Goal: Task Accomplishment & Management: Manage account settings

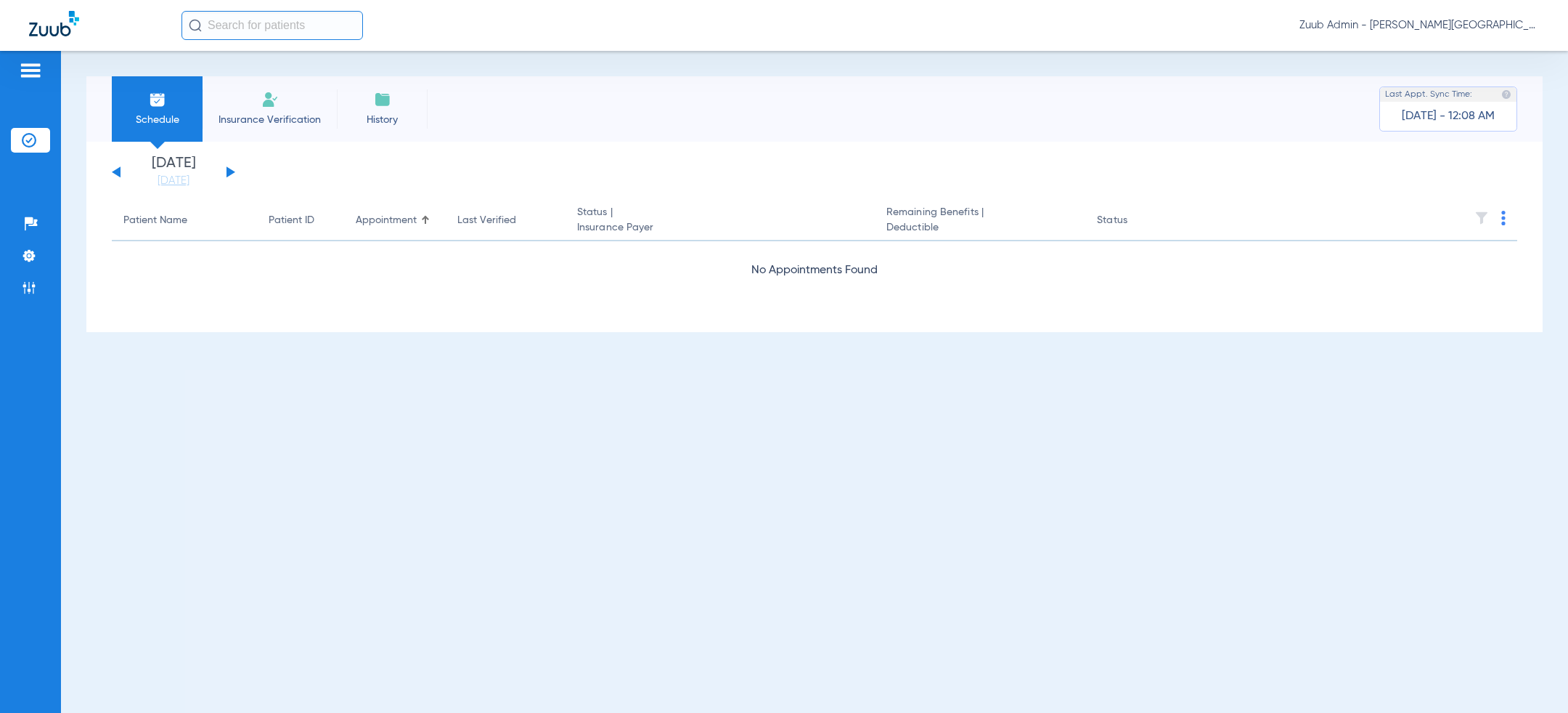
click at [1483, 23] on span "Zuub Admin - [PERSON_NAME][GEOGRAPHIC_DATA] - [GEOGRAPHIC_DATA]" at bounding box center [1419, 25] width 240 height 14
click at [1510, 60] on button "Log out" at bounding box center [1497, 52] width 80 height 29
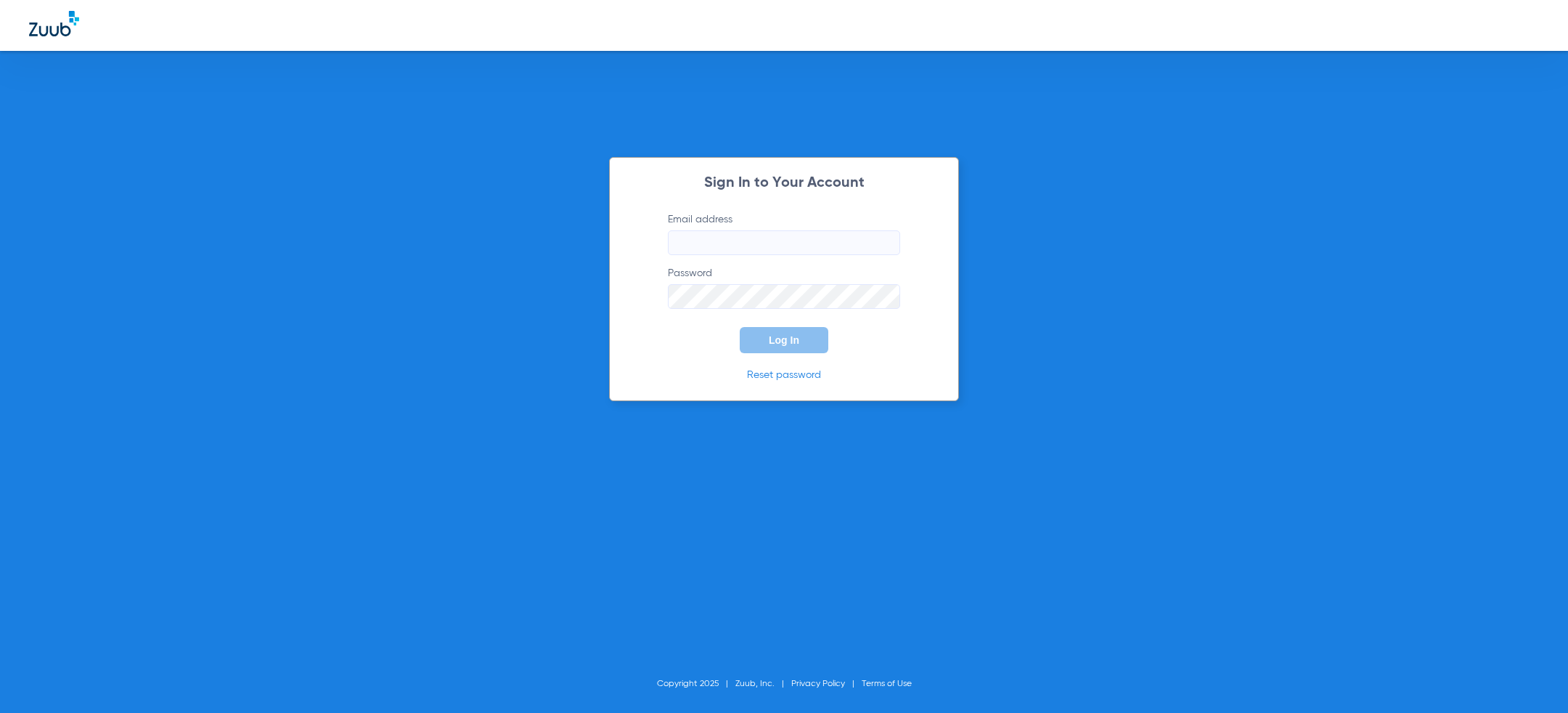
type input "[PERSON_NAME][EMAIL_ADDRESS][PERSON_NAME][DOMAIN_NAME]"
click at [681, 356] on div "Sign In to Your Account Email address [PERSON_NAME][EMAIL_ADDRESS][PERSON_NAME]…" at bounding box center [784, 278] width 350 height 244
click at [810, 350] on button "Log In" at bounding box center [784, 339] width 88 height 26
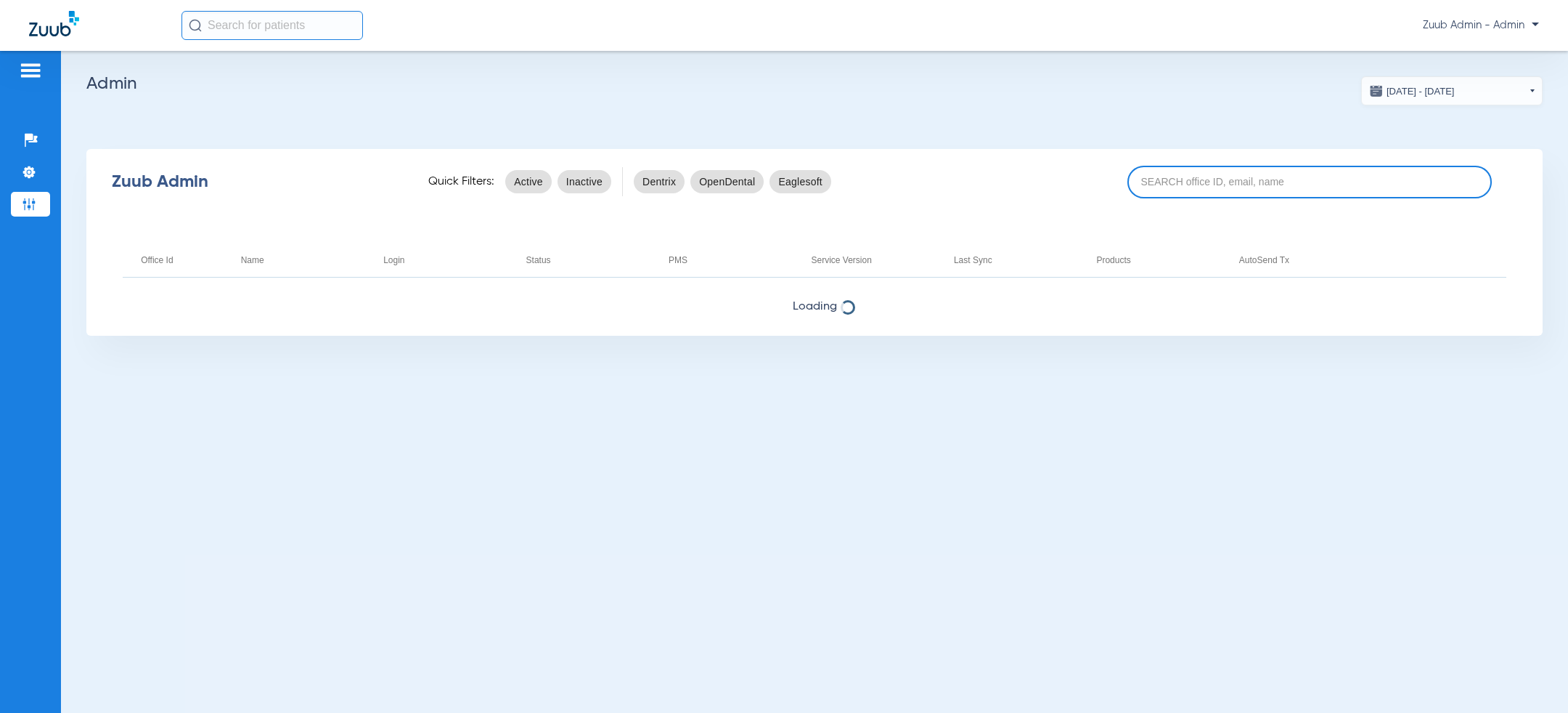
click at [1200, 188] on input at bounding box center [1310, 182] width 365 height 32
paste input "17007233"
type input "17007233"
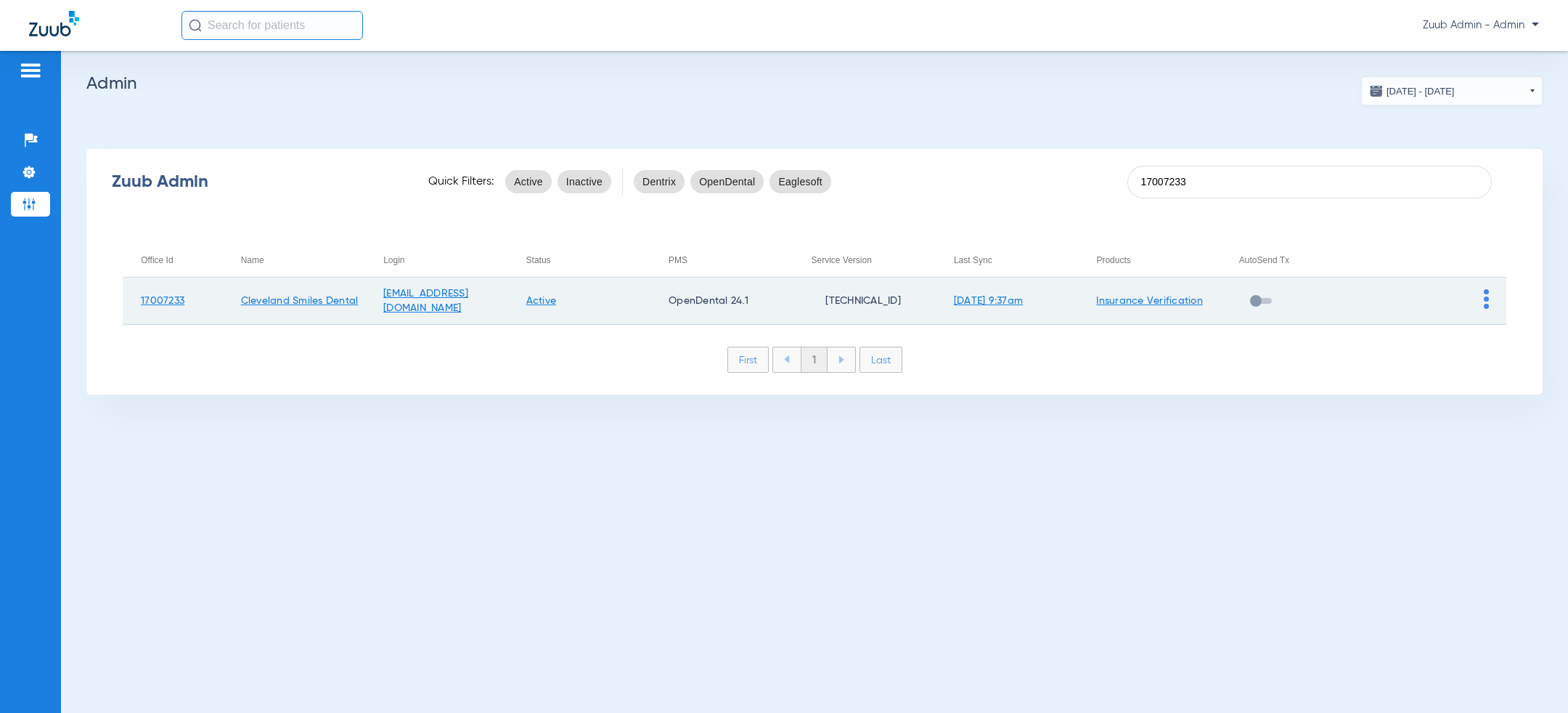
click at [1485, 295] on img at bounding box center [1486, 299] width 5 height 20
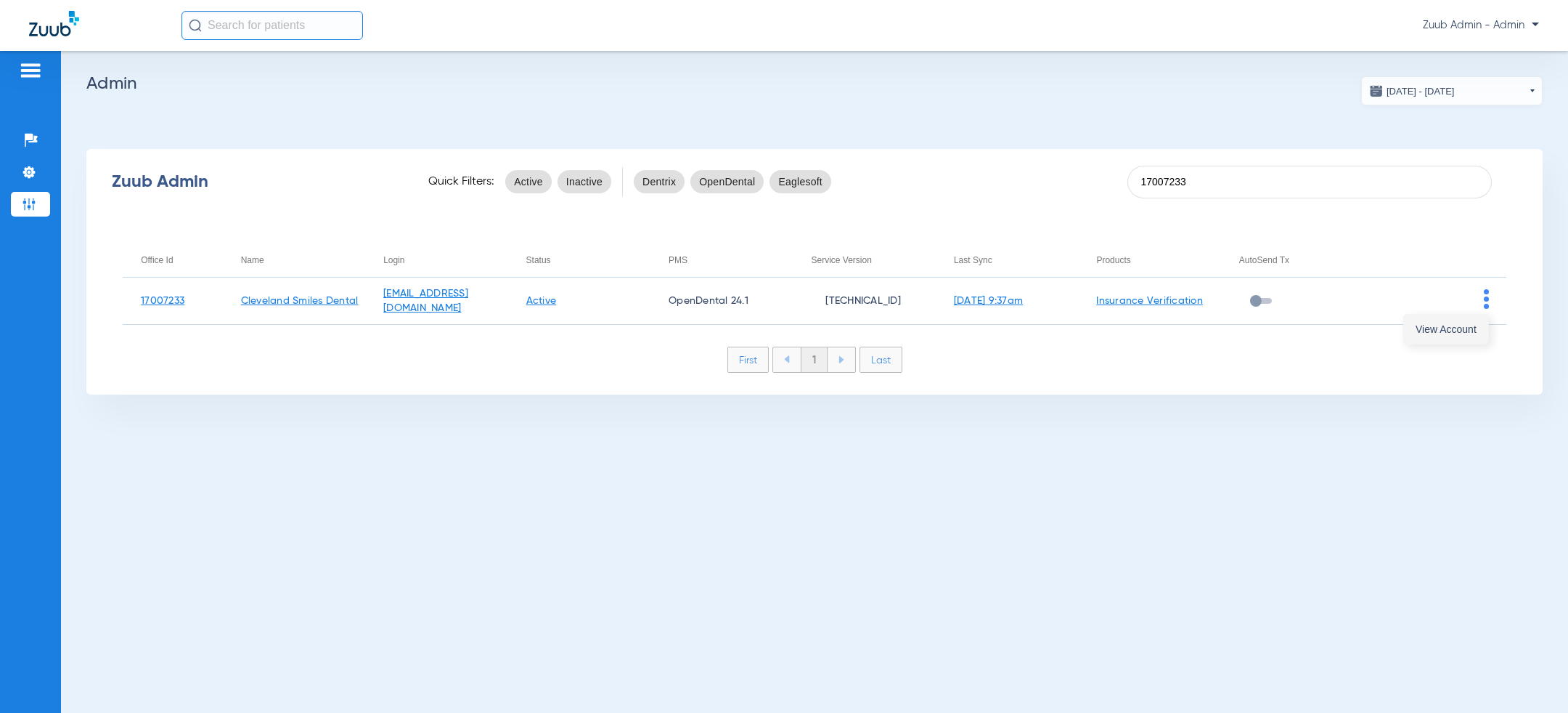
click at [1477, 339] on button "View Account" at bounding box center [1446, 329] width 84 height 29
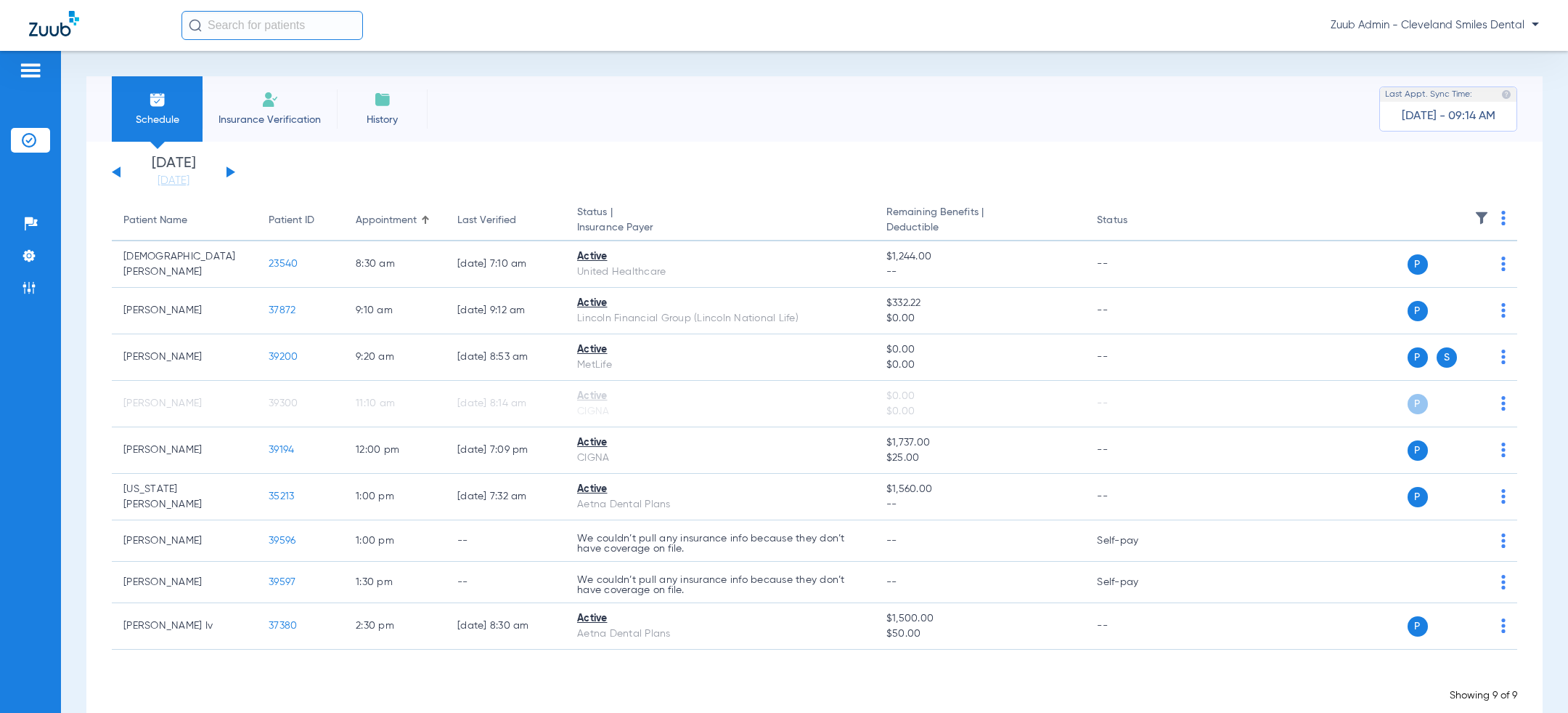
click at [229, 174] on button at bounding box center [230, 172] width 9 height 11
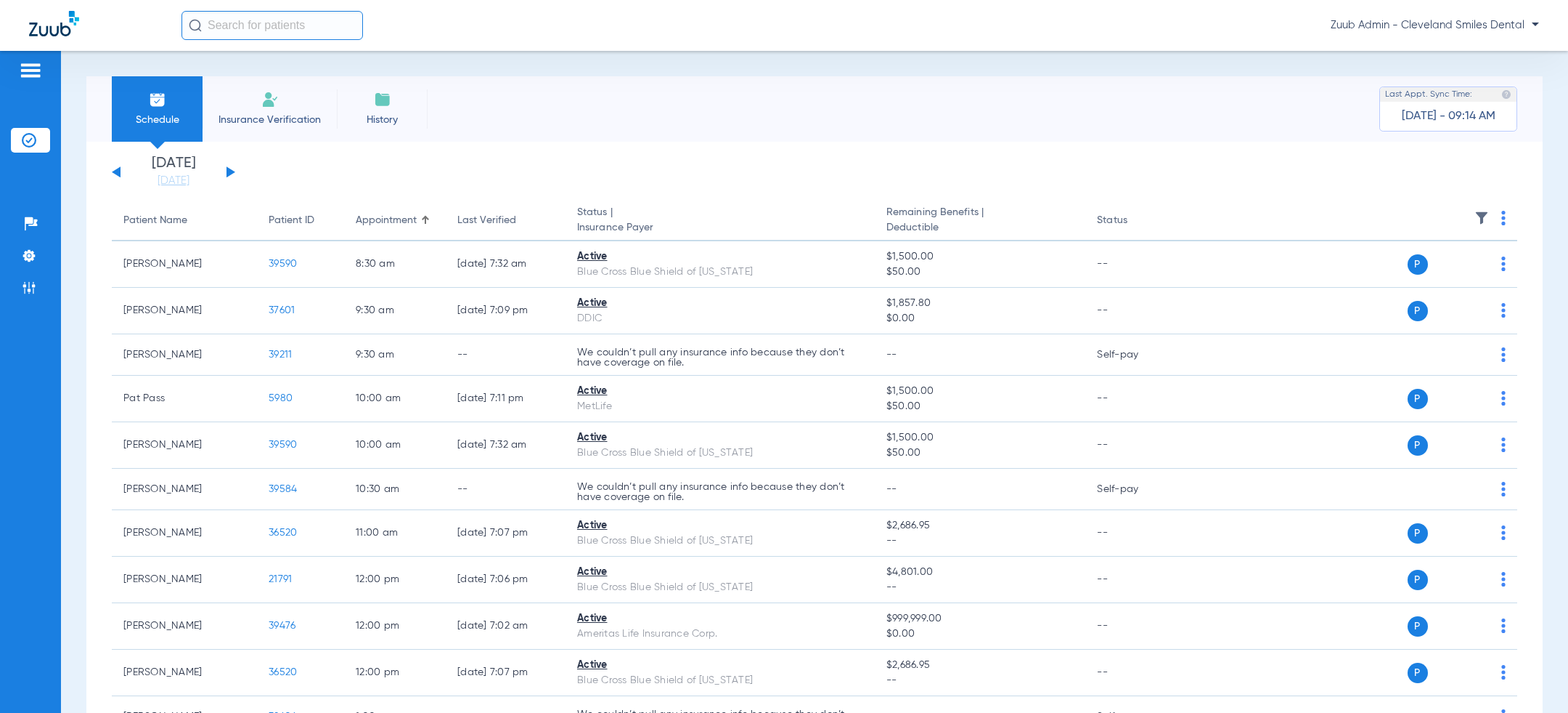
click at [227, 171] on button at bounding box center [230, 172] width 9 height 11
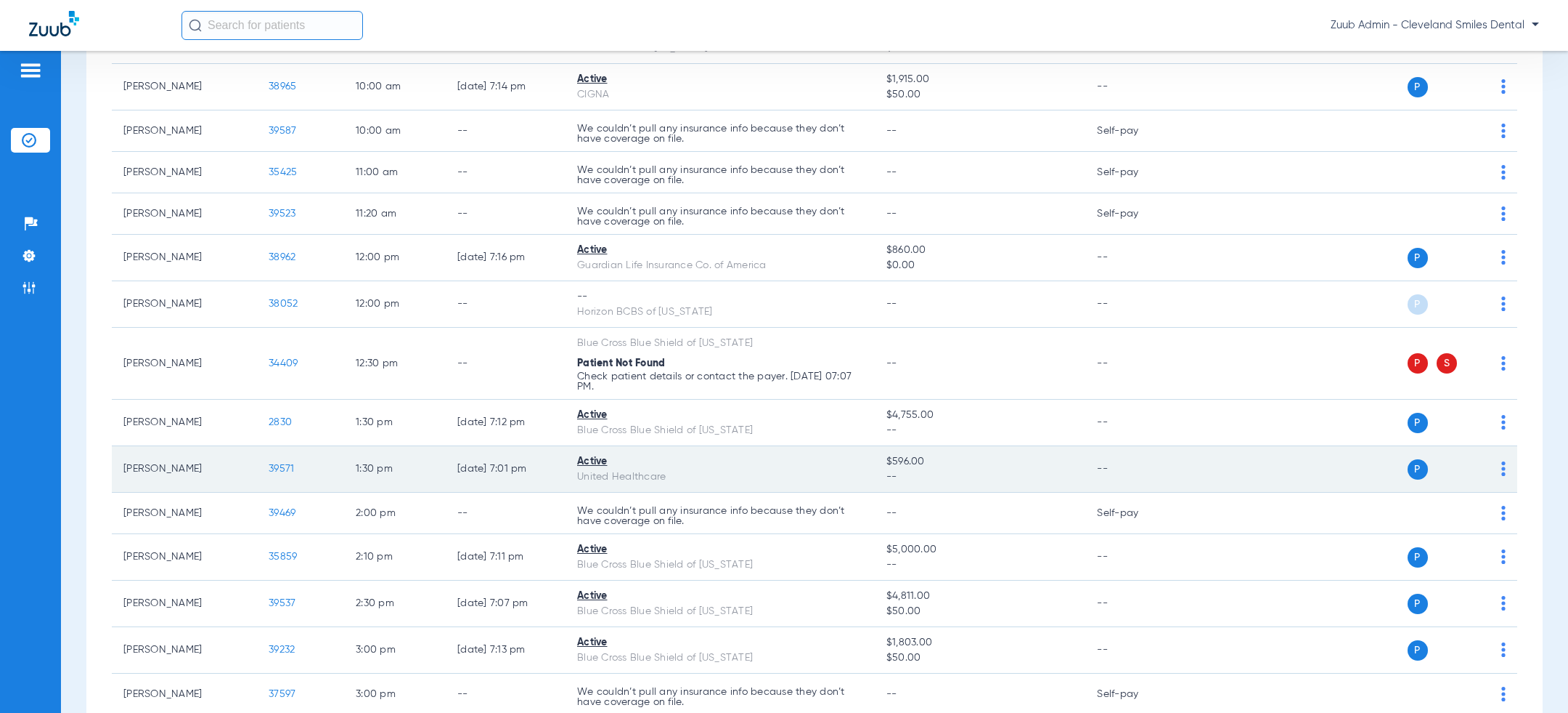
scroll to position [338, 0]
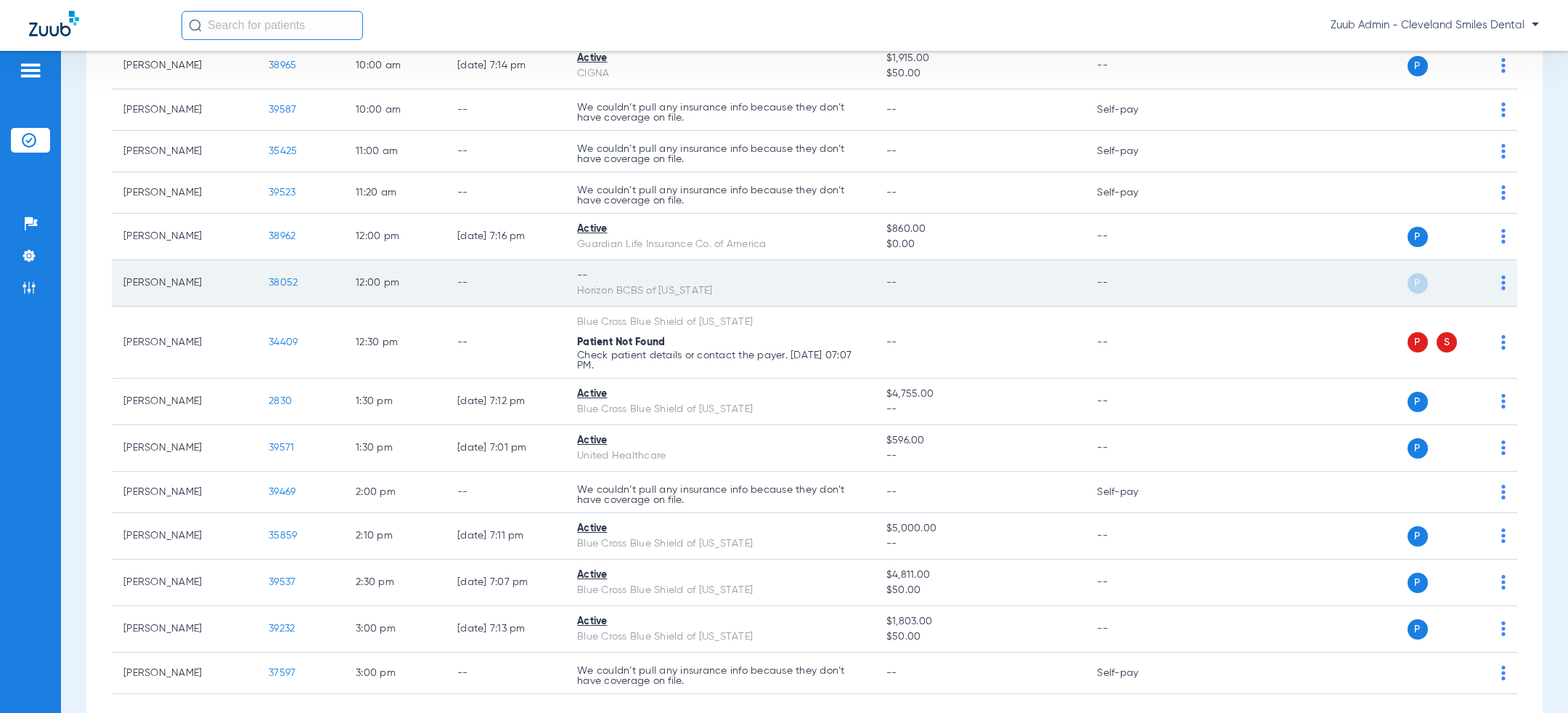
click at [1504, 280] on img at bounding box center [1503, 282] width 4 height 14
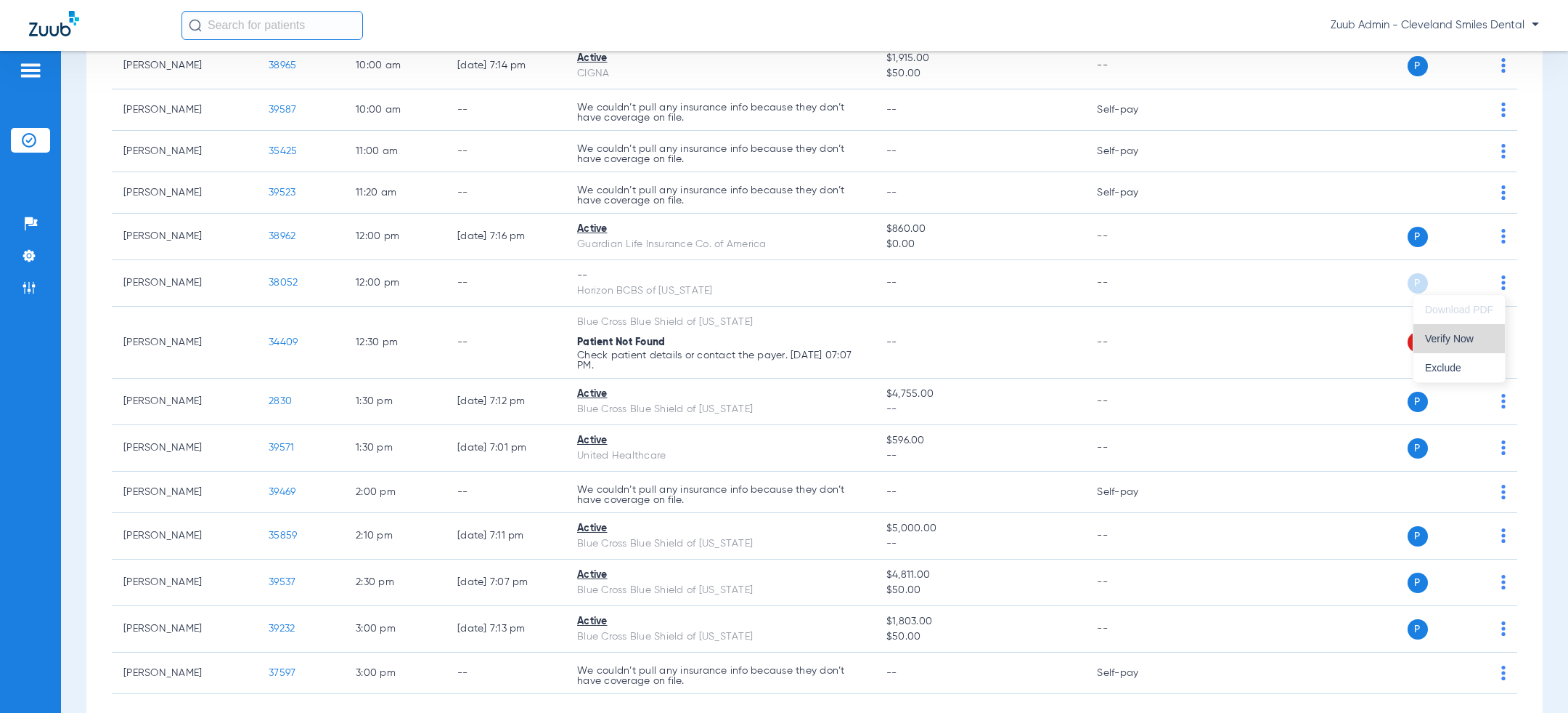
click at [1471, 334] on span "Verify Now" at bounding box center [1459, 339] width 68 height 10
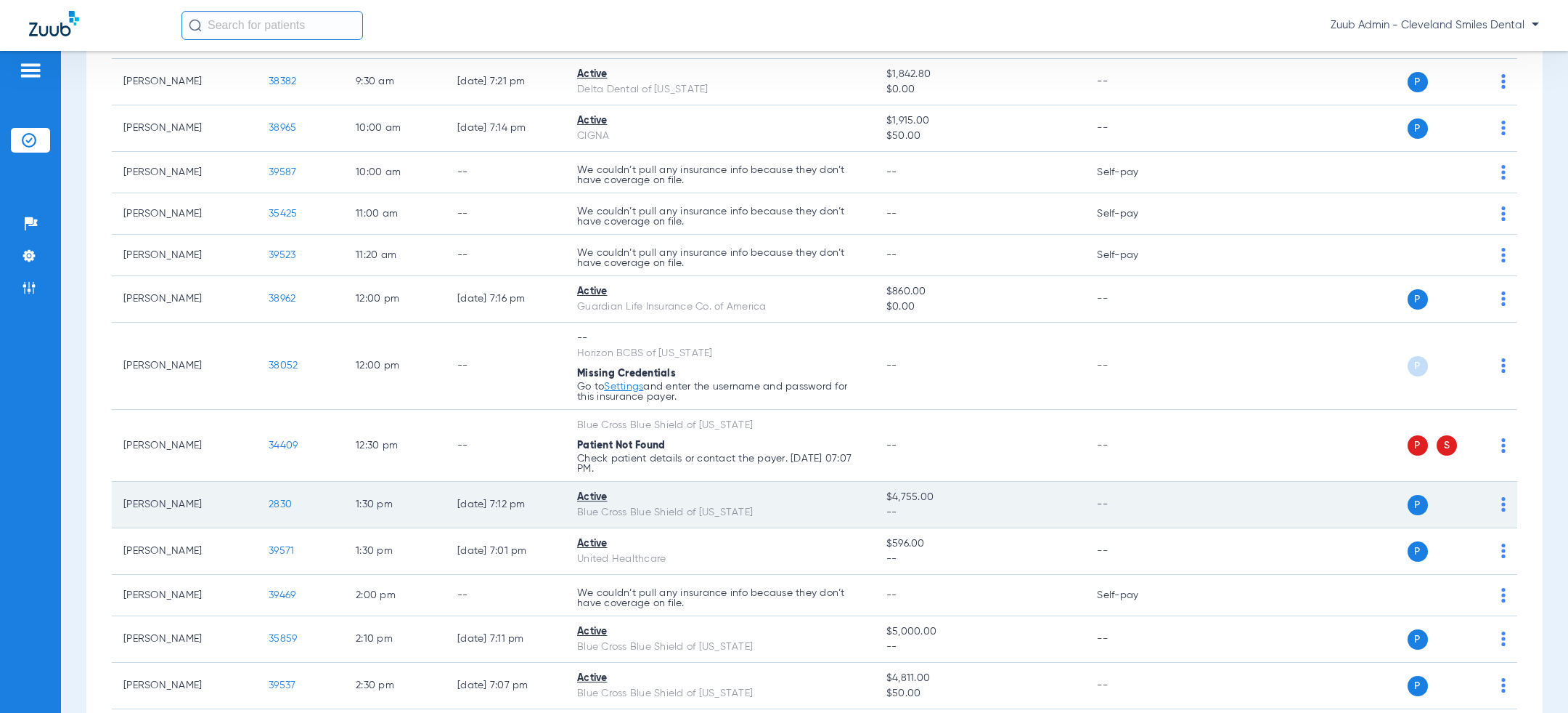
scroll to position [0, 0]
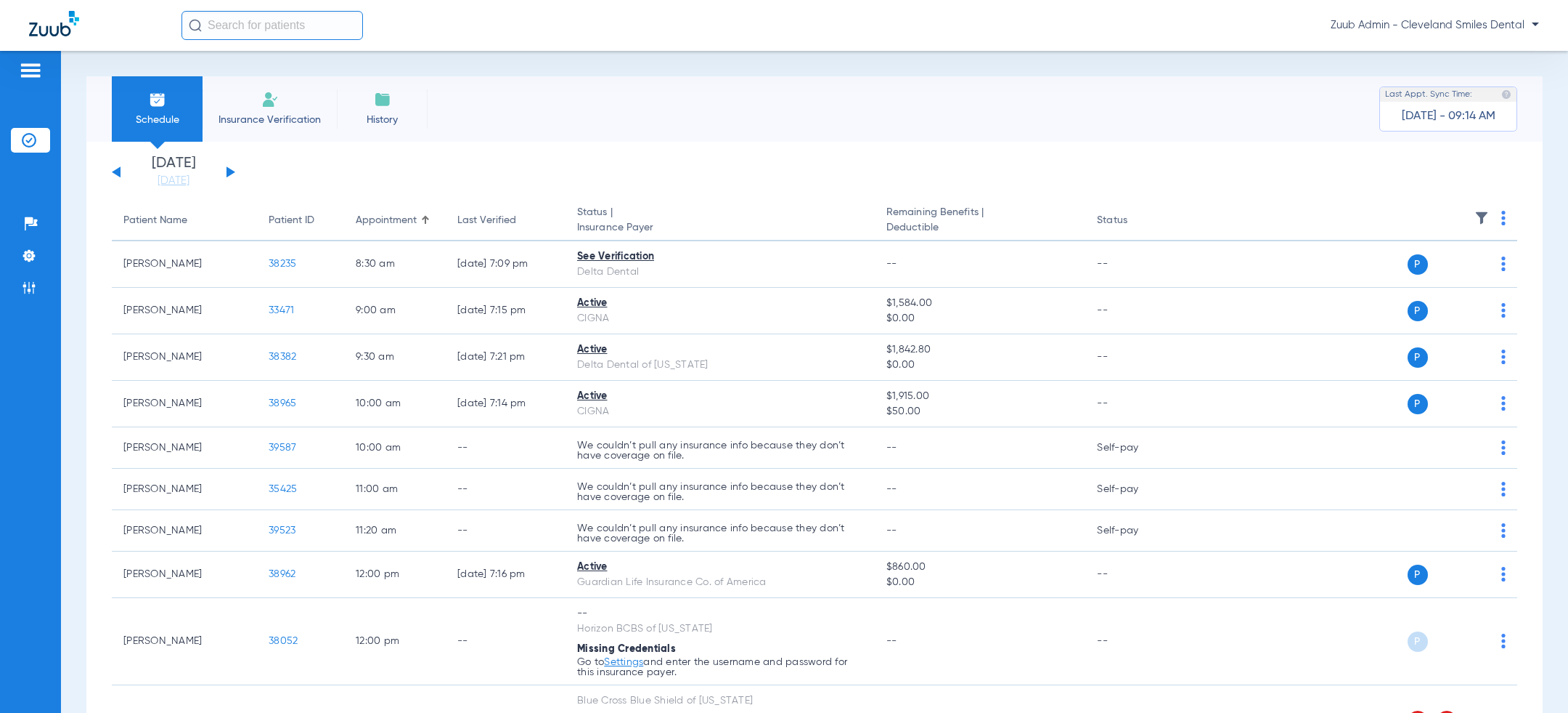
click at [229, 173] on button at bounding box center [230, 172] width 9 height 11
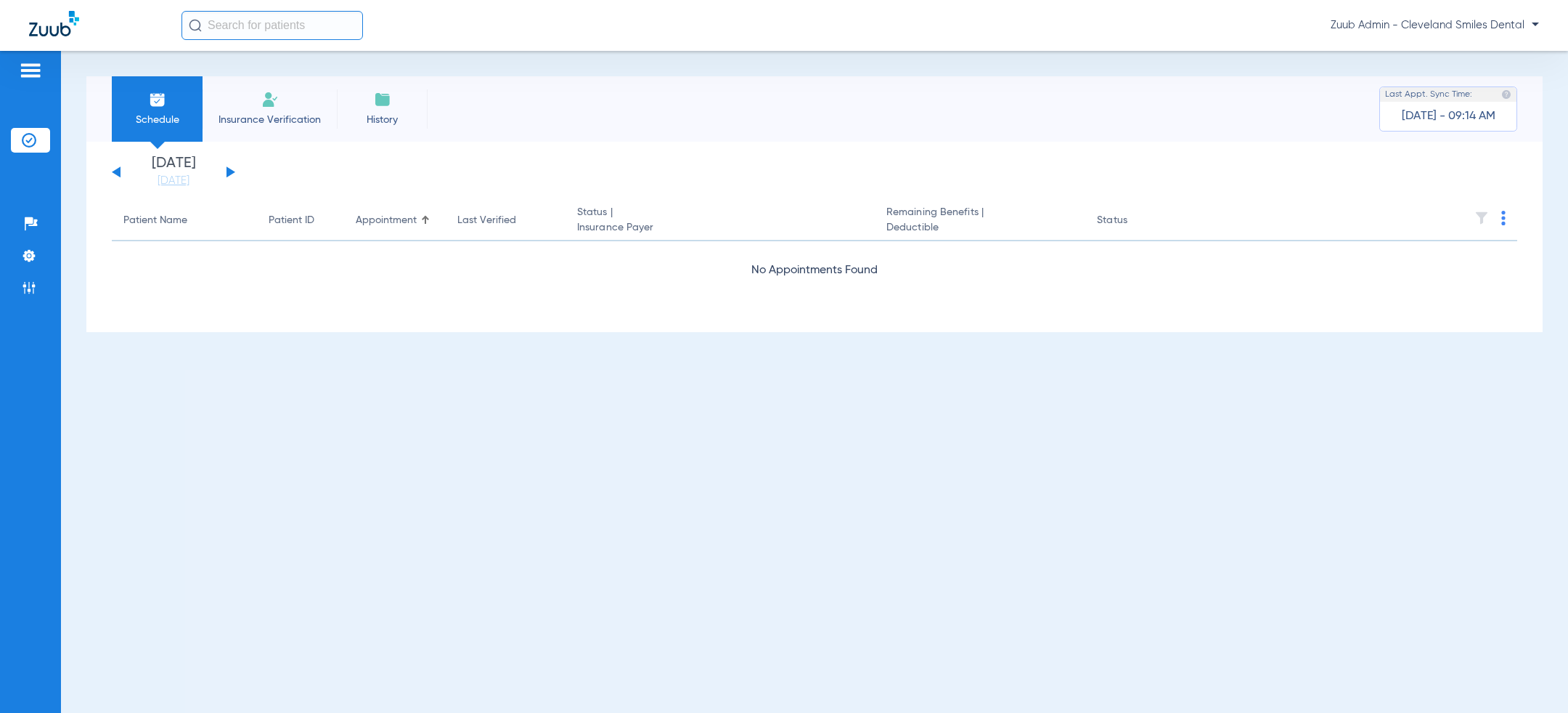
click at [229, 173] on button at bounding box center [230, 172] width 9 height 11
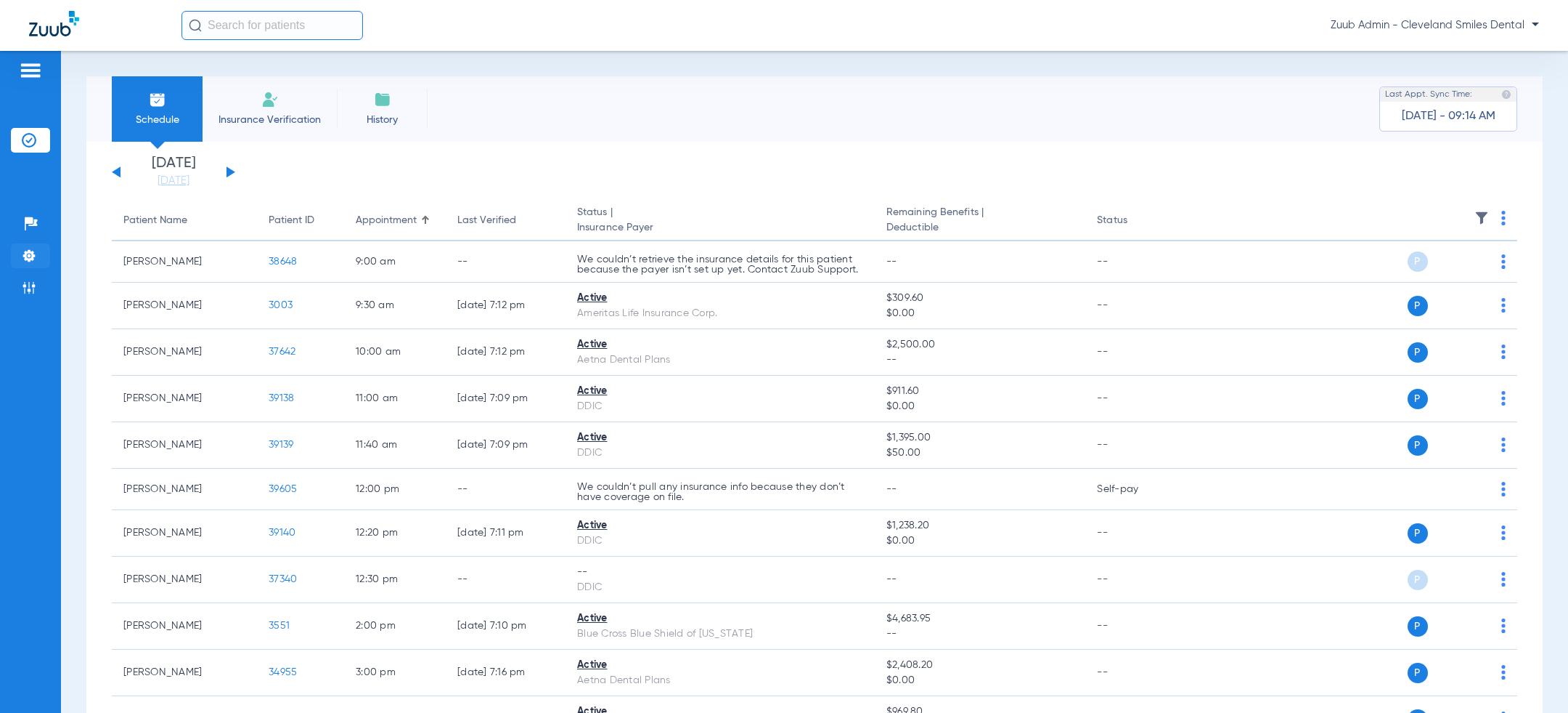
click at [37, 255] on li "Settings" at bounding box center [31, 255] width 39 height 25
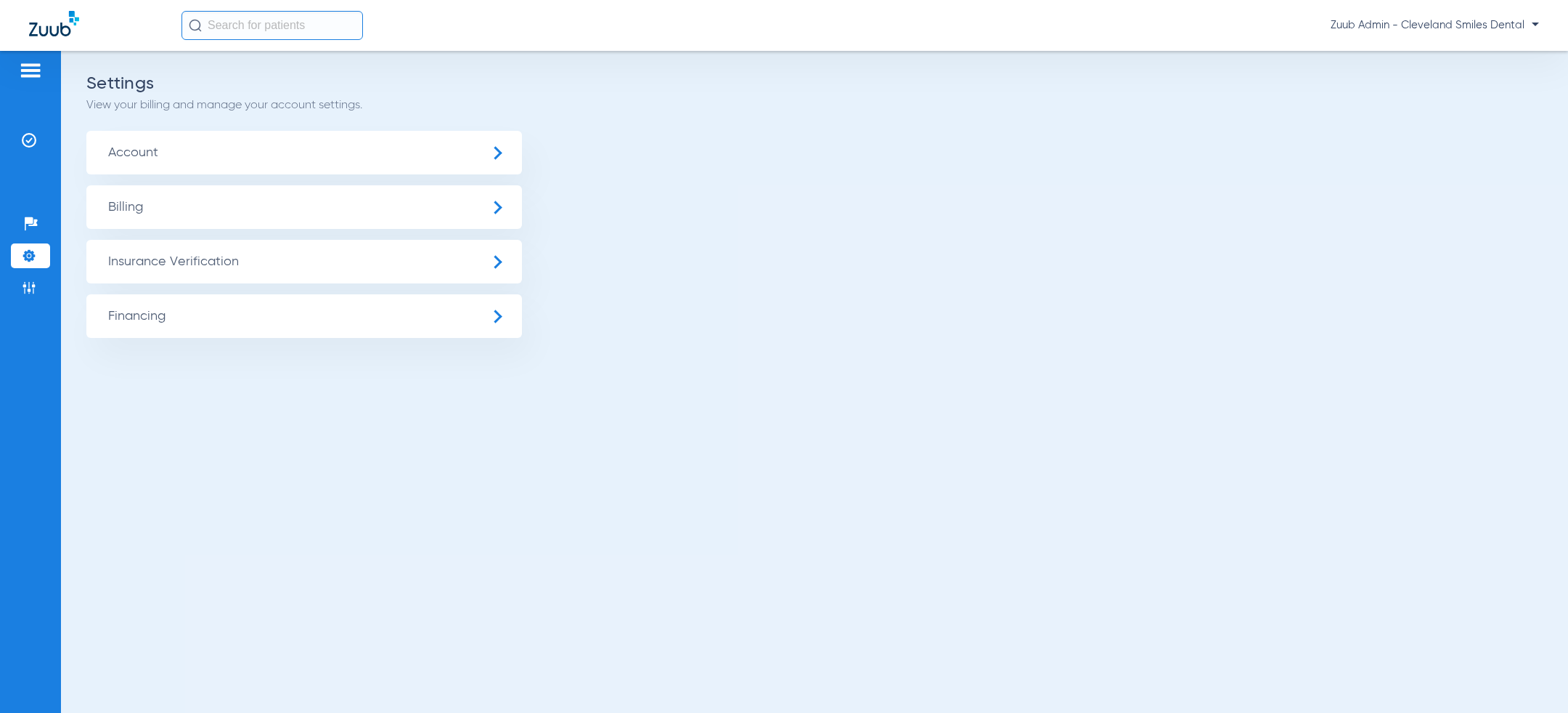
click at [236, 265] on span "Insurance Verification" at bounding box center [304, 261] width 435 height 43
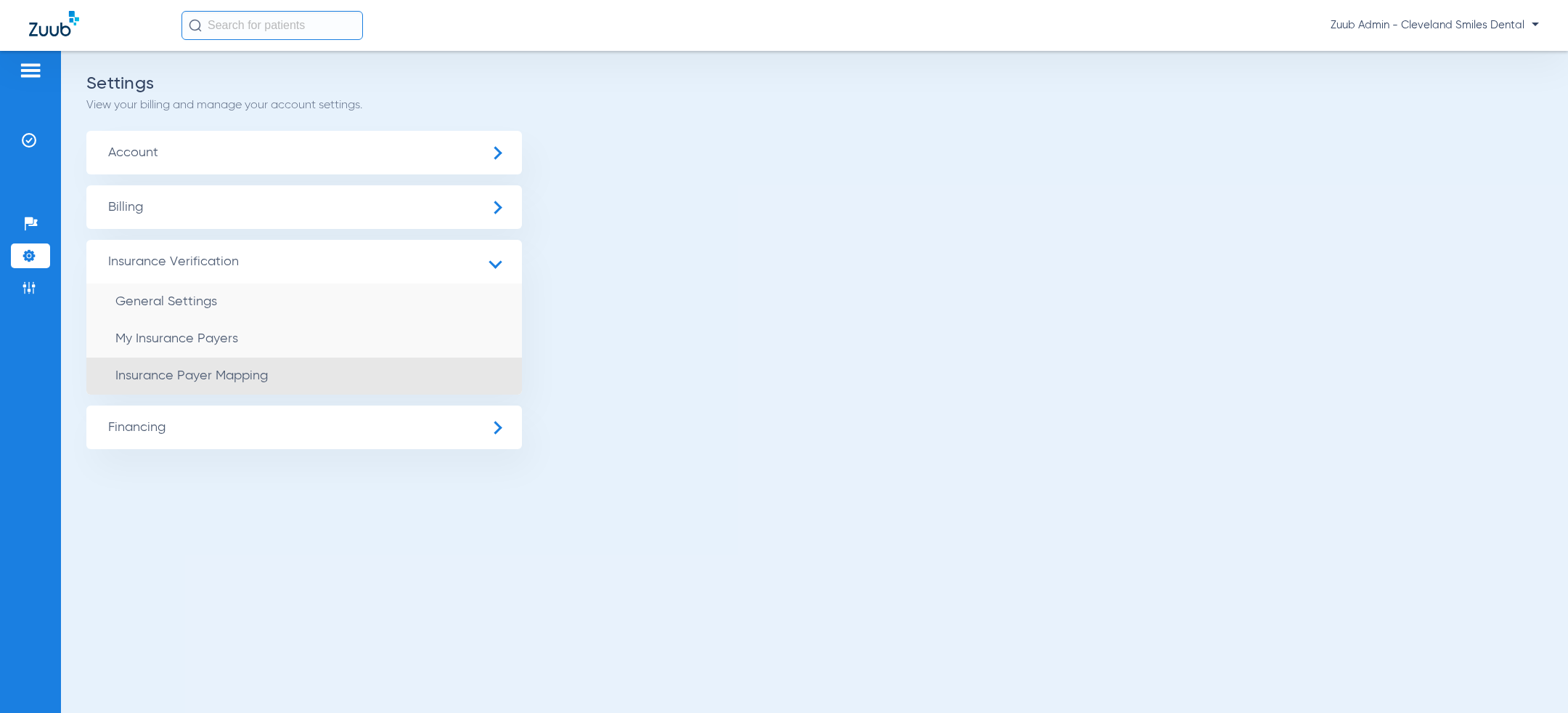
click at [268, 368] on li "Insurance Payer Mapping" at bounding box center [304, 376] width 435 height 37
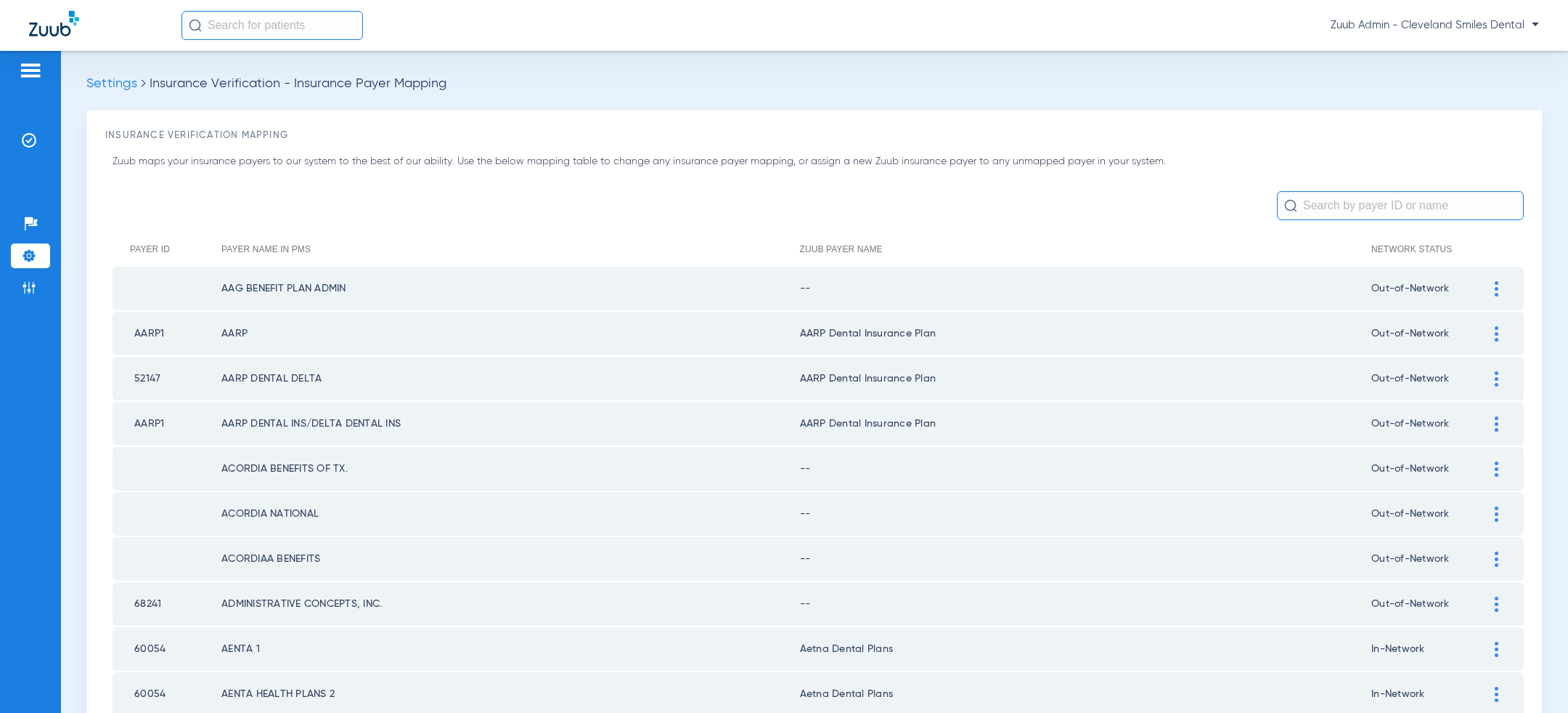
scroll to position [1894, 0]
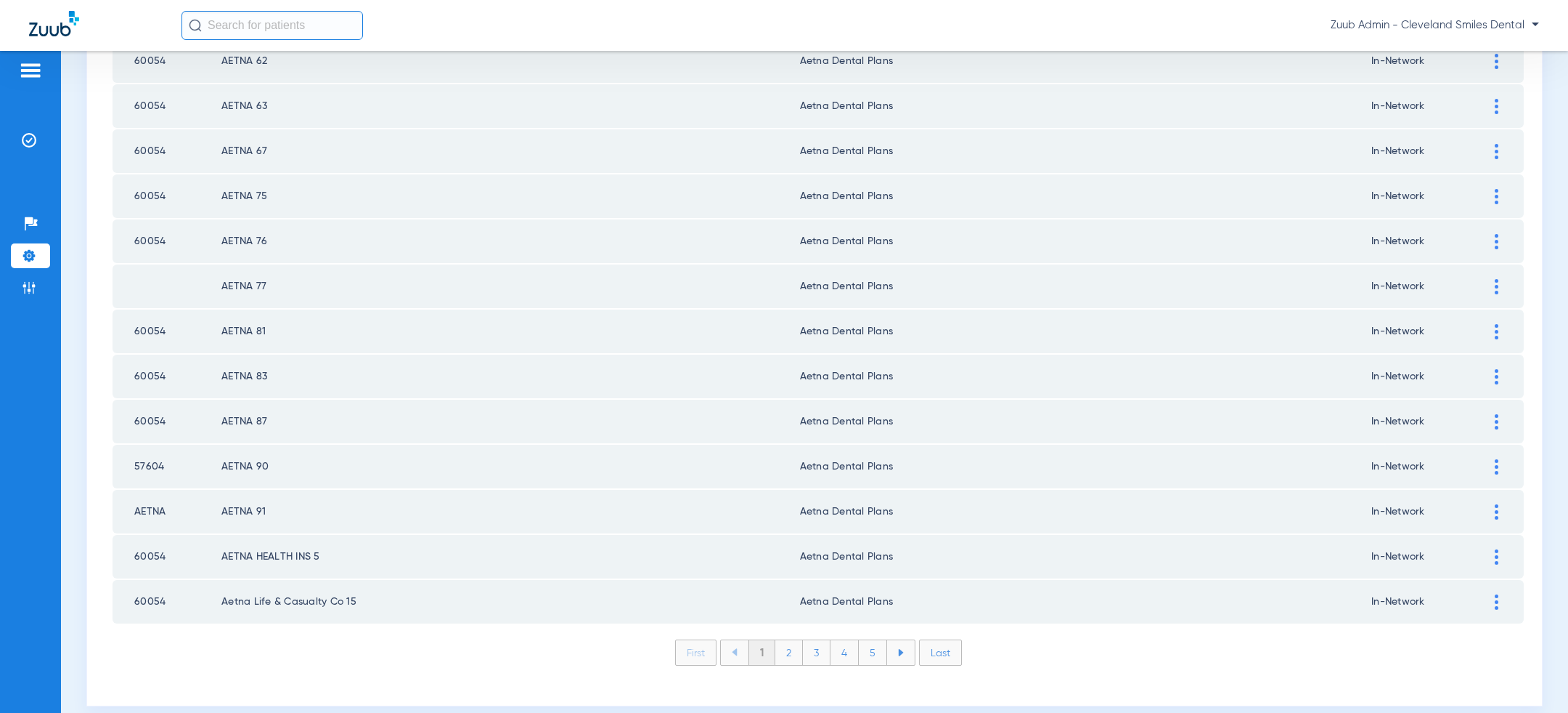
click at [951, 639] on li "Last" at bounding box center [940, 652] width 43 height 26
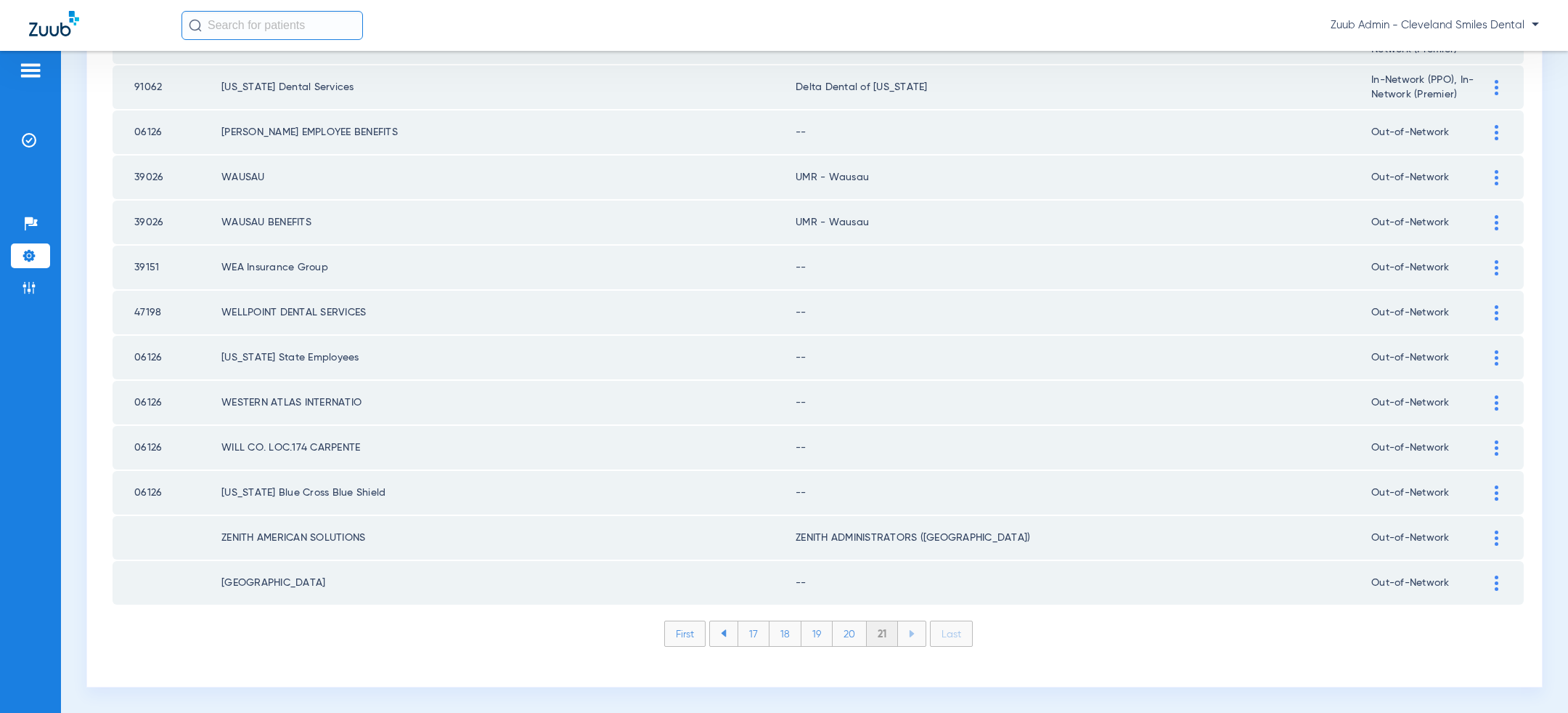
scroll to position [1045, 0]
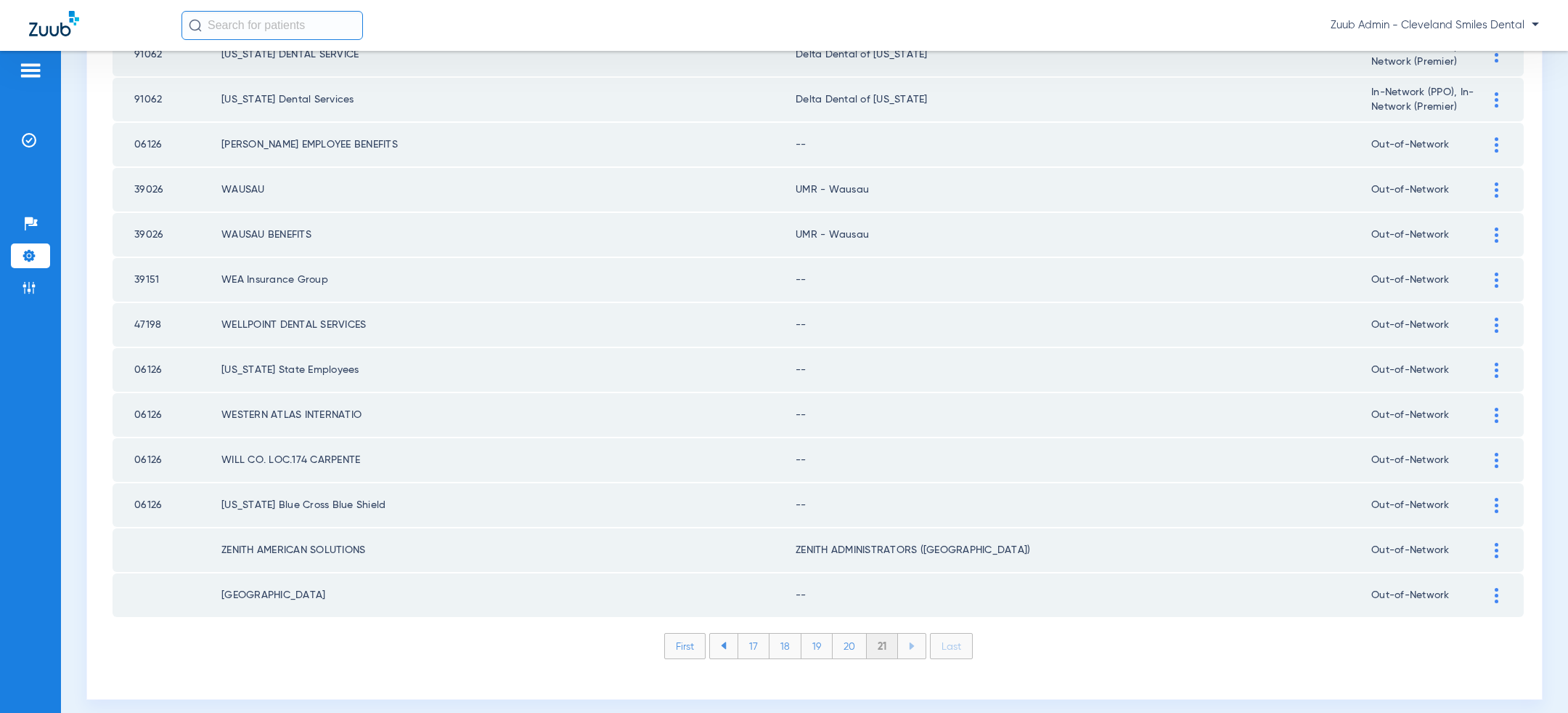
click at [683, 635] on li "First" at bounding box center [685, 646] width 42 height 26
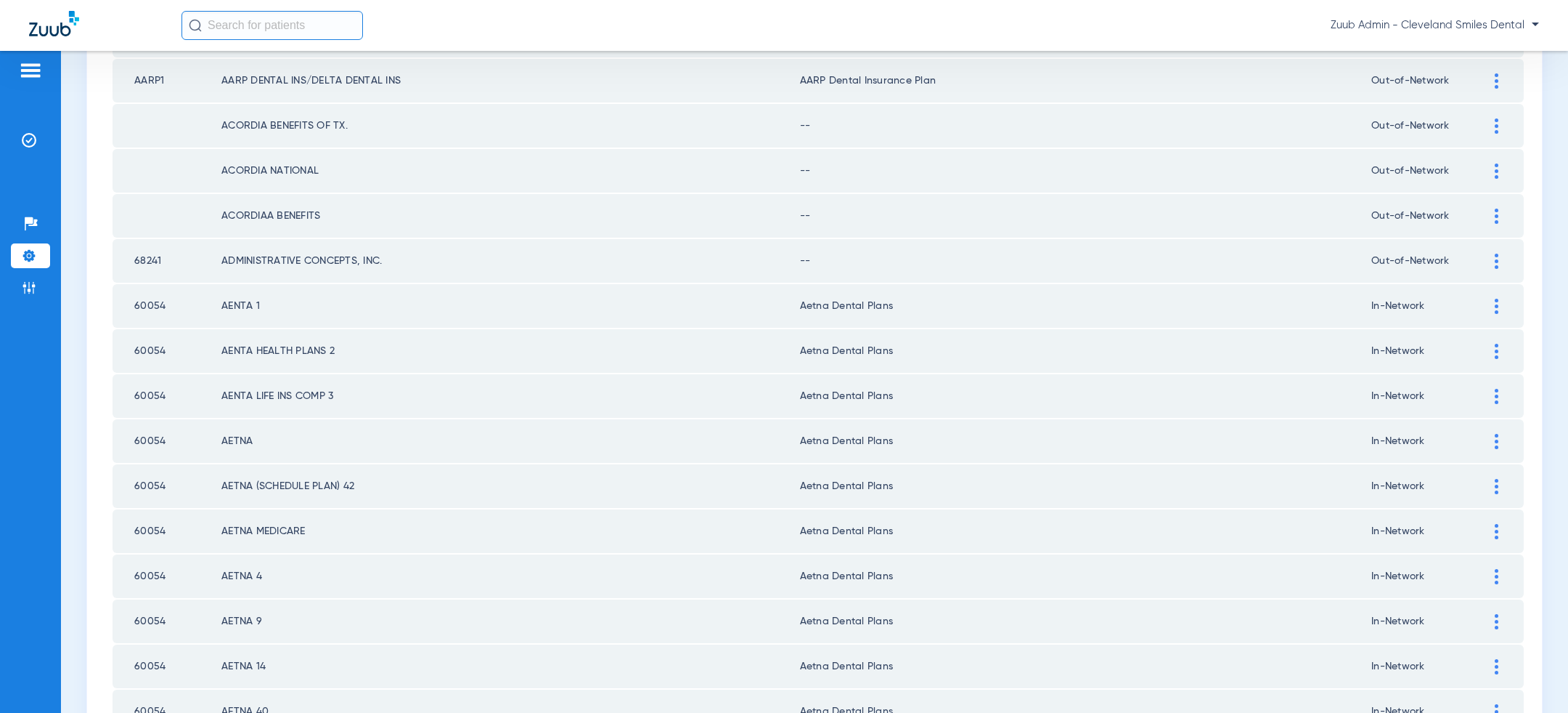
scroll to position [0, 0]
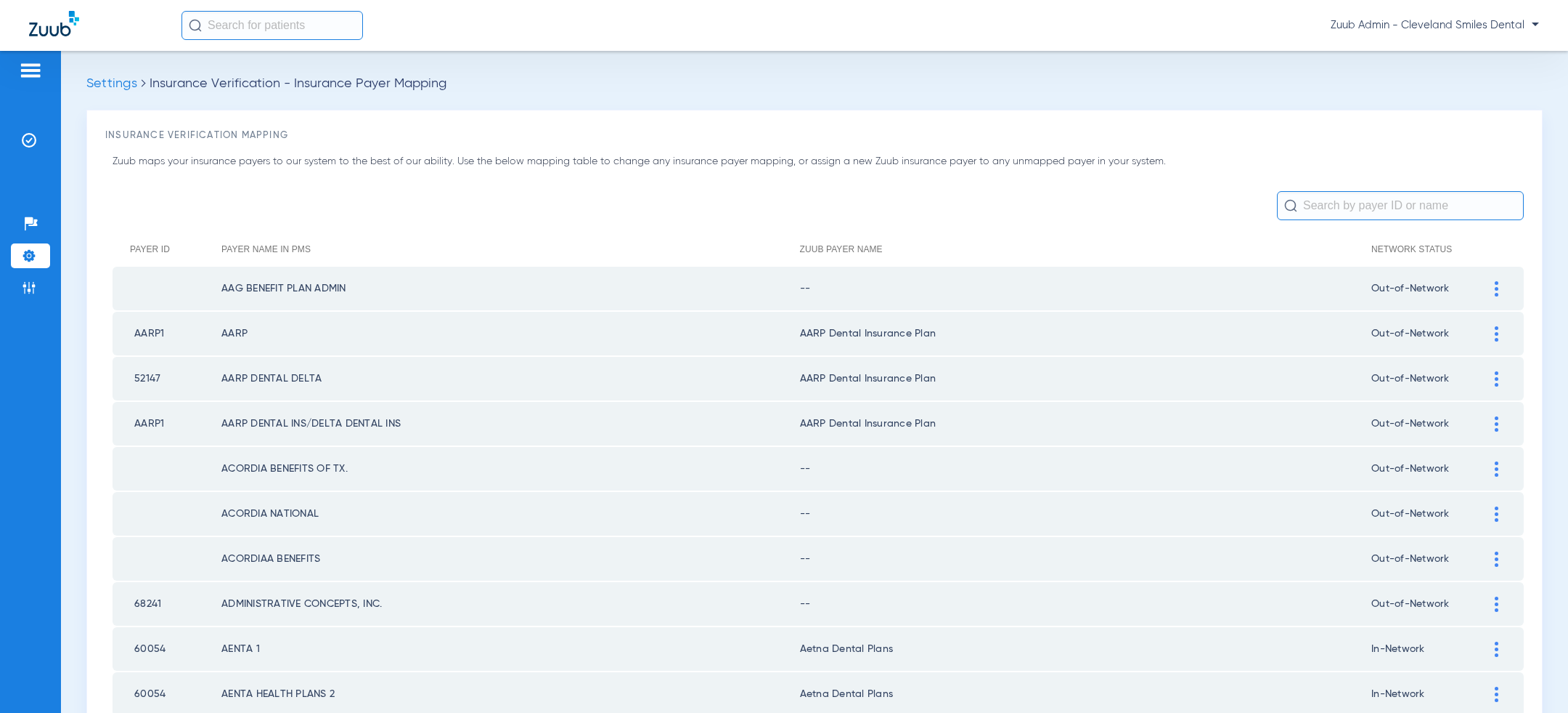
click at [1504, 290] on div at bounding box center [1497, 288] width 26 height 15
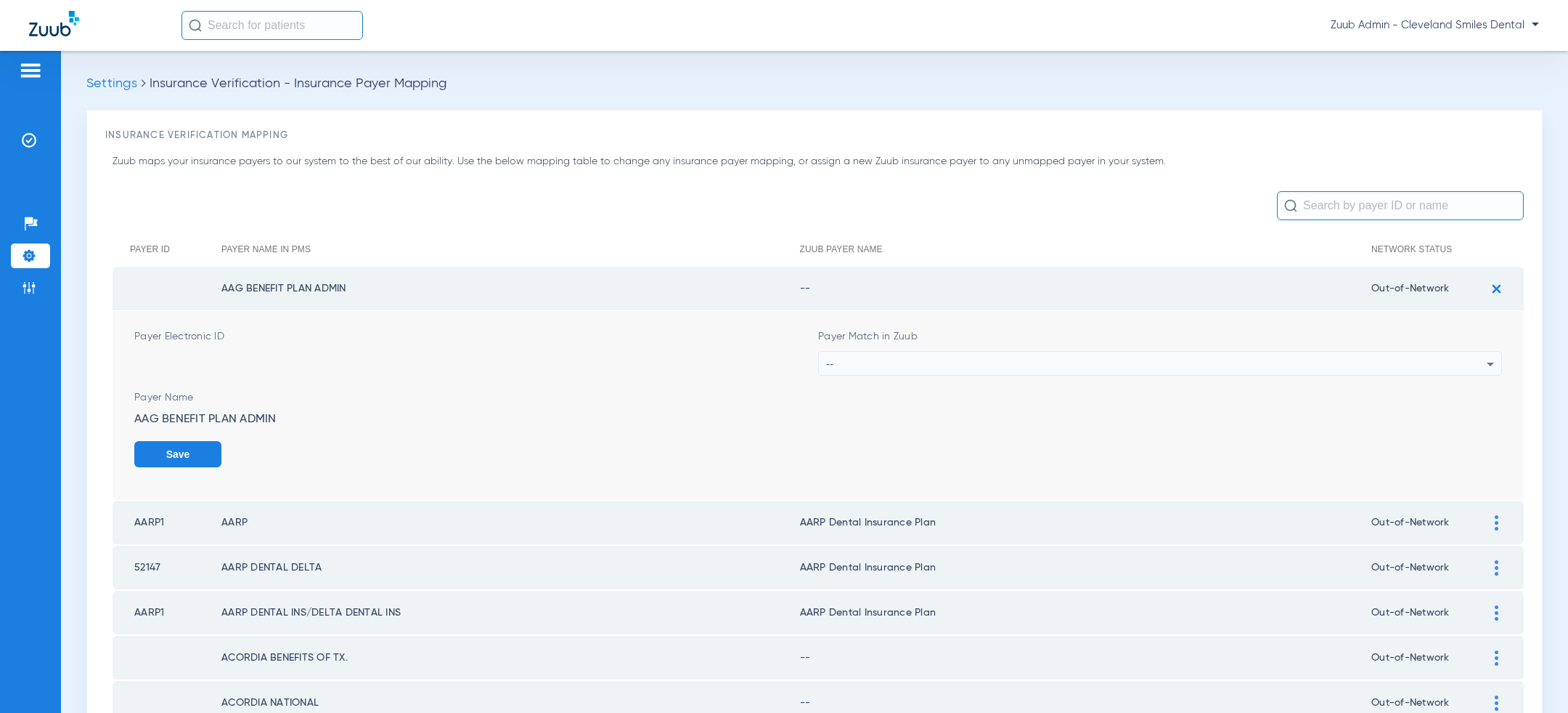
click at [1241, 365] on div "--" at bounding box center [1156, 363] width 661 height 25
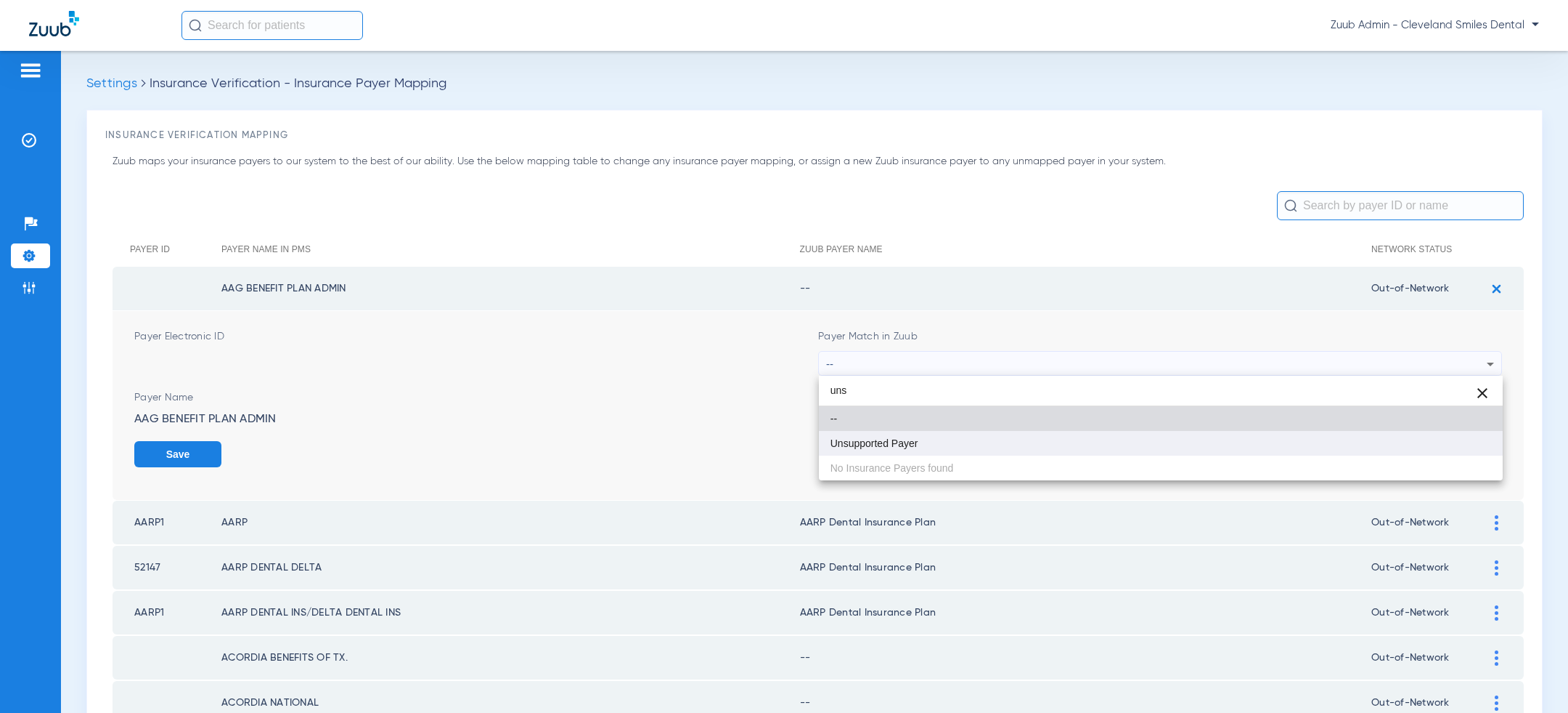
type input "uns"
click at [1070, 440] on mat-option "Unsupported Payer" at bounding box center [1161, 442] width 684 height 25
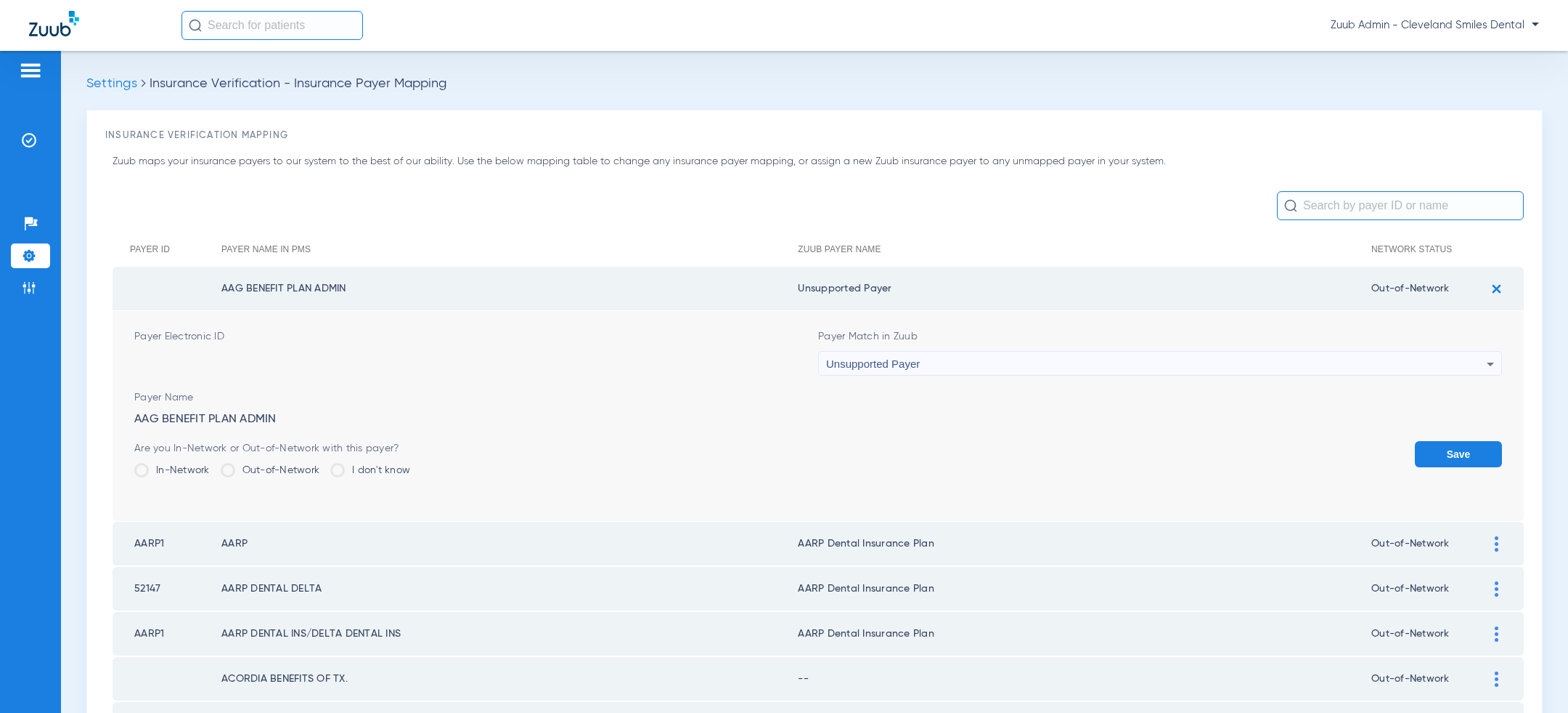
click at [1457, 448] on button "Save" at bounding box center [1458, 453] width 87 height 26
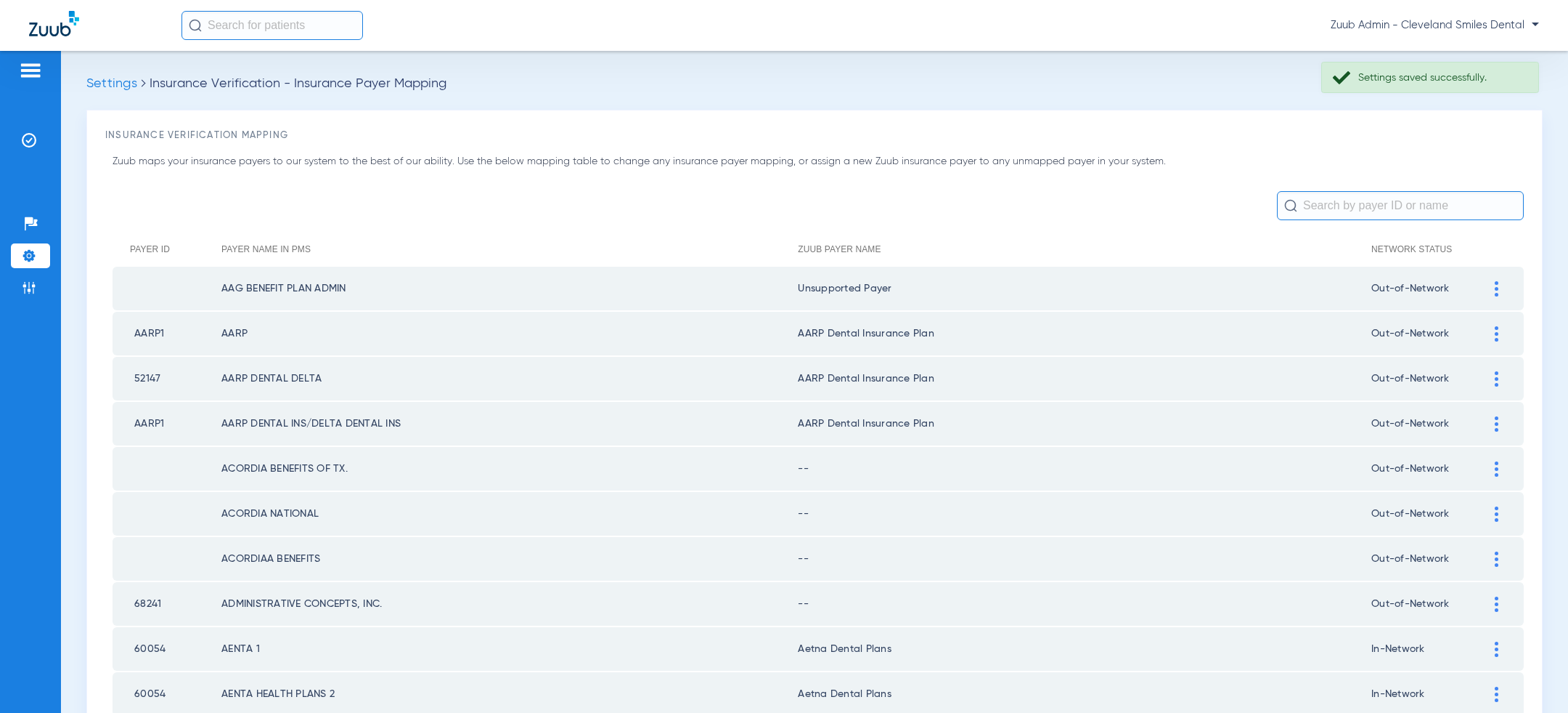
click at [1506, 470] on div at bounding box center [1497, 469] width 26 height 15
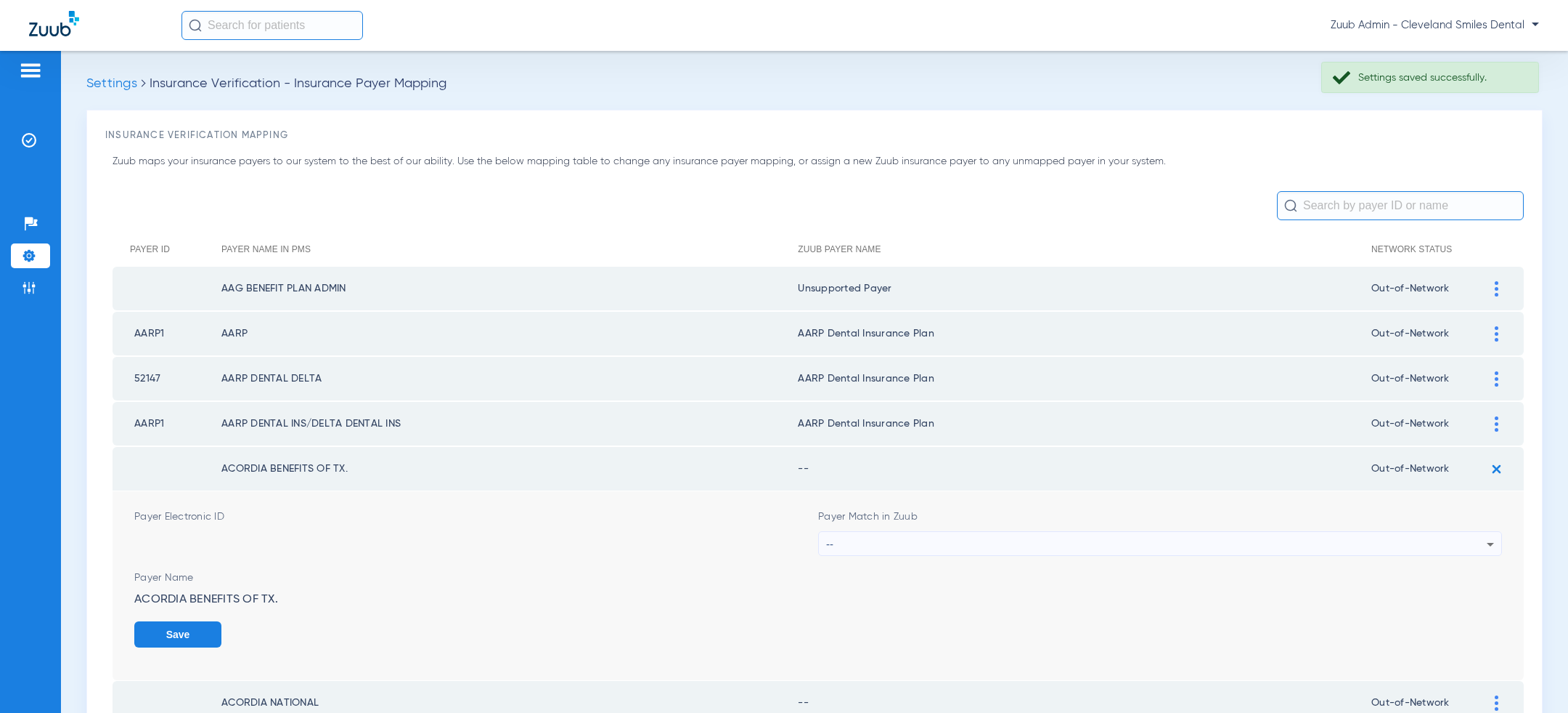
click at [1176, 564] on form "Payer Electronic ID Payer Match in Zuub -- Payer Name ACORDIA BENEFITS OF TX. S…" at bounding box center [818, 585] width 1368 height 189
click at [1177, 545] on div "--" at bounding box center [1156, 544] width 661 height 25
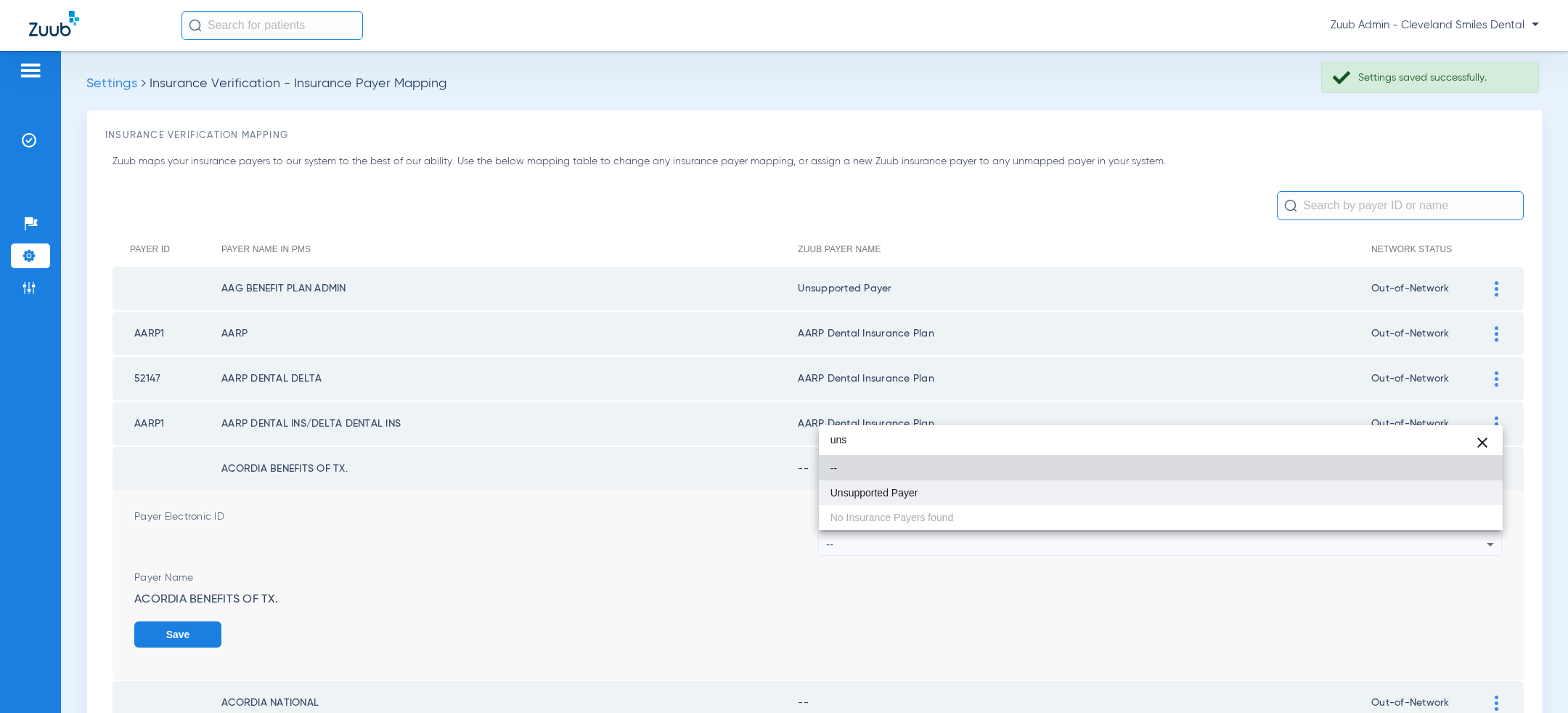
type input "uns"
click at [1080, 498] on mat-option "Unsupported Payer" at bounding box center [1161, 492] width 684 height 25
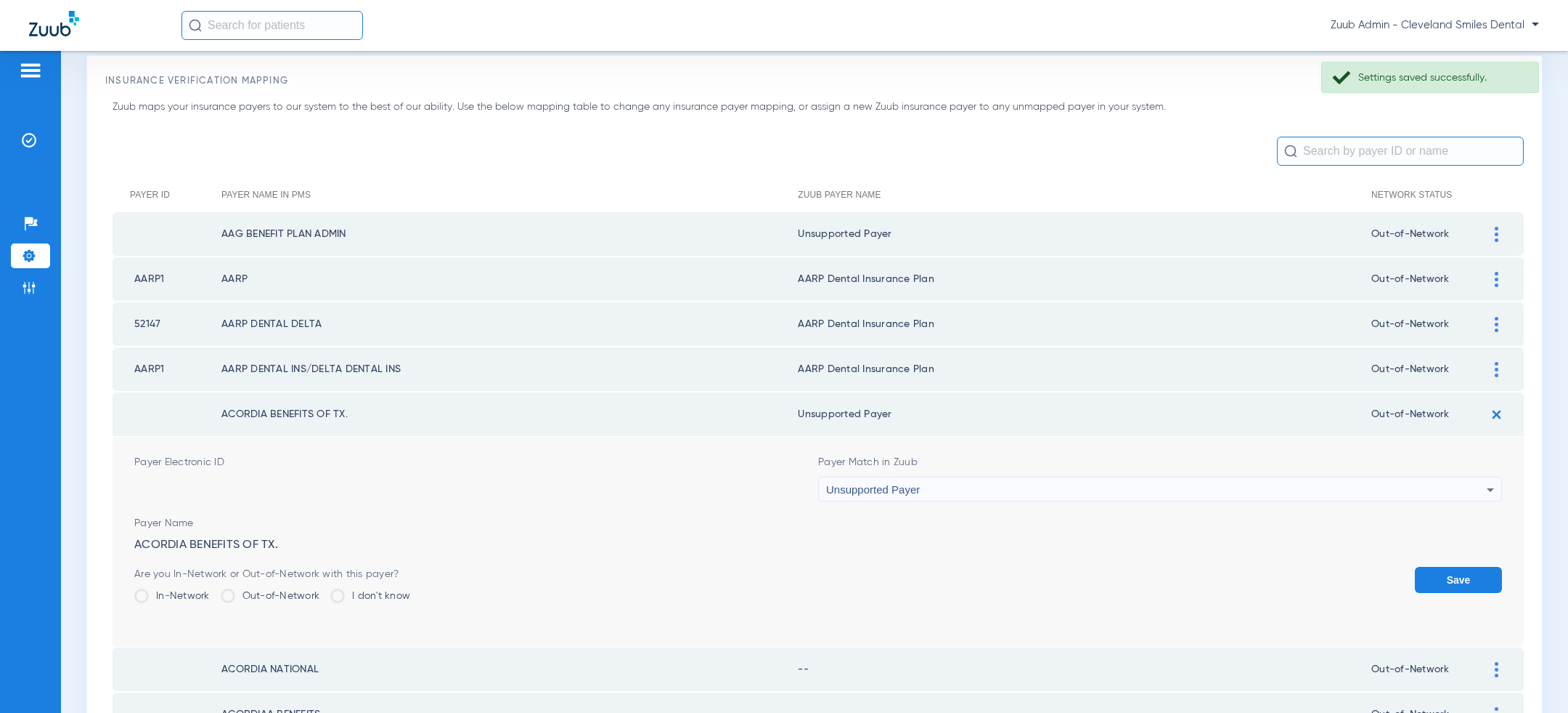
scroll to position [120, 0]
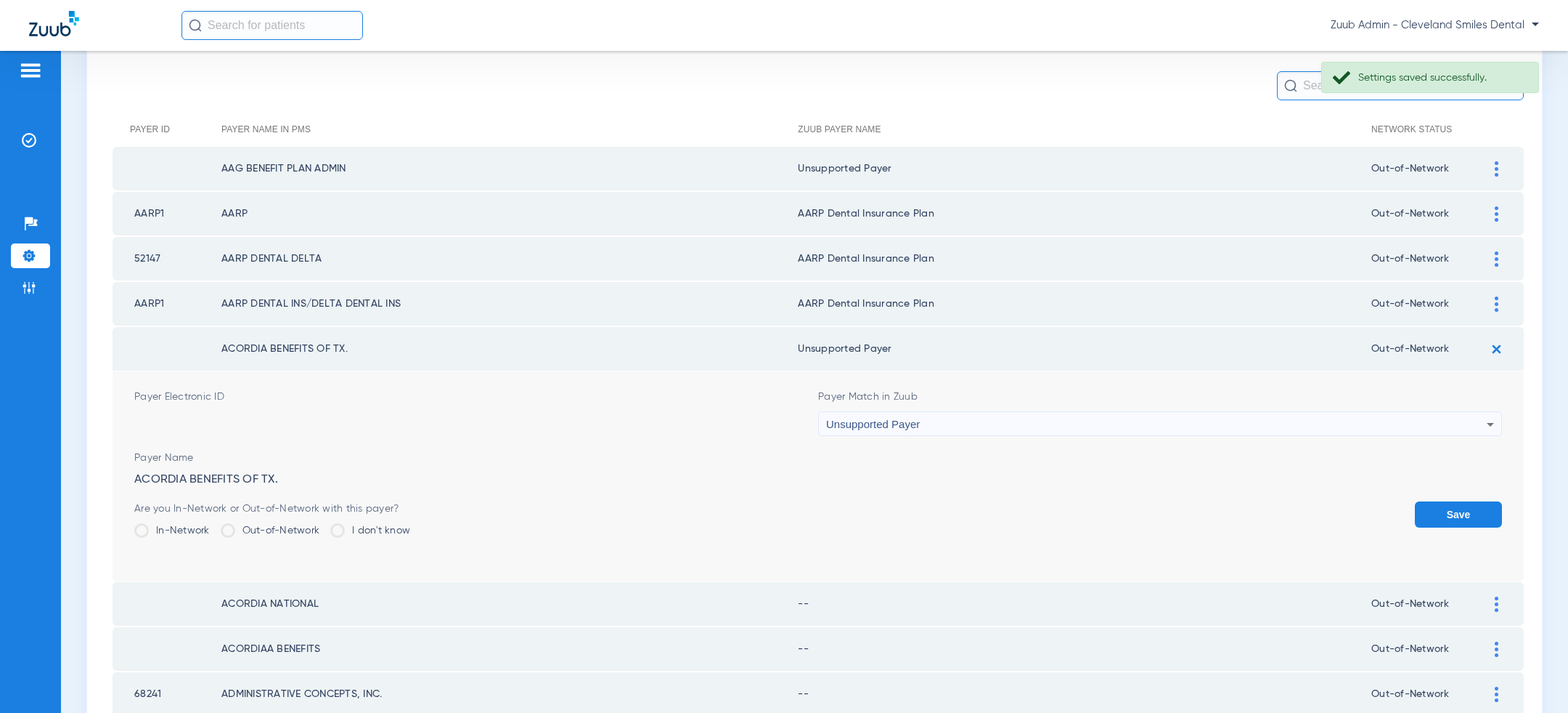
click at [1459, 513] on button "Save" at bounding box center [1458, 514] width 87 height 26
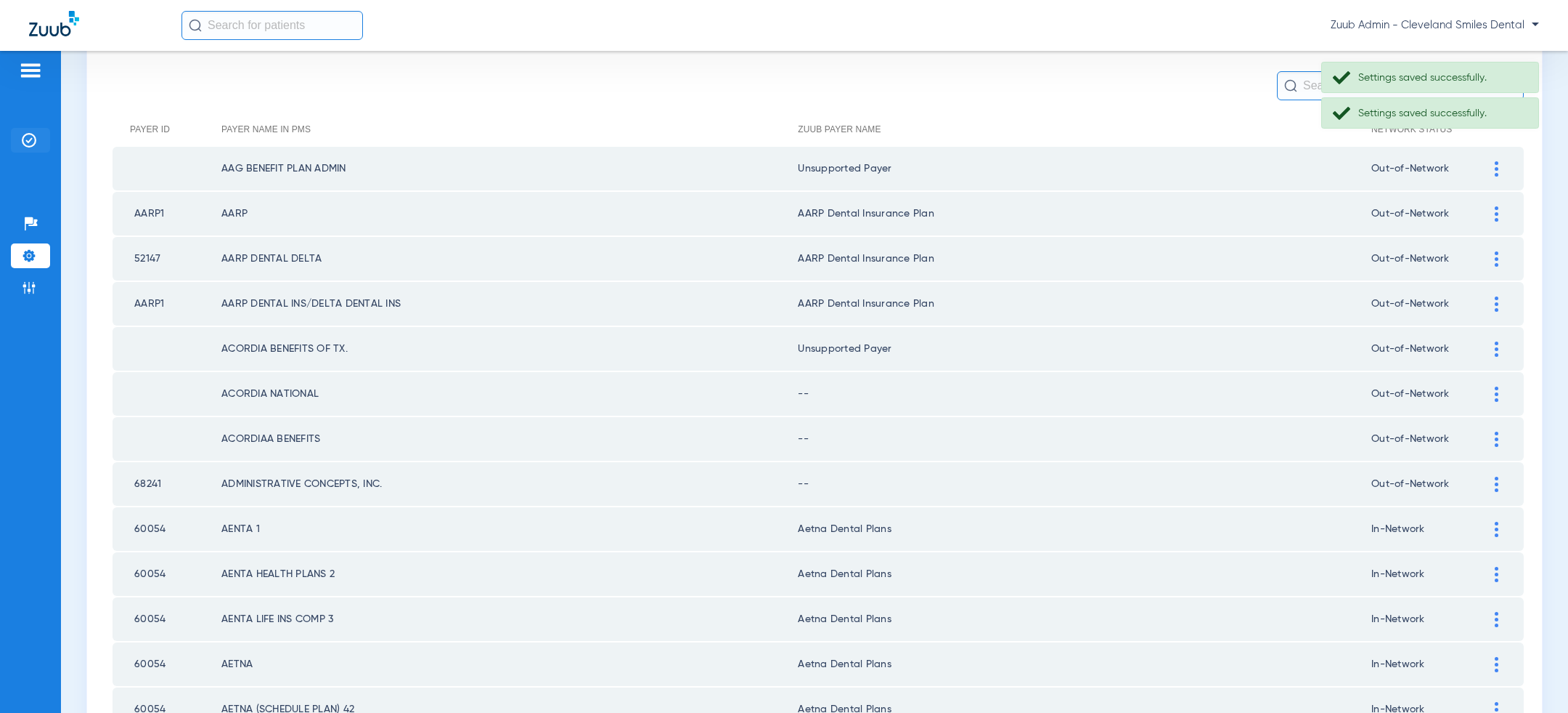
click at [20, 135] on li "Insurance Verification" at bounding box center [31, 140] width 39 height 25
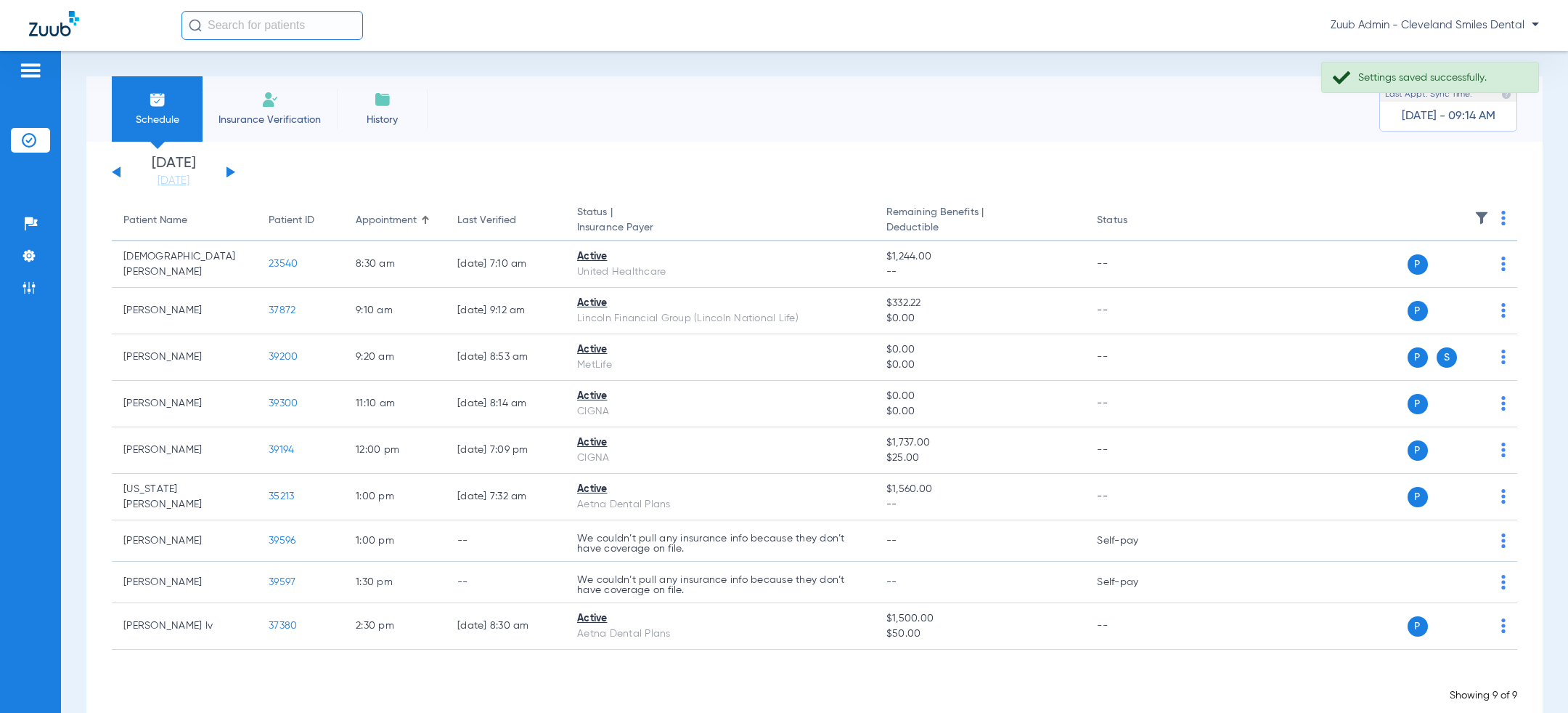
click at [220, 174] on div "[DATE] [DATE] [DATE] [DATE] [DATE] [DATE] [DATE] [DATE] [DATE] [DATE] [DATE] [D…" at bounding box center [173, 173] width 123 height 32
click at [226, 170] on div "[DATE] [DATE] [DATE] [DATE] [DATE] [DATE] [DATE] [DATE] [DATE] [DATE] [DATE] [D…" at bounding box center [173, 173] width 123 height 32
click at [235, 170] on div "[DATE] [DATE] [DATE] [DATE] [DATE] [DATE] [DATE] [DATE] [DATE] [DATE] [DATE] [D…" at bounding box center [173, 173] width 123 height 32
click at [231, 170] on div "[DATE] [DATE] [DATE] [DATE] [DATE] [DATE] [DATE] [DATE] [DATE] [DATE] [DATE] [D…" at bounding box center [173, 173] width 123 height 32
click at [227, 170] on button at bounding box center [230, 172] width 9 height 11
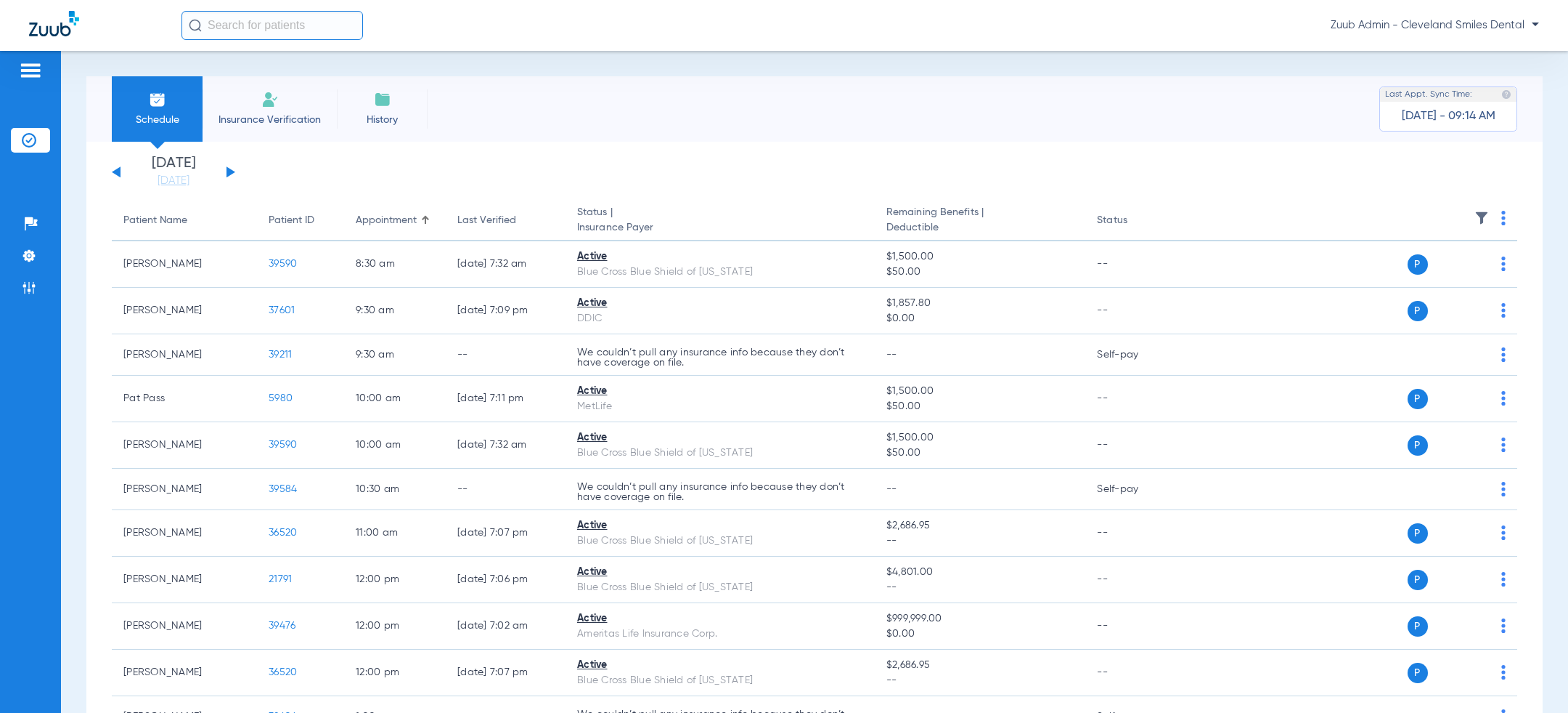
click at [231, 174] on div "[DATE] [DATE] [DATE] [DATE] [DATE] [DATE] [DATE] [DATE] [DATE] [DATE] [DATE] [D…" at bounding box center [173, 173] width 123 height 32
click at [227, 170] on button at bounding box center [230, 172] width 9 height 11
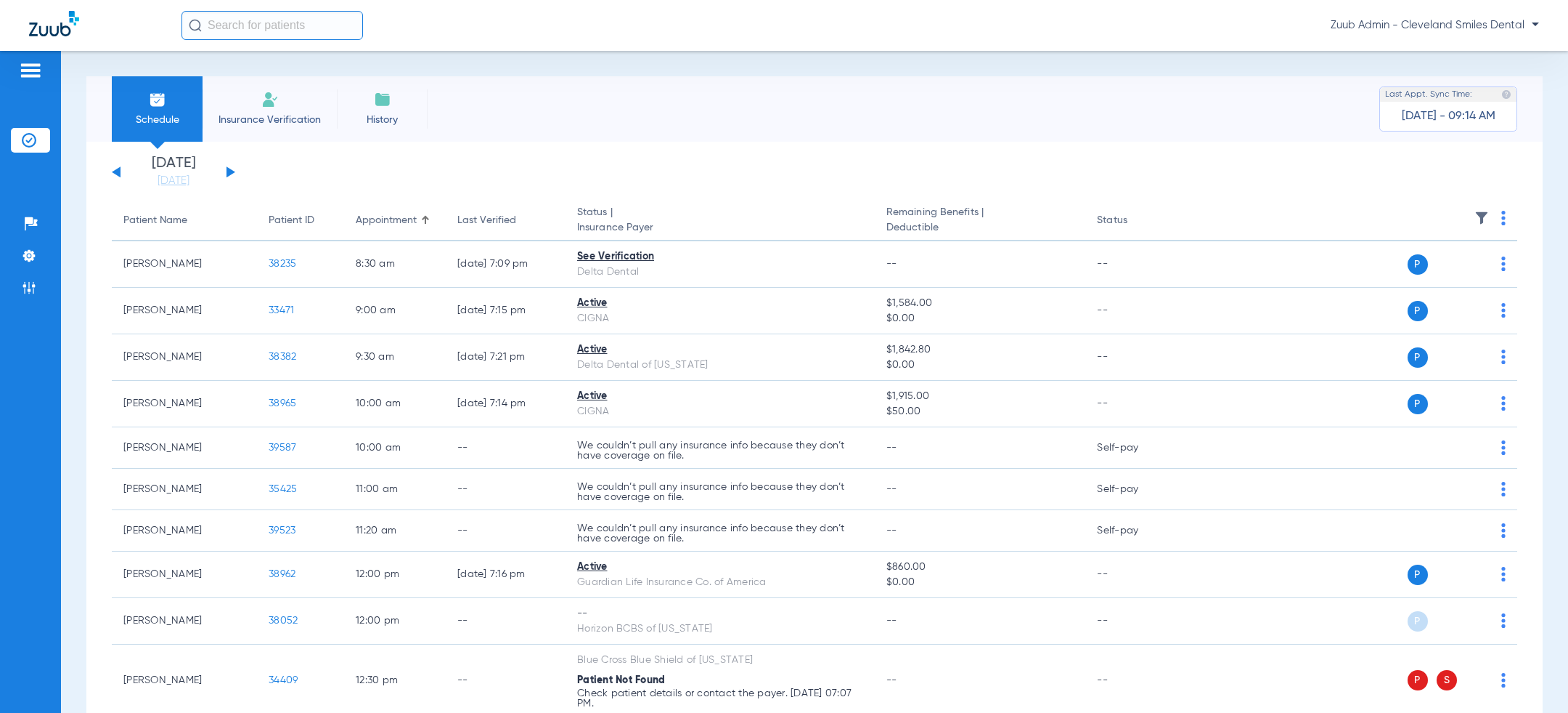
drag, startPoint x: 227, startPoint y: 170, endPoint x: 376, endPoint y: 226, distance: 159.2
click at [376, 226] on app-insurance-verification-schedule-view "[DATE] [DATE] [DATE] [DATE] [DATE] [DATE] [DATE] [DATE] [DATE] [DATE] [DATE] [D…" at bounding box center [814, 620] width 1406 height 928
click at [230, 171] on button at bounding box center [230, 172] width 9 height 11
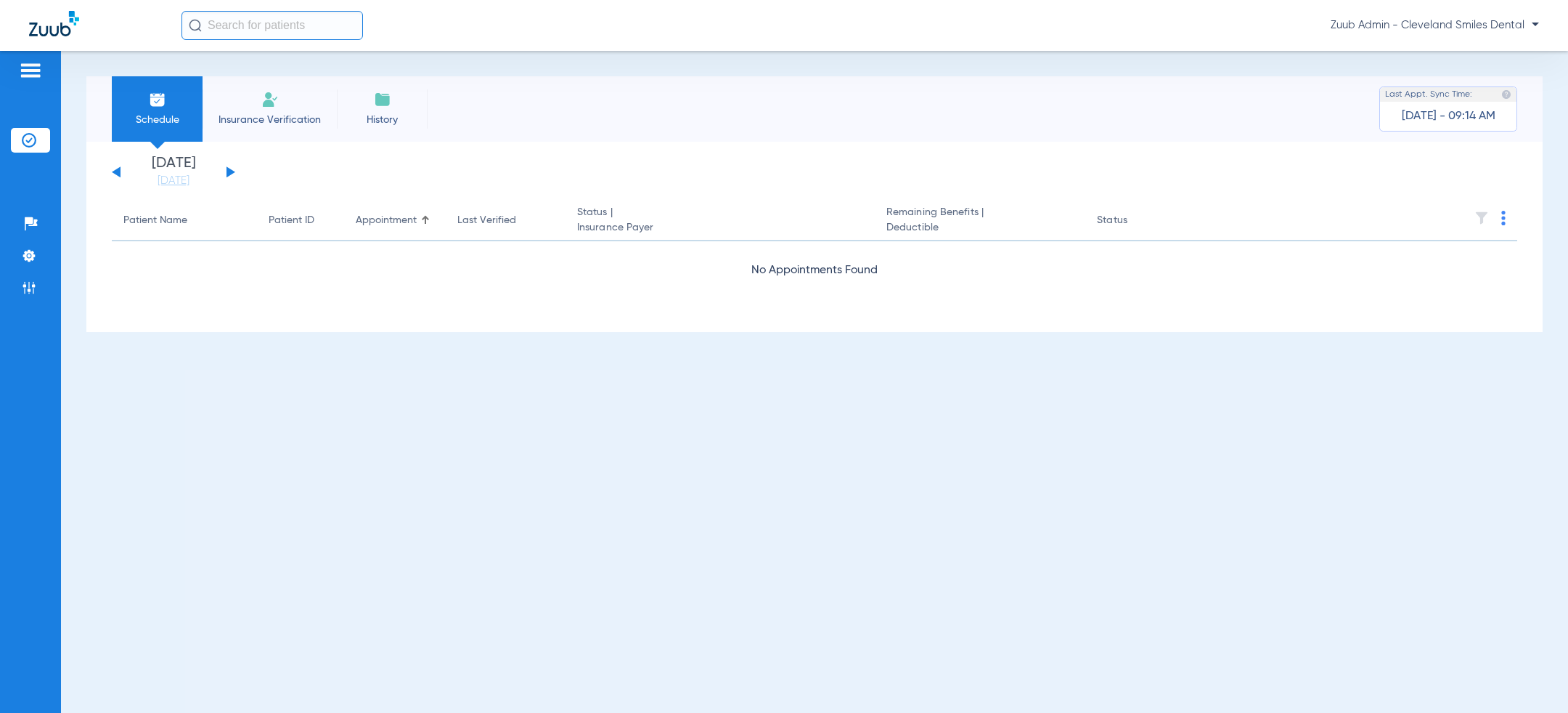
click at [230, 171] on button at bounding box center [230, 172] width 9 height 11
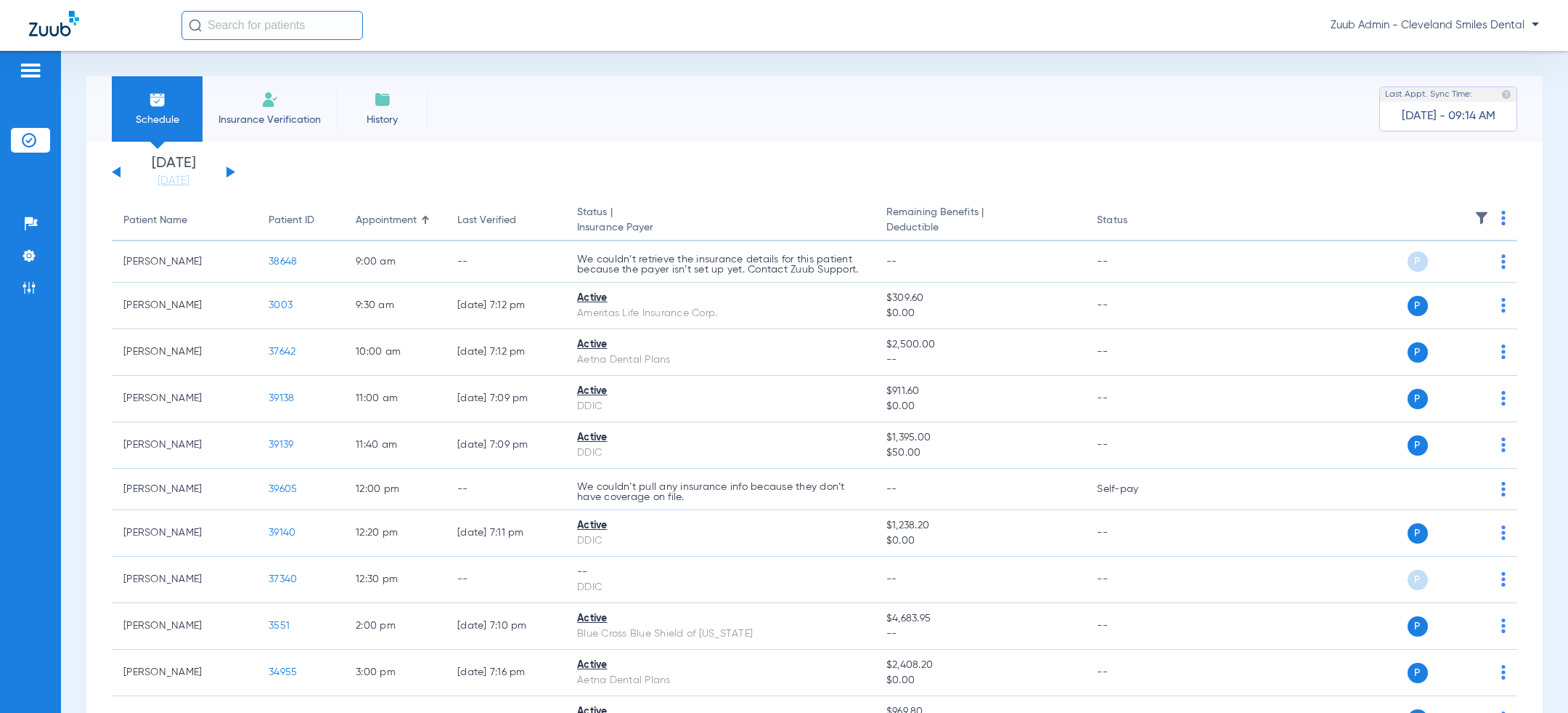
click at [227, 169] on button at bounding box center [230, 172] width 9 height 11
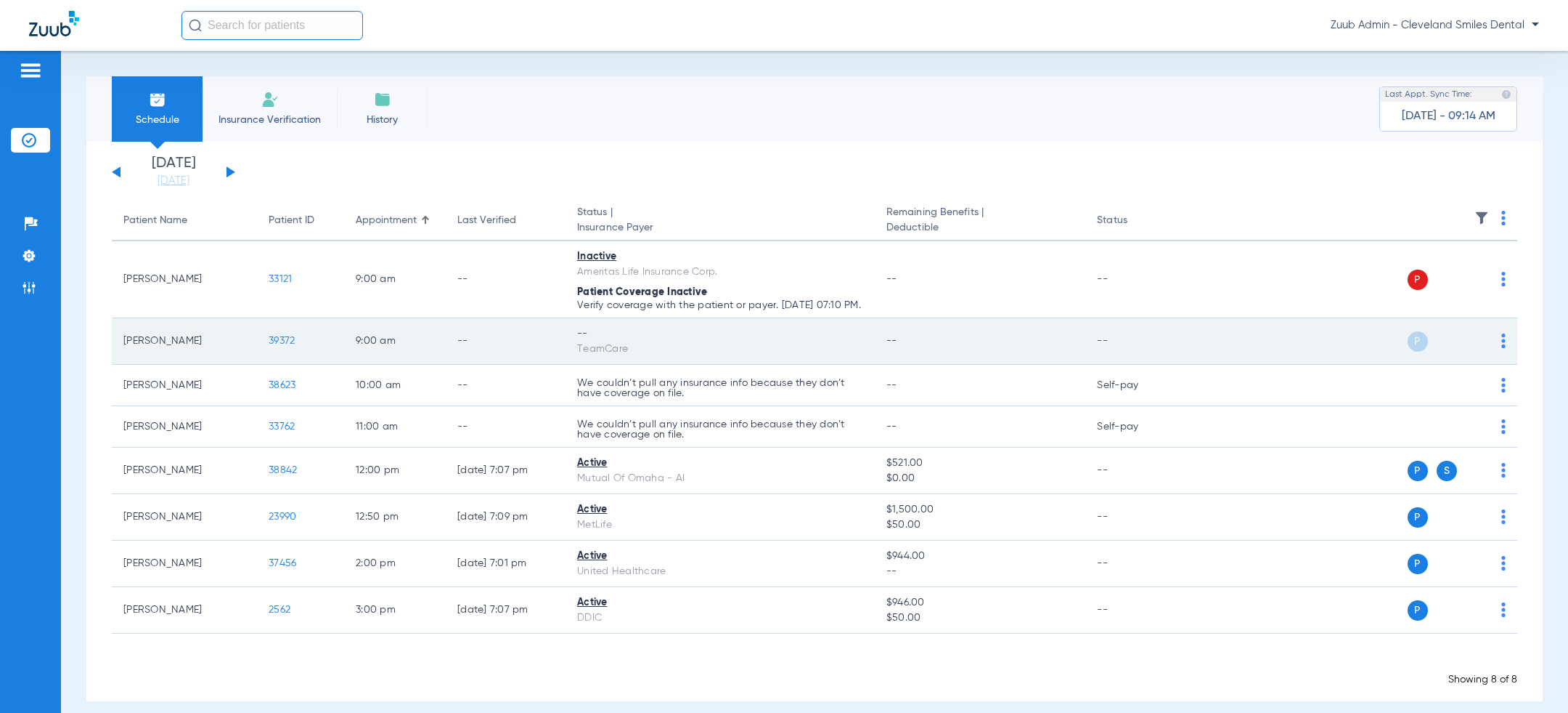
click at [1505, 348] on img at bounding box center [1503, 340] width 4 height 14
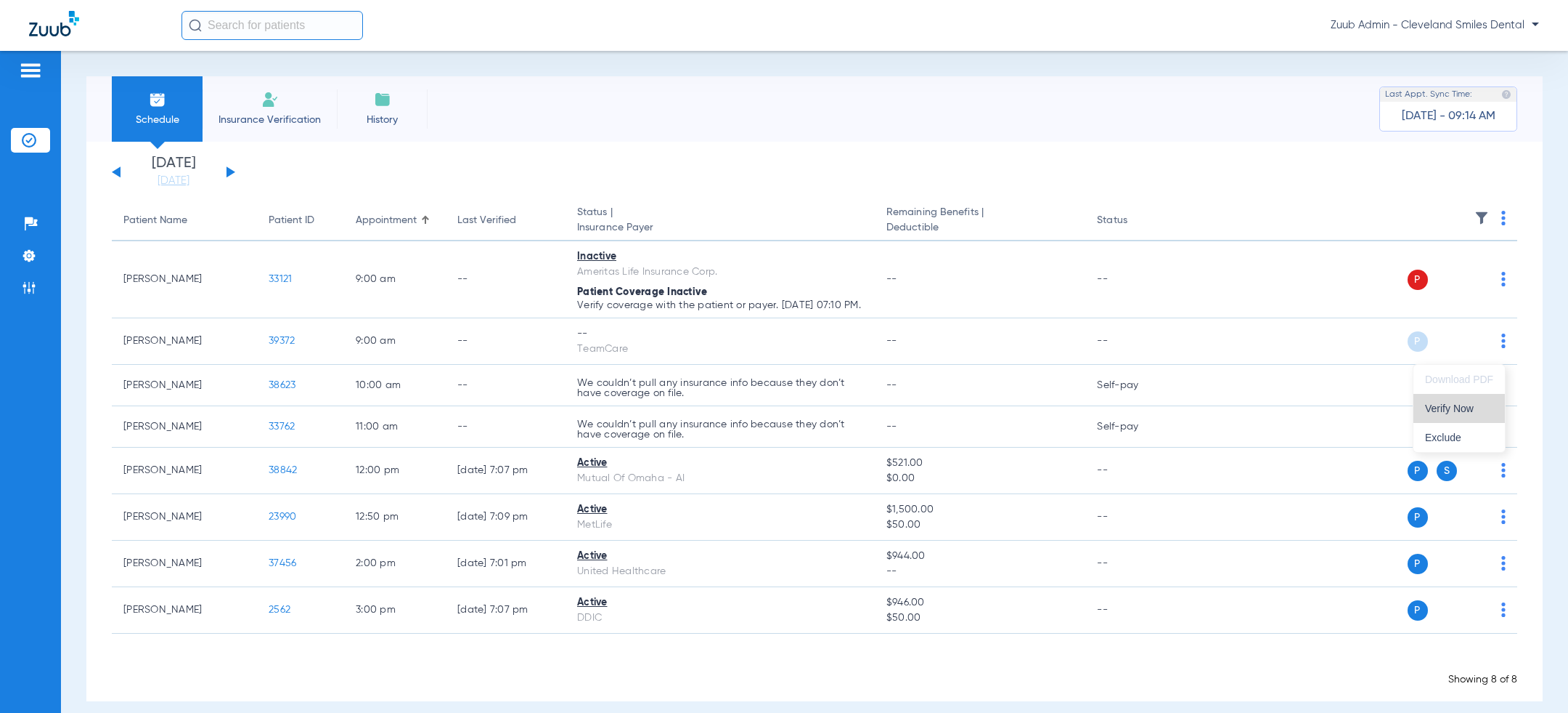
click at [1469, 394] on button "Verify Now" at bounding box center [1459, 408] width 92 height 29
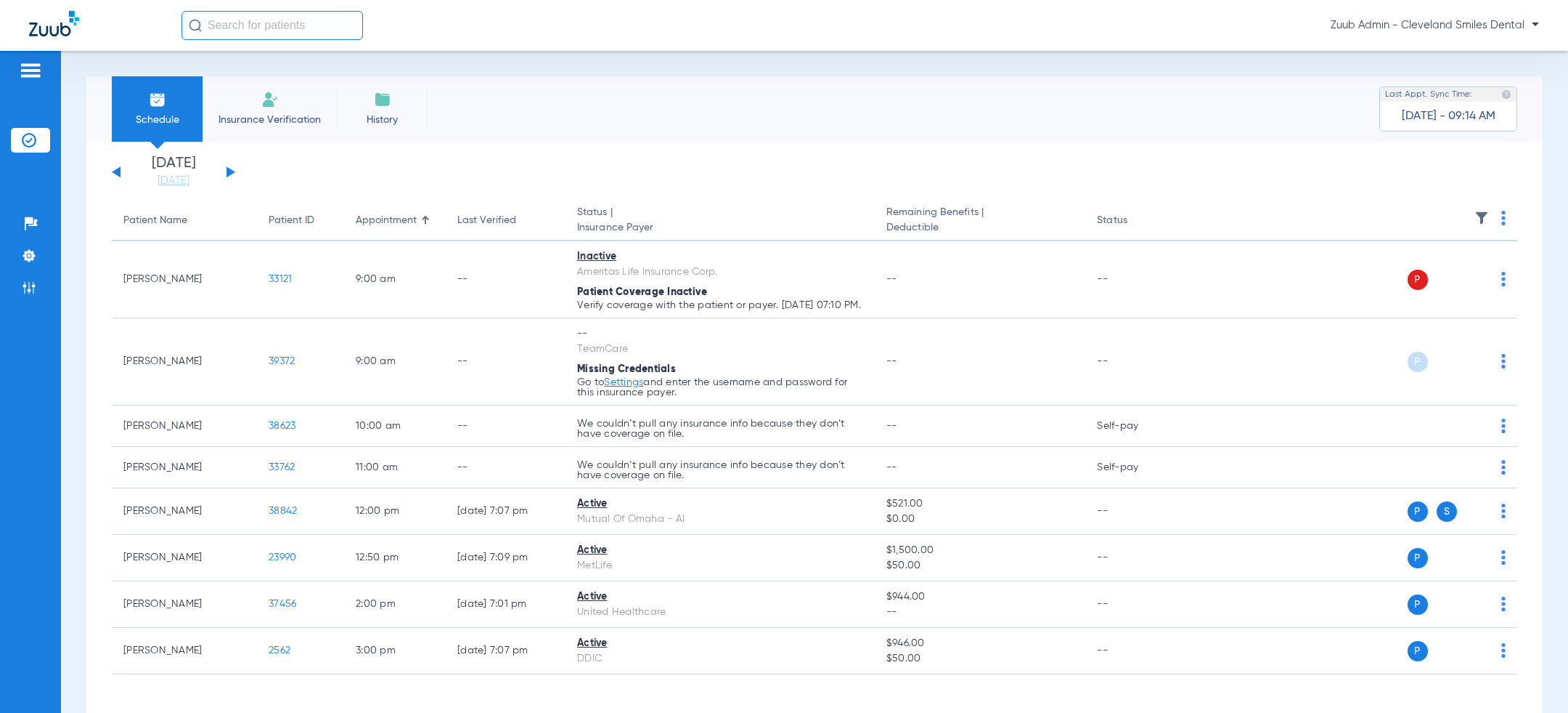
click at [230, 172] on button at bounding box center [230, 172] width 9 height 11
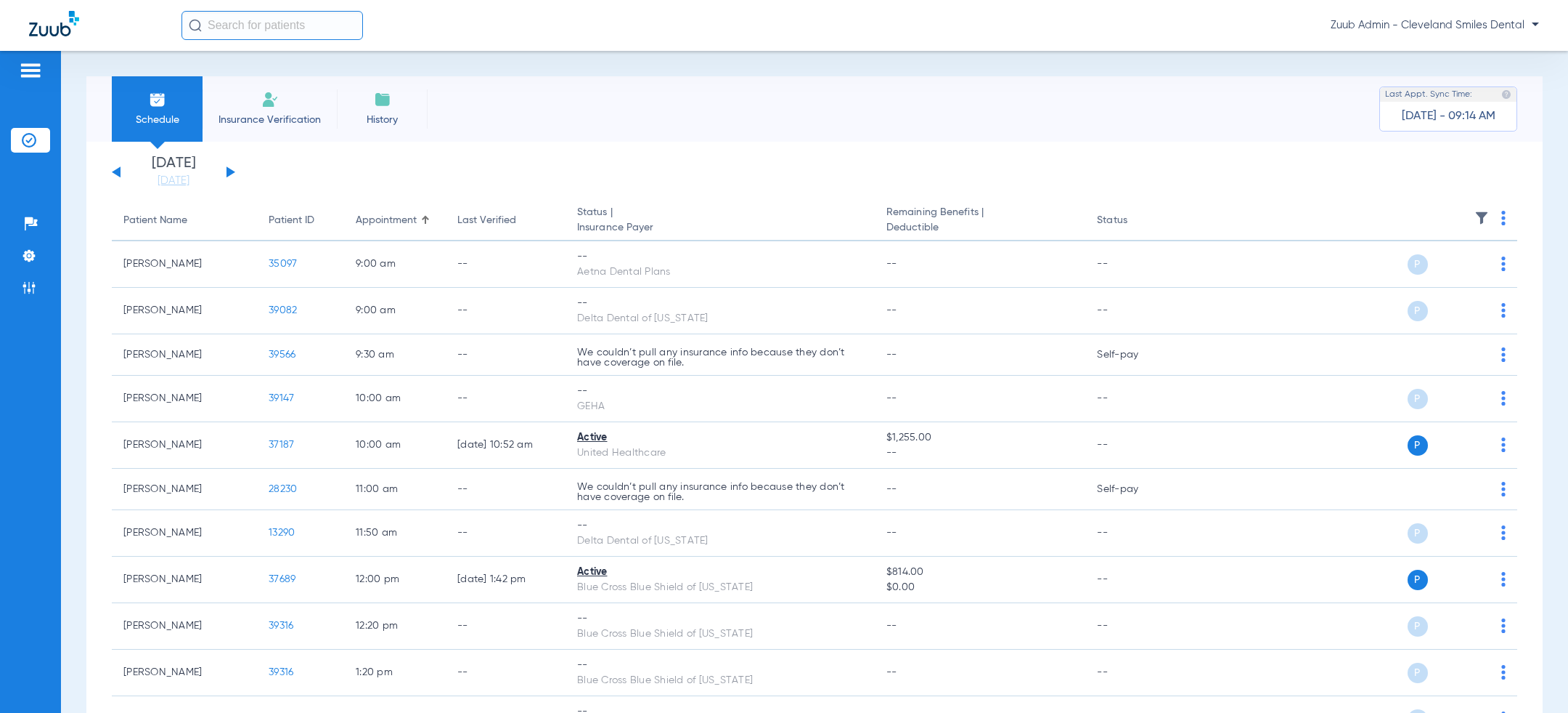
click at [226, 171] on button at bounding box center [230, 172] width 9 height 11
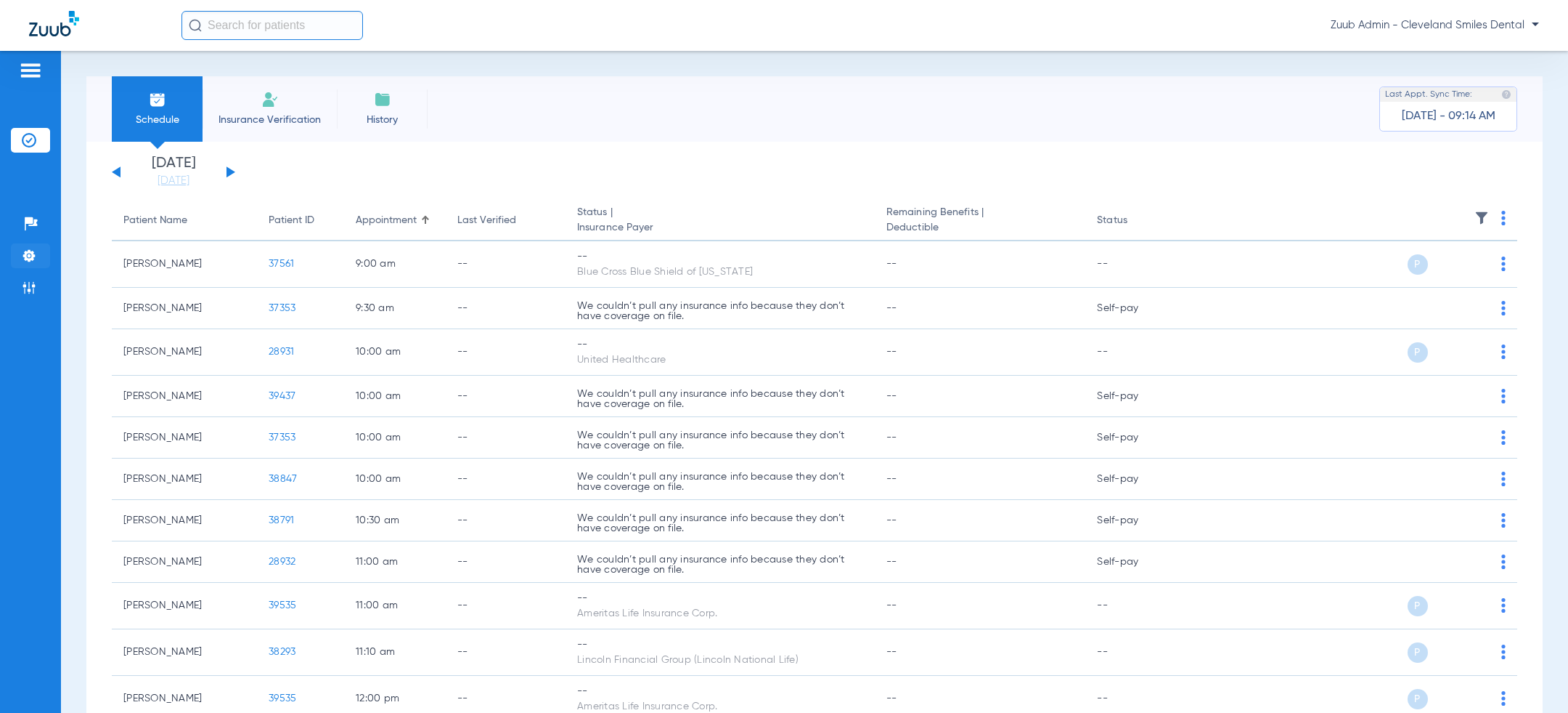
click at [29, 254] on img at bounding box center [29, 255] width 14 height 14
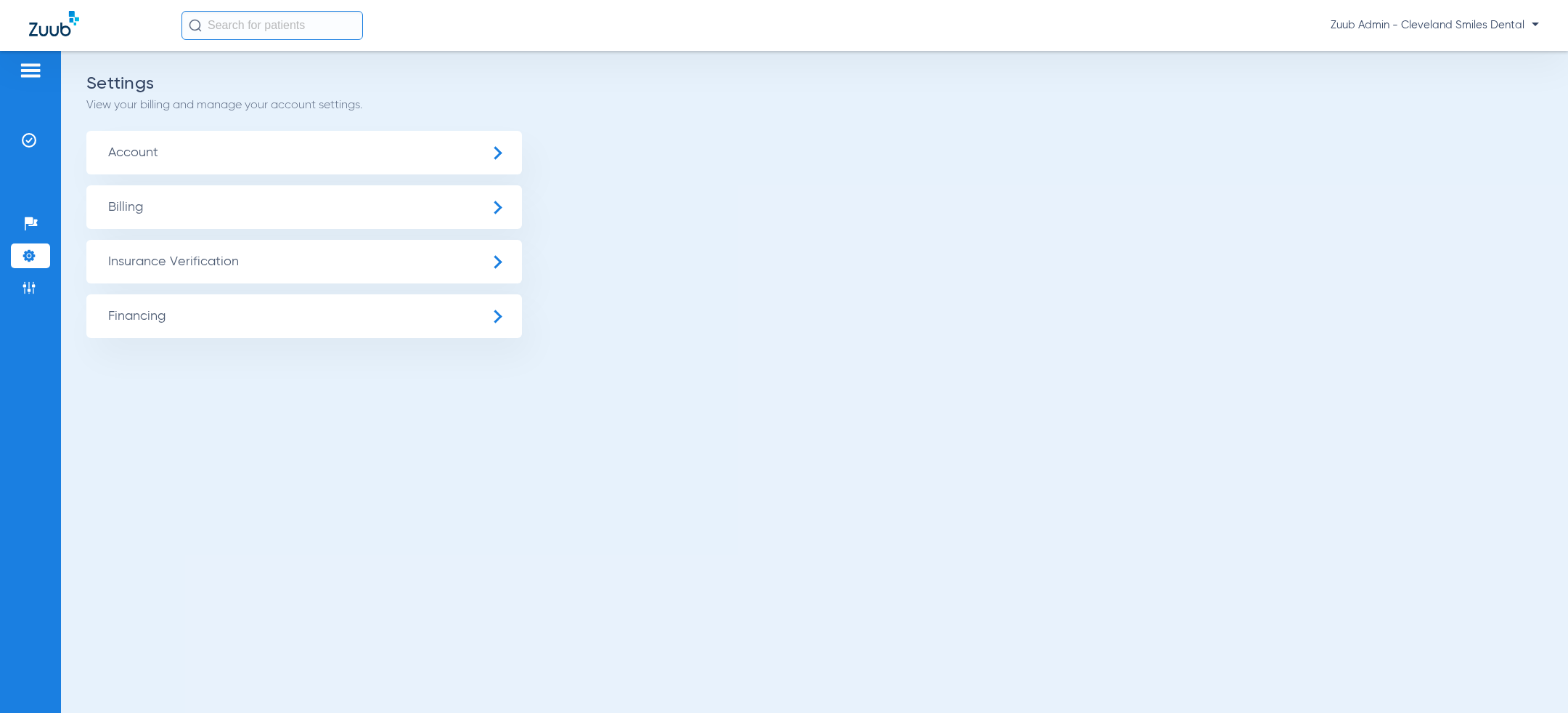
click at [175, 252] on span "Insurance Verification" at bounding box center [304, 261] width 435 height 43
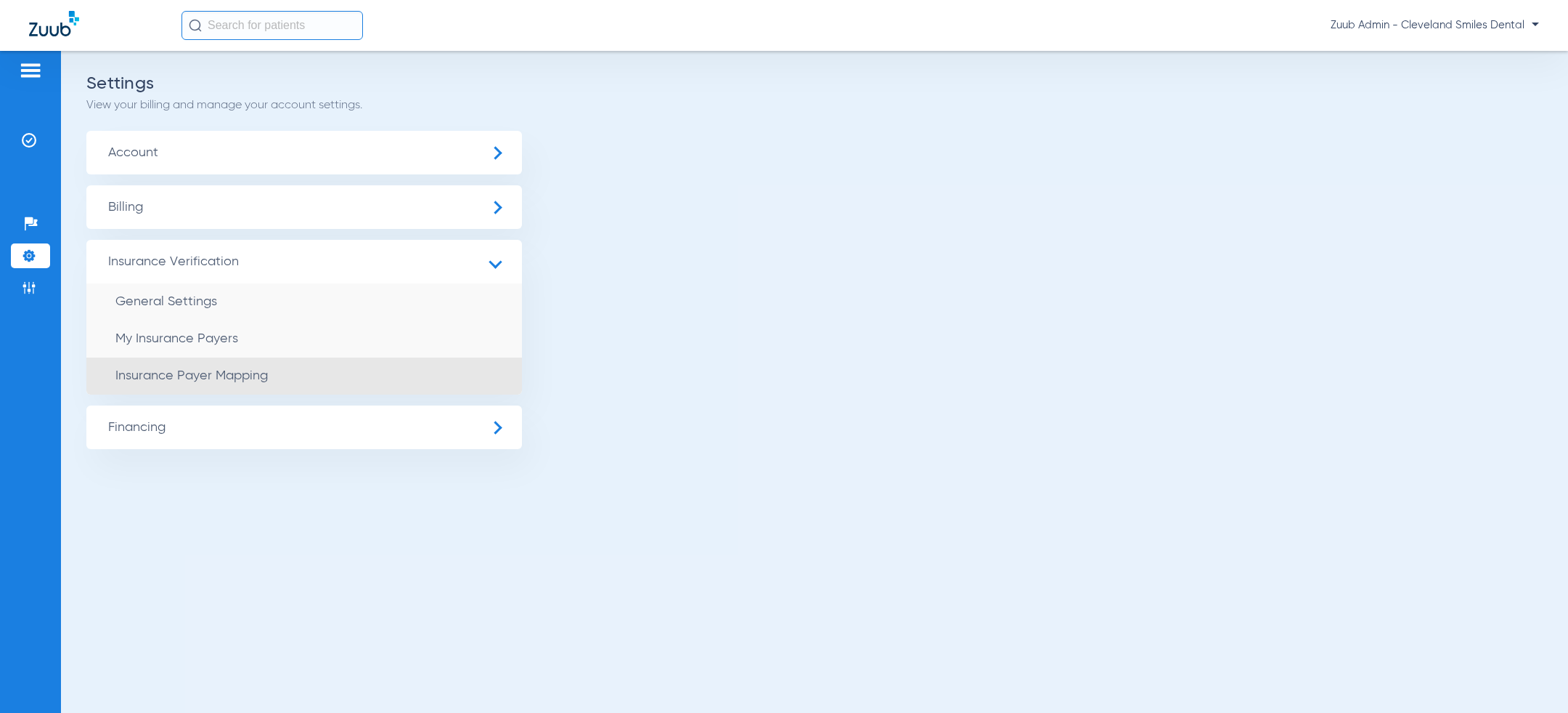
click at [211, 387] on li "Insurance Payer Mapping" at bounding box center [304, 376] width 435 height 37
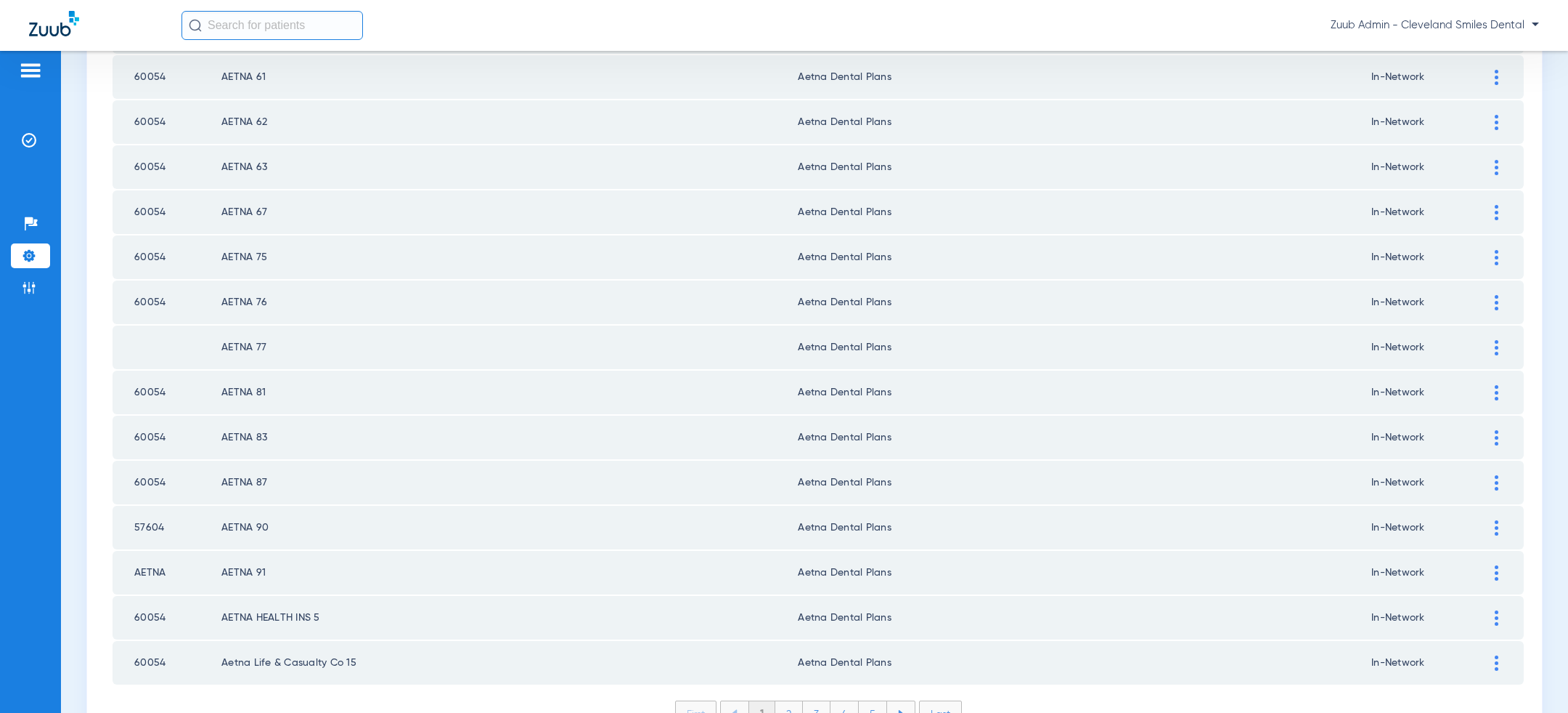
scroll to position [1894, 0]
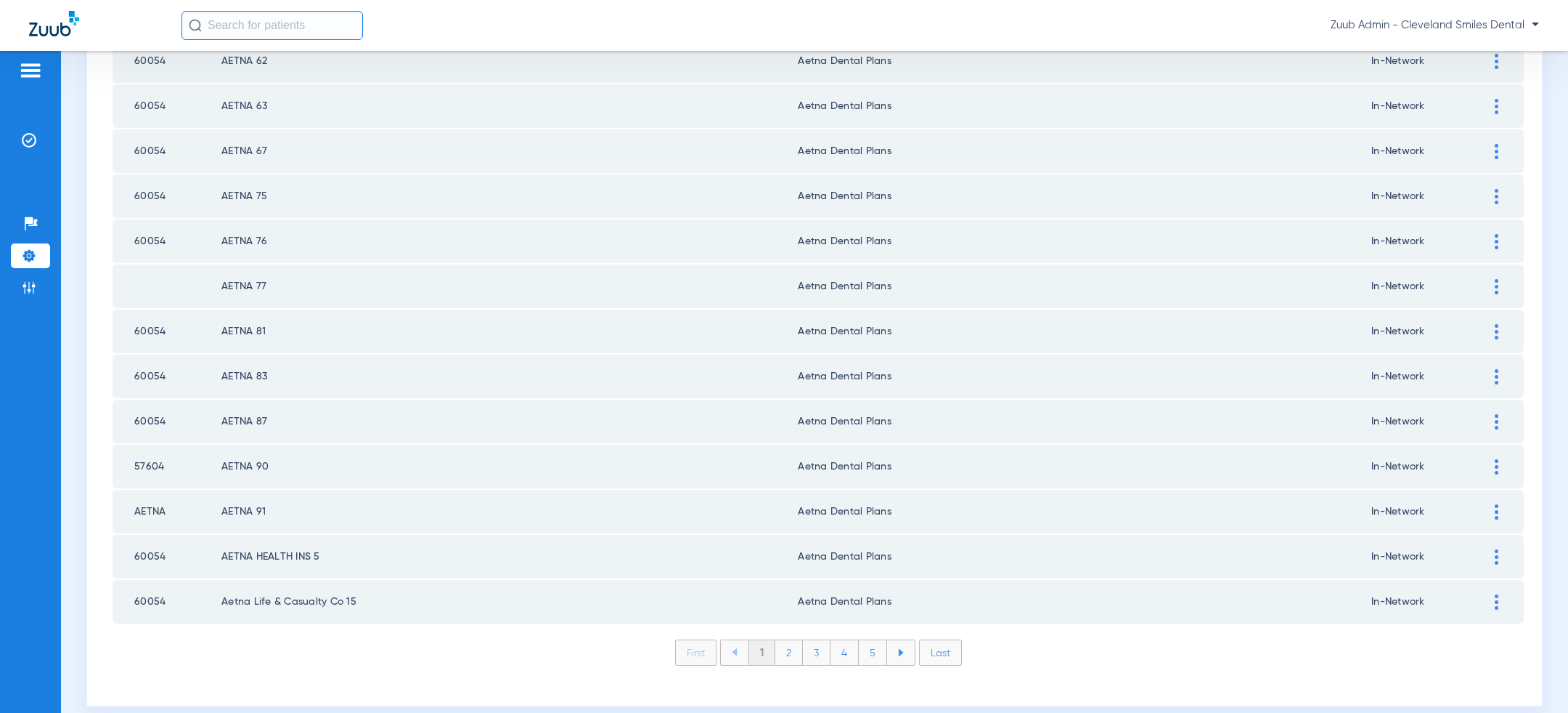
click at [794, 640] on li "2" at bounding box center [789, 652] width 27 height 25
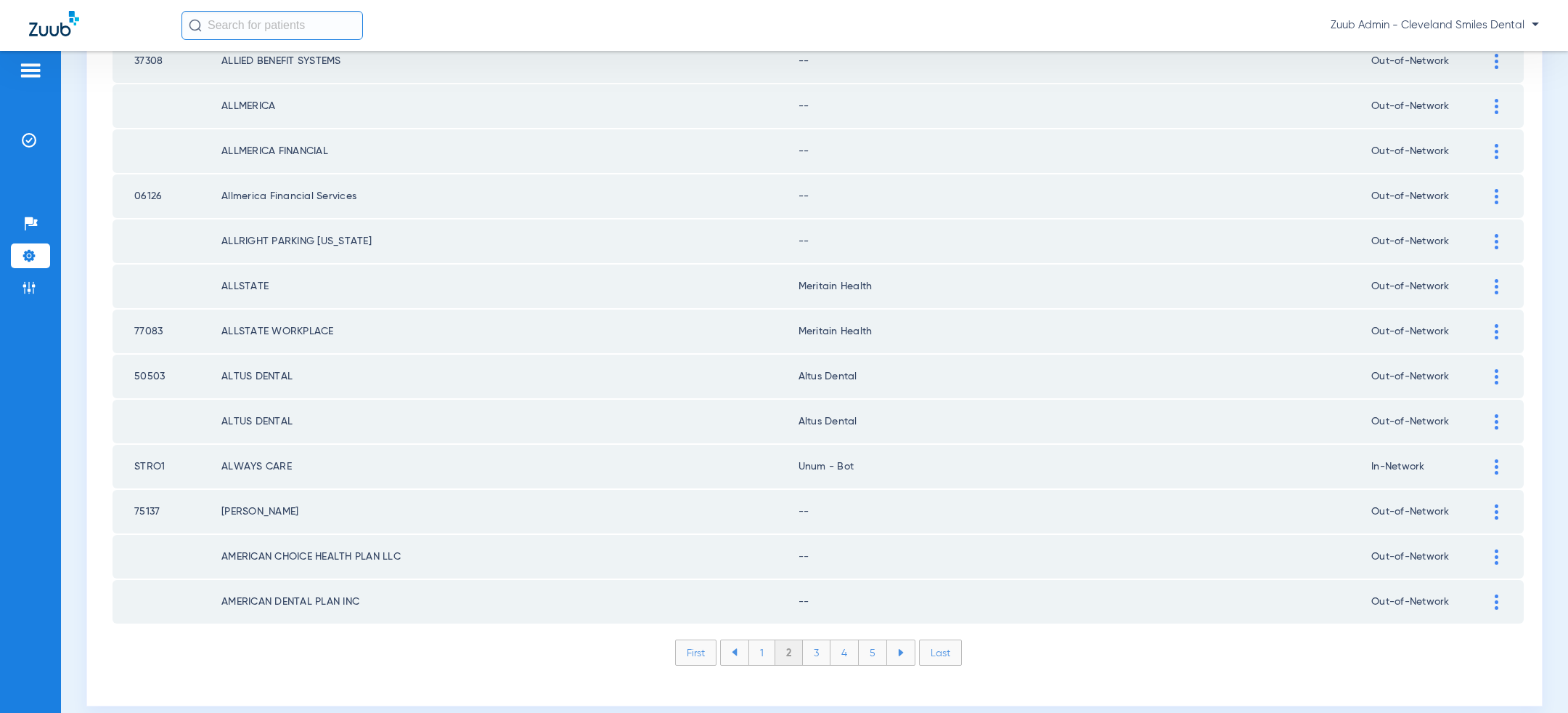
click at [822, 640] on li "3" at bounding box center [816, 652] width 27 height 25
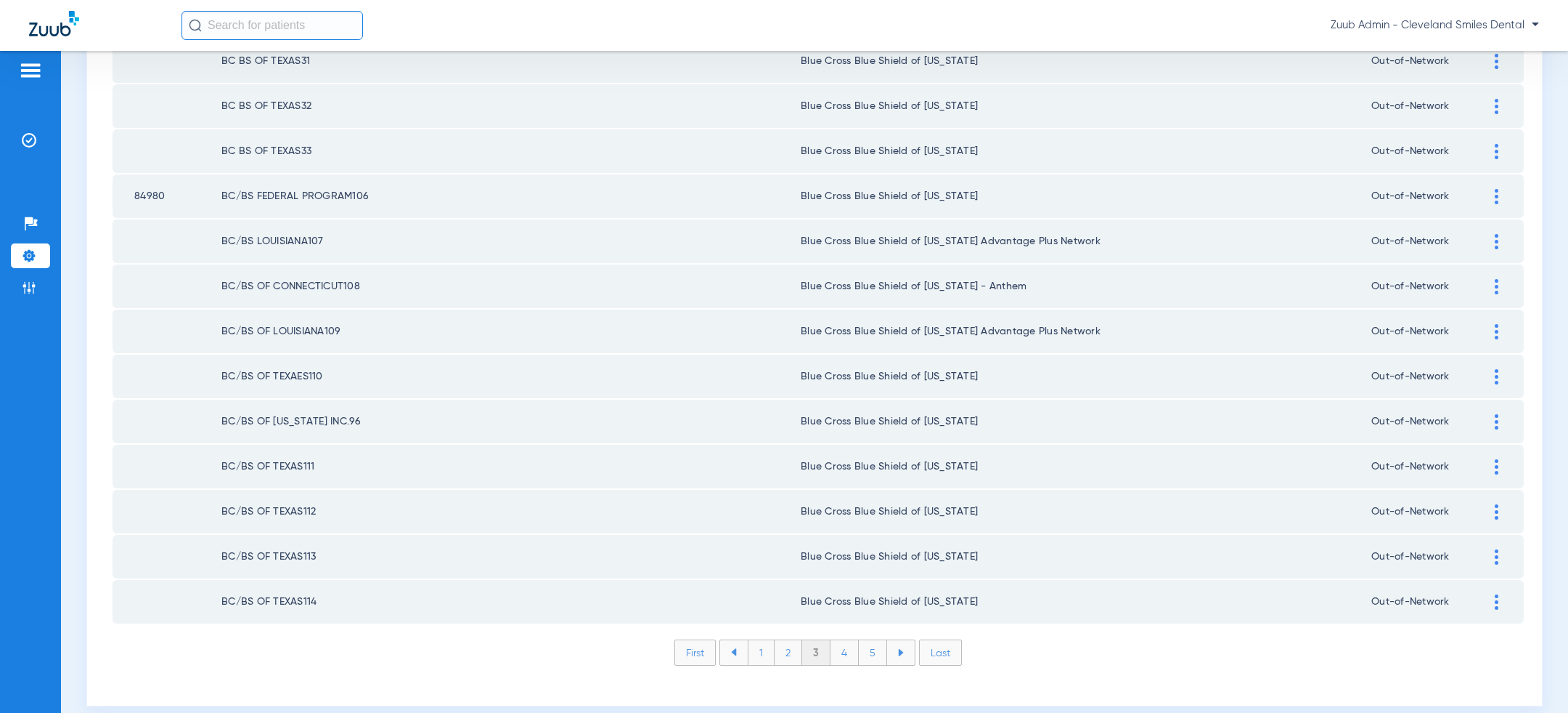
click at [849, 640] on li "4" at bounding box center [844, 652] width 28 height 25
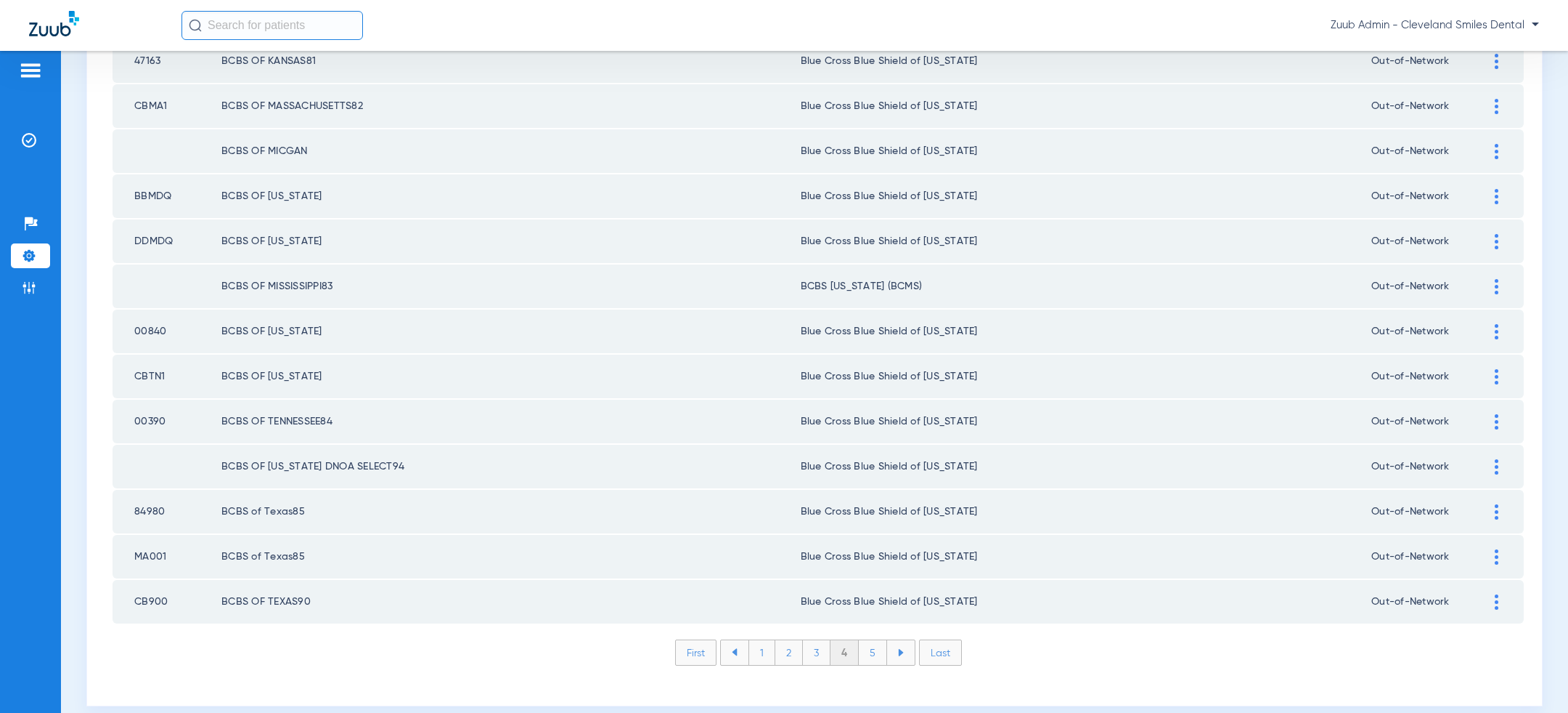
click at [877, 640] on li "5" at bounding box center [872, 652] width 28 height 25
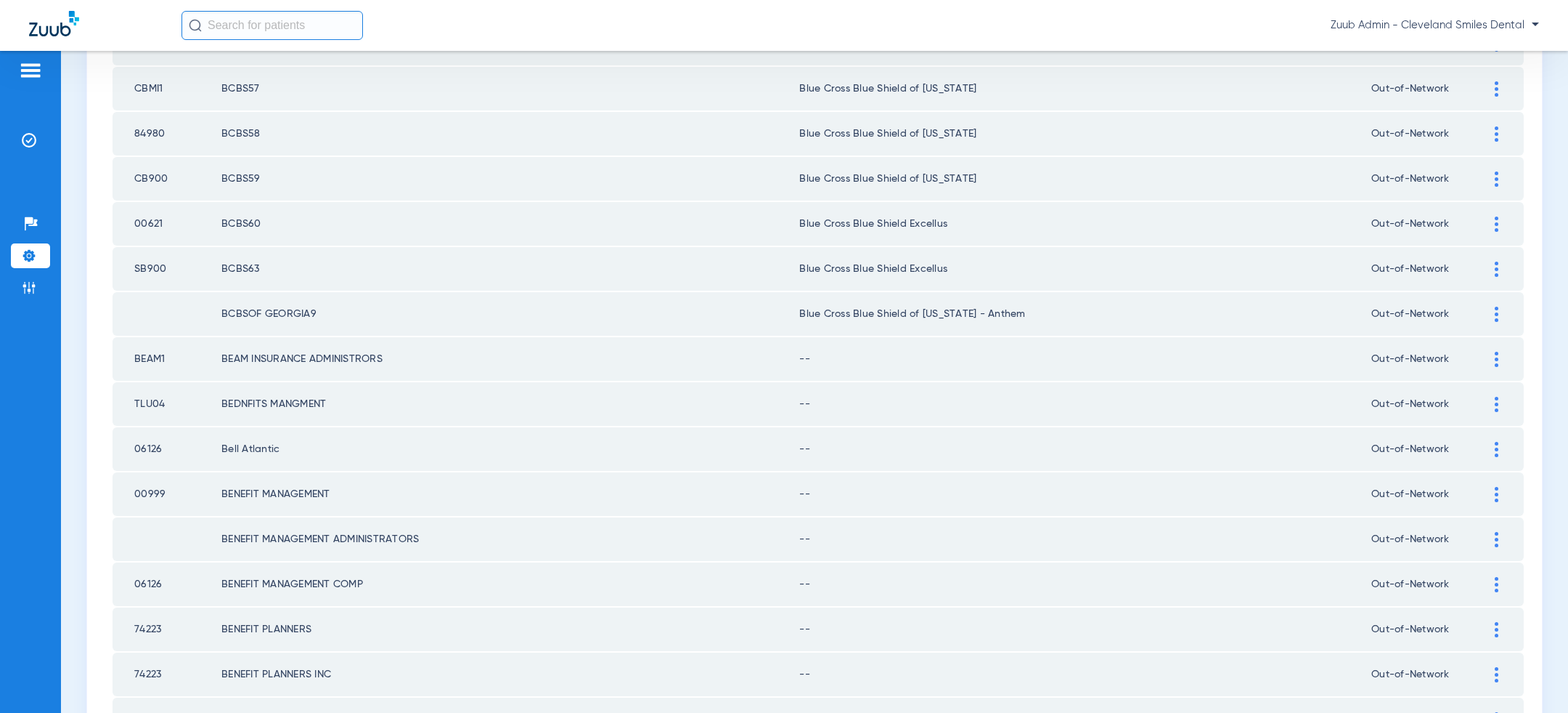
scroll to position [924, 0]
click at [1492, 351] on div at bounding box center [1497, 356] width 26 height 15
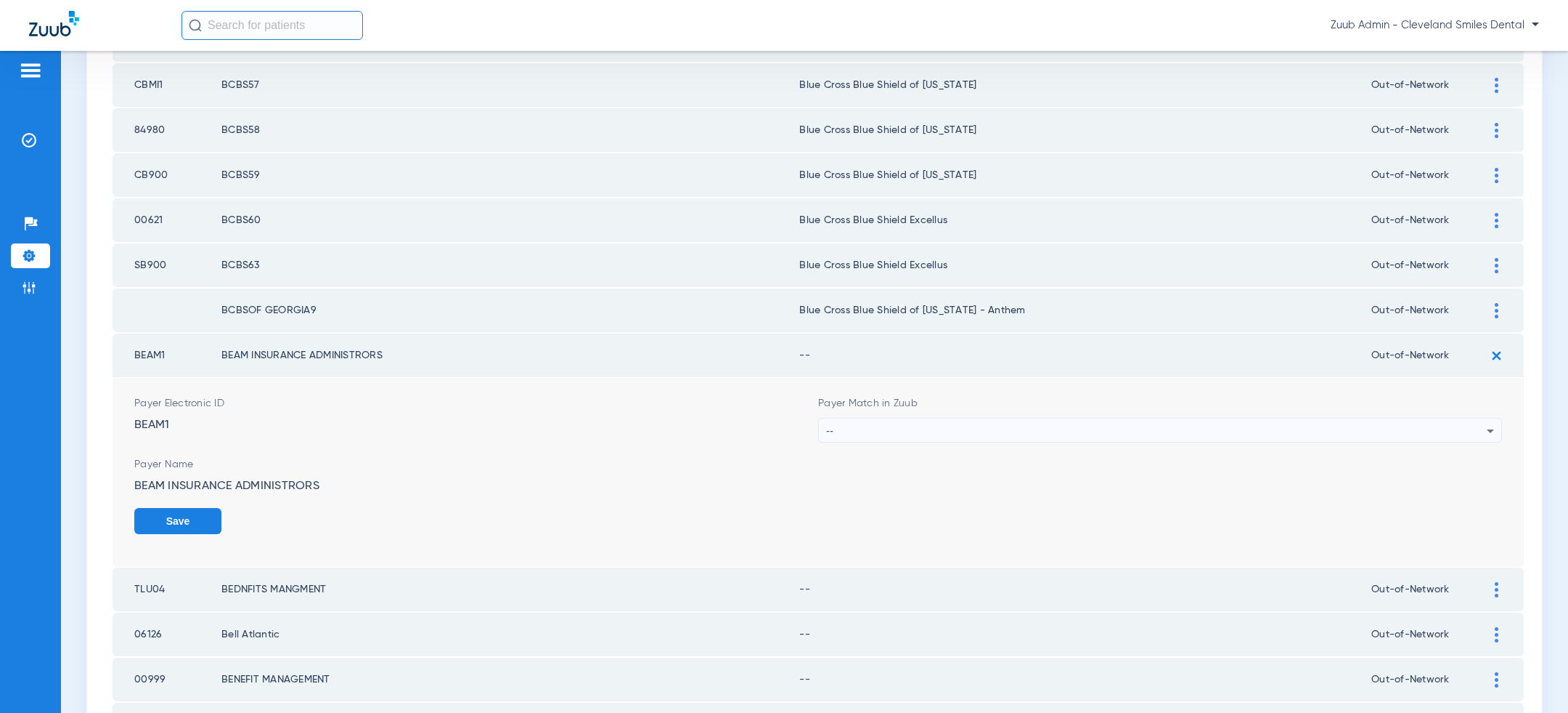
click at [1182, 429] on div "--" at bounding box center [1156, 431] width 661 height 25
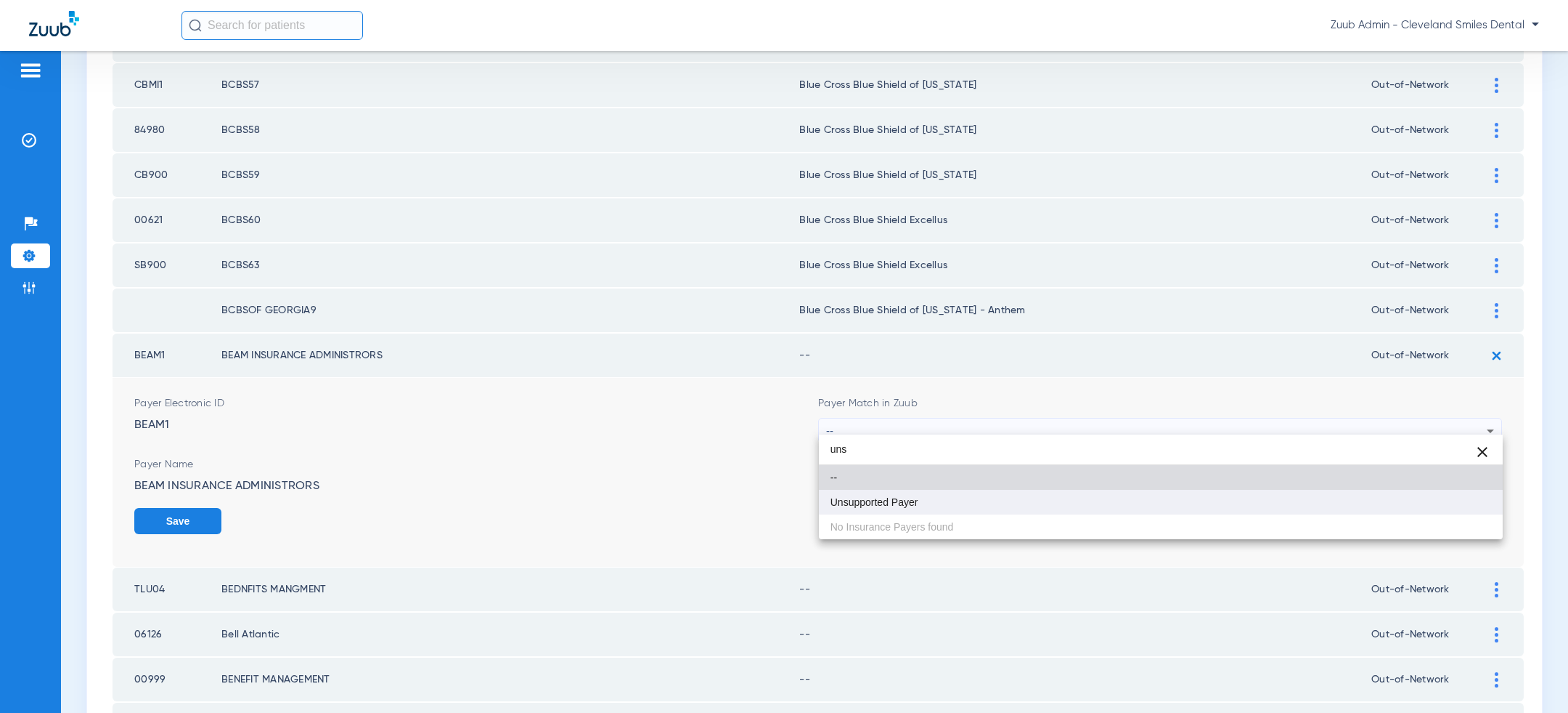
type input "uns"
click at [1020, 510] on mat-option "Unsupported Payer" at bounding box center [1161, 501] width 684 height 25
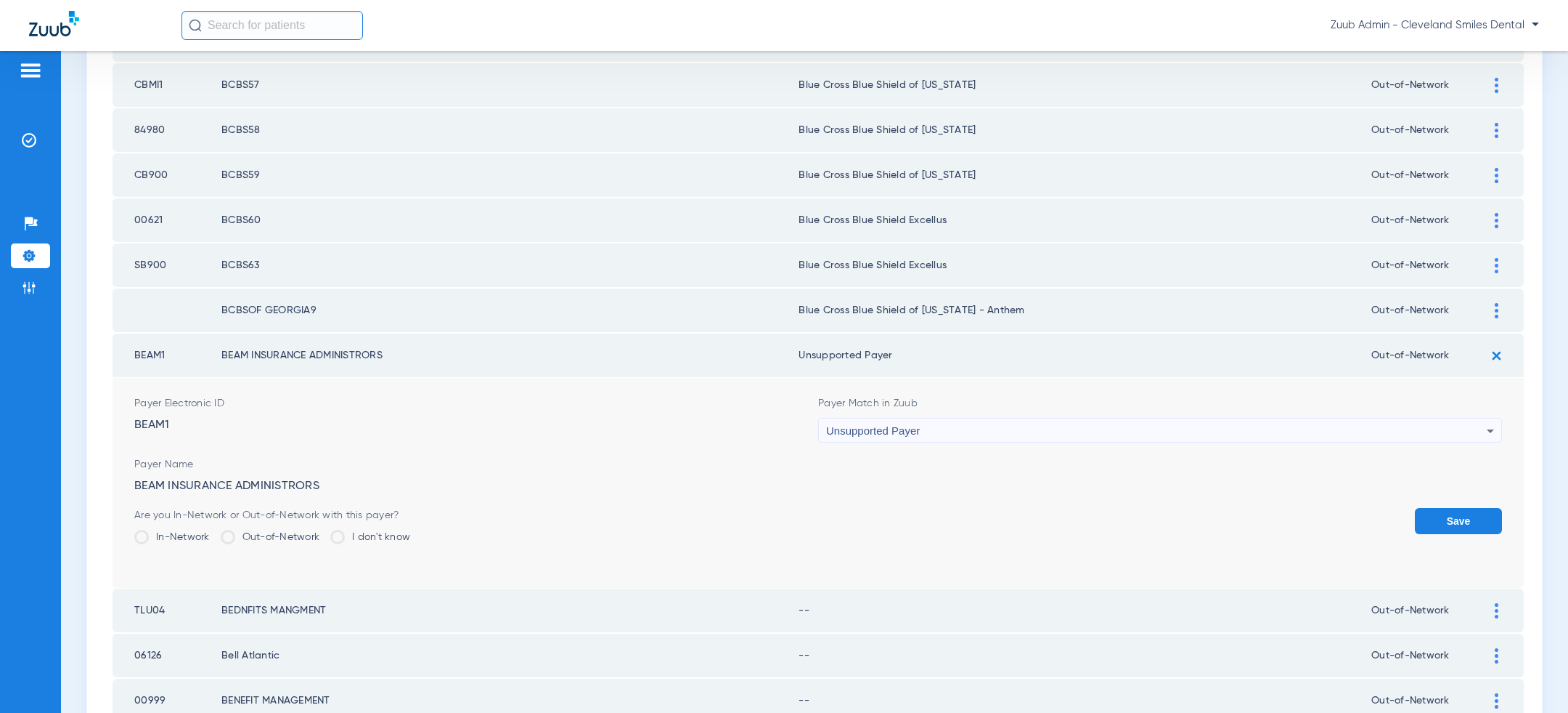
click at [1461, 511] on button "Save" at bounding box center [1458, 521] width 87 height 26
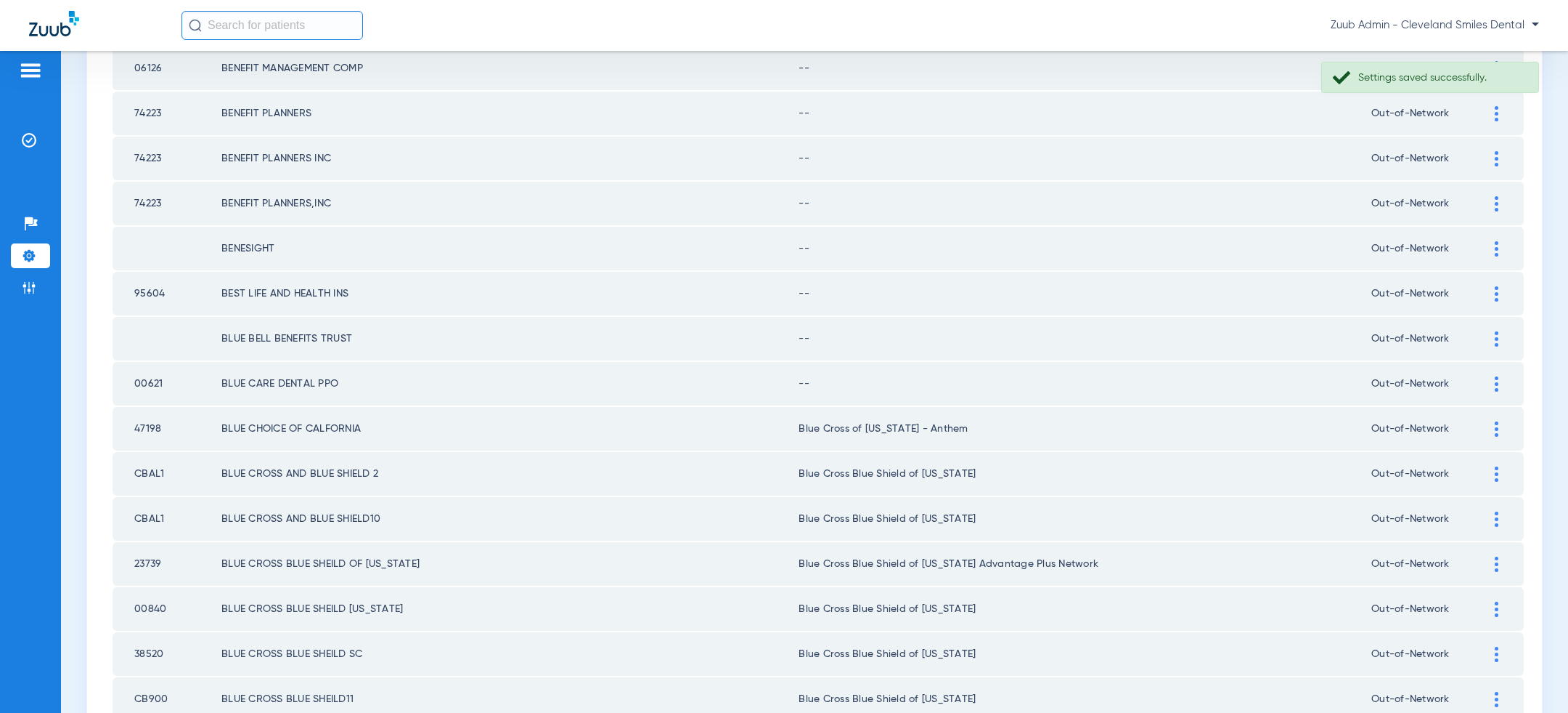
scroll to position [1894, 0]
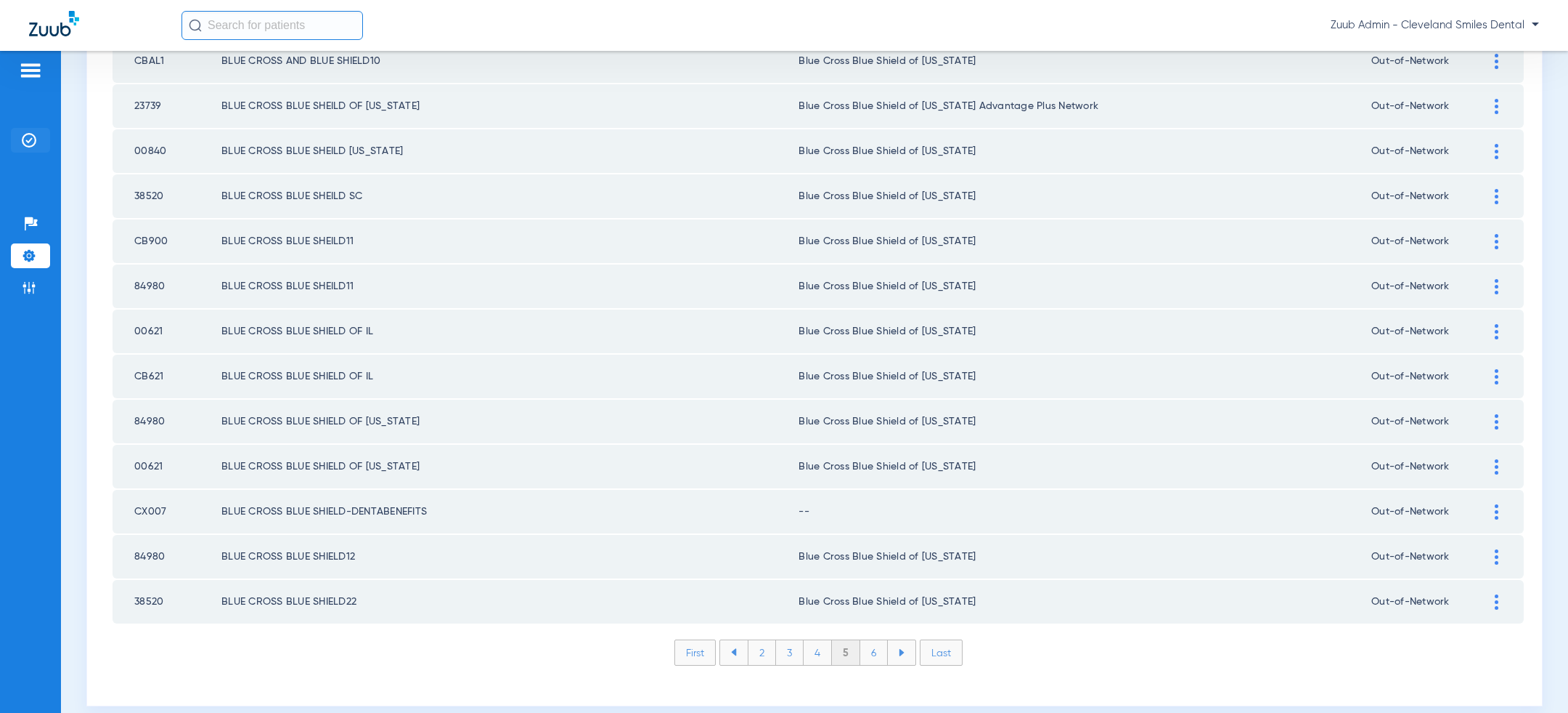
click at [30, 132] on li "Insurance Verification" at bounding box center [31, 140] width 39 height 25
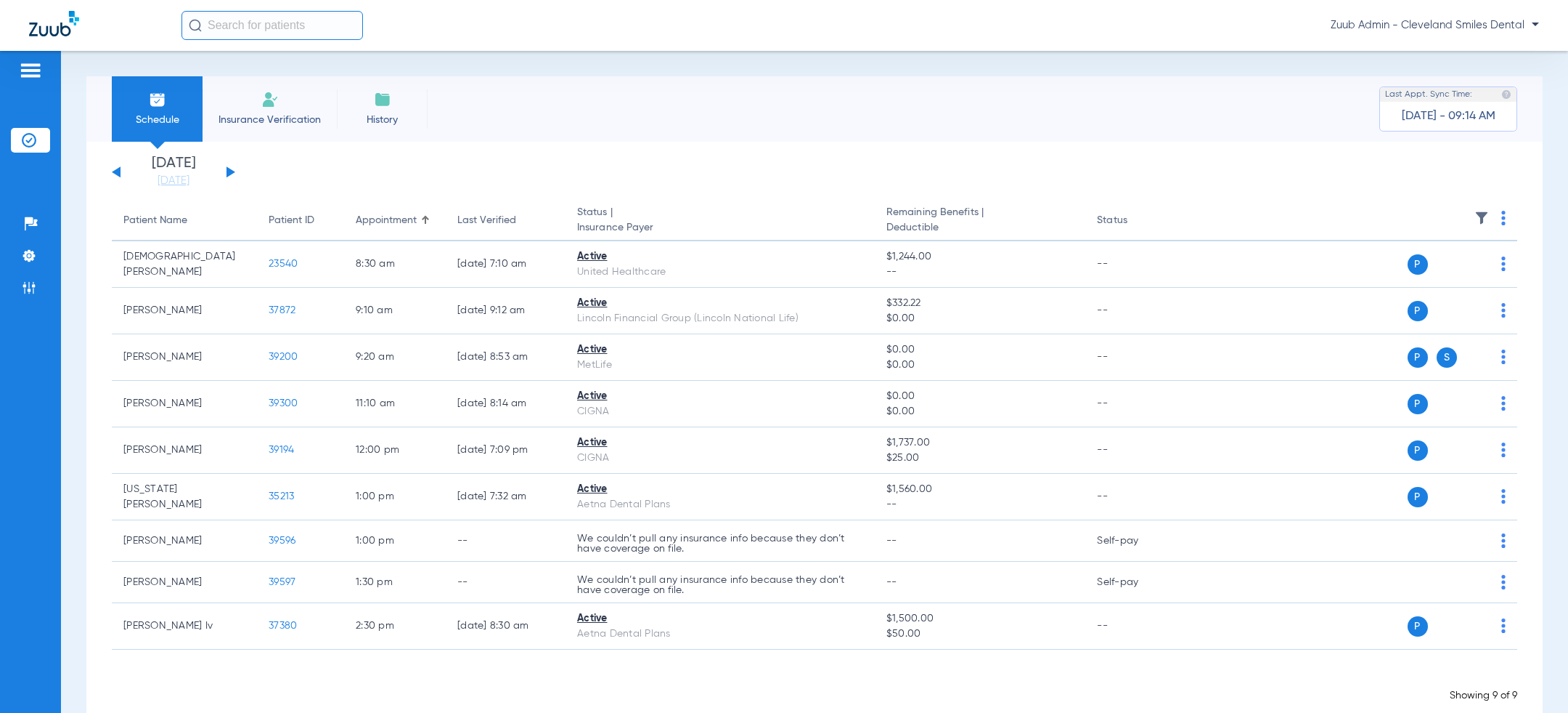
click at [230, 174] on button at bounding box center [230, 172] width 9 height 11
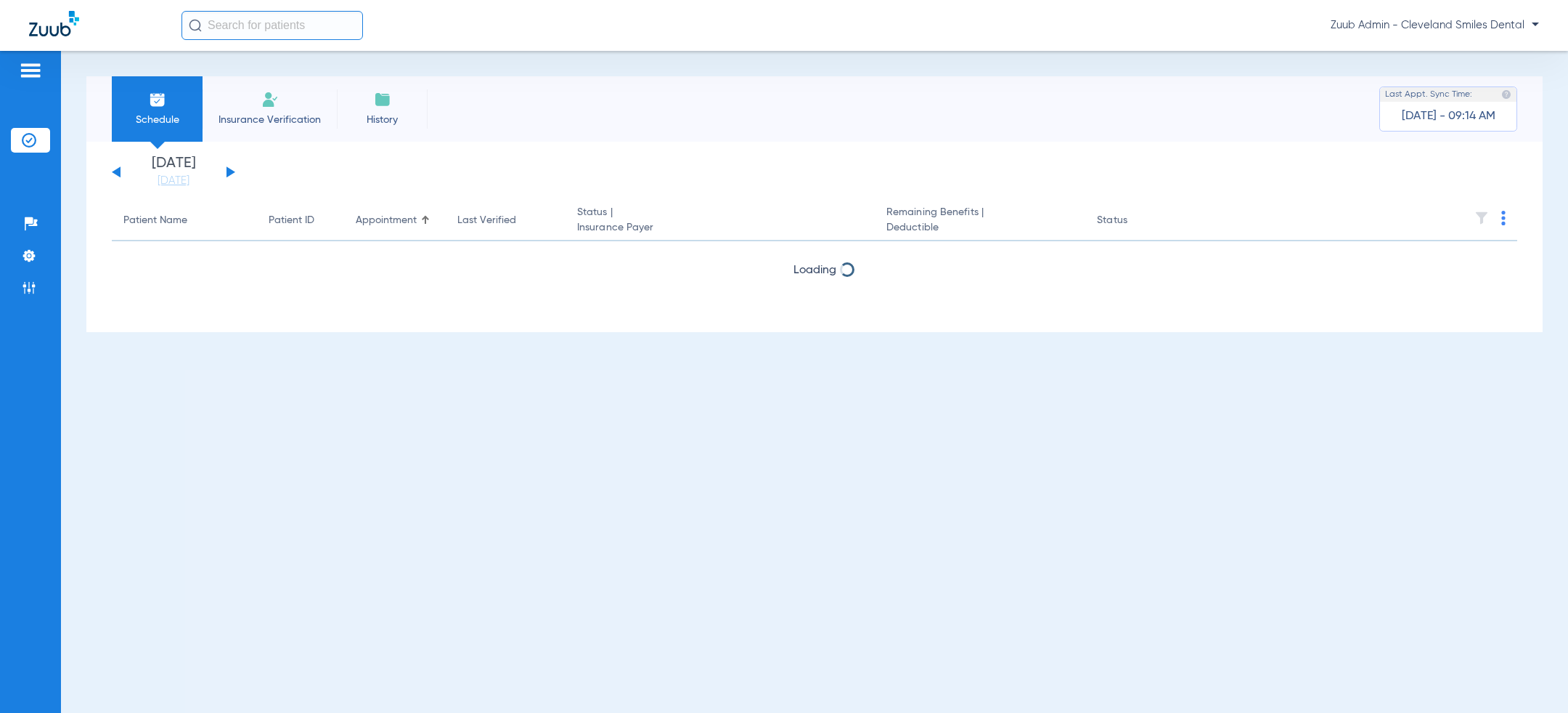
click at [230, 174] on button at bounding box center [230, 172] width 9 height 11
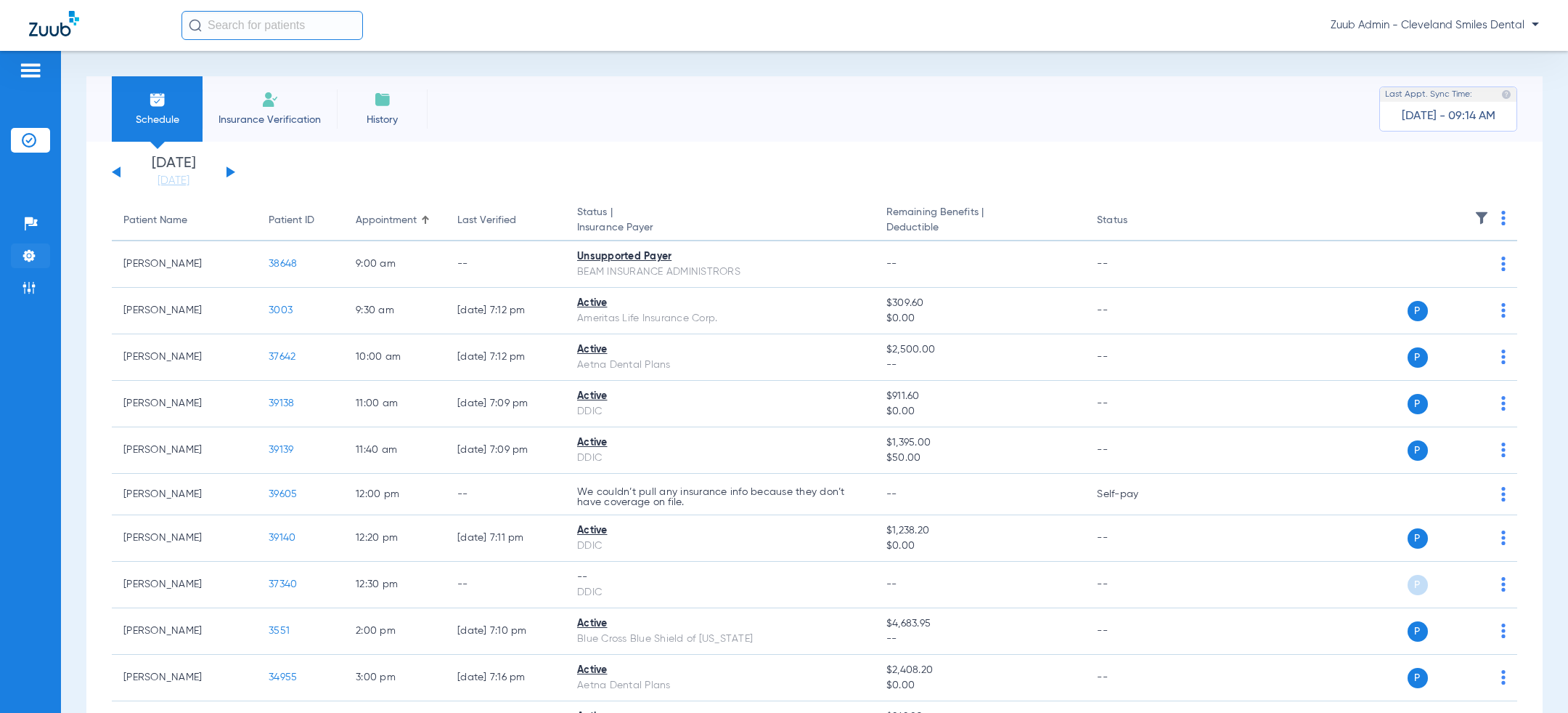
click at [22, 256] on img at bounding box center [29, 255] width 14 height 14
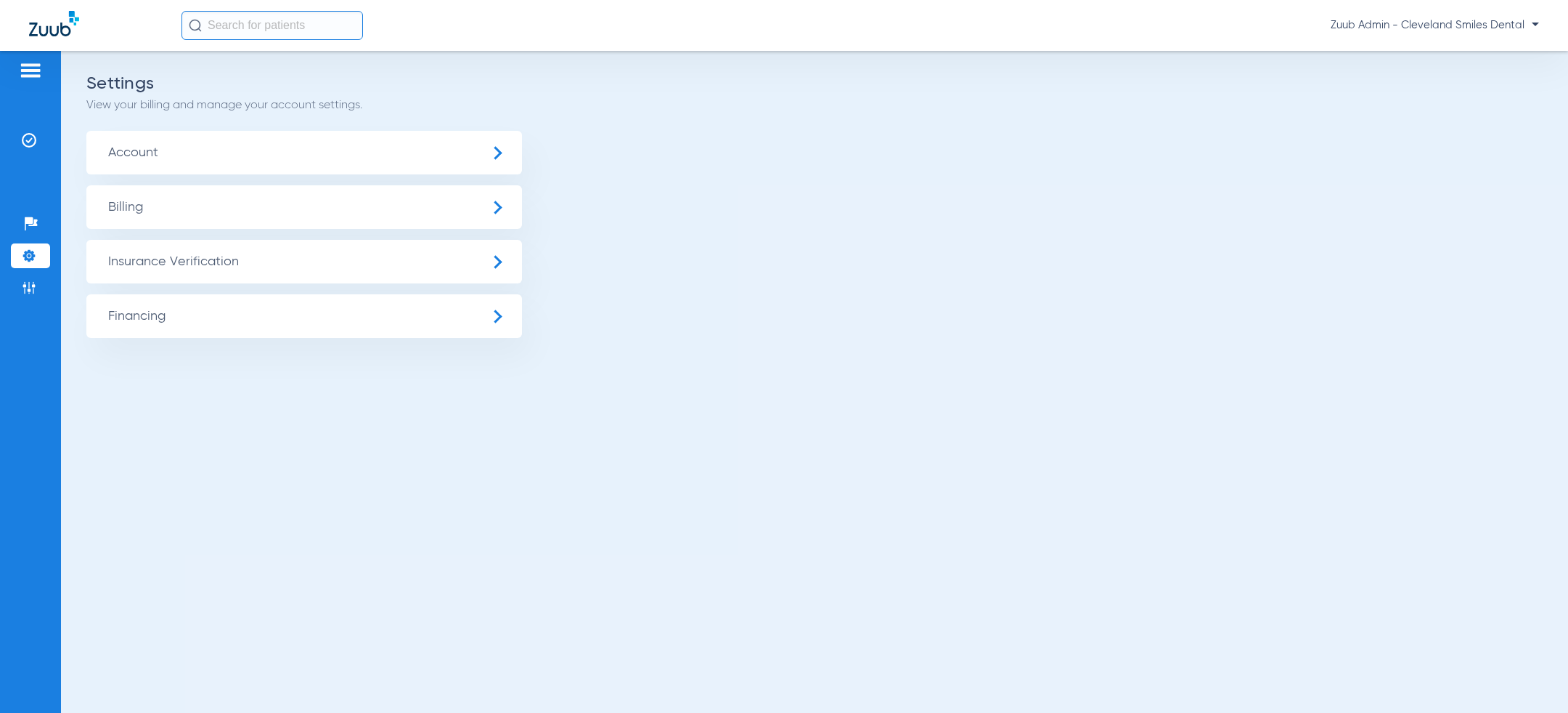
click at [142, 256] on span "Insurance Verification" at bounding box center [304, 261] width 435 height 43
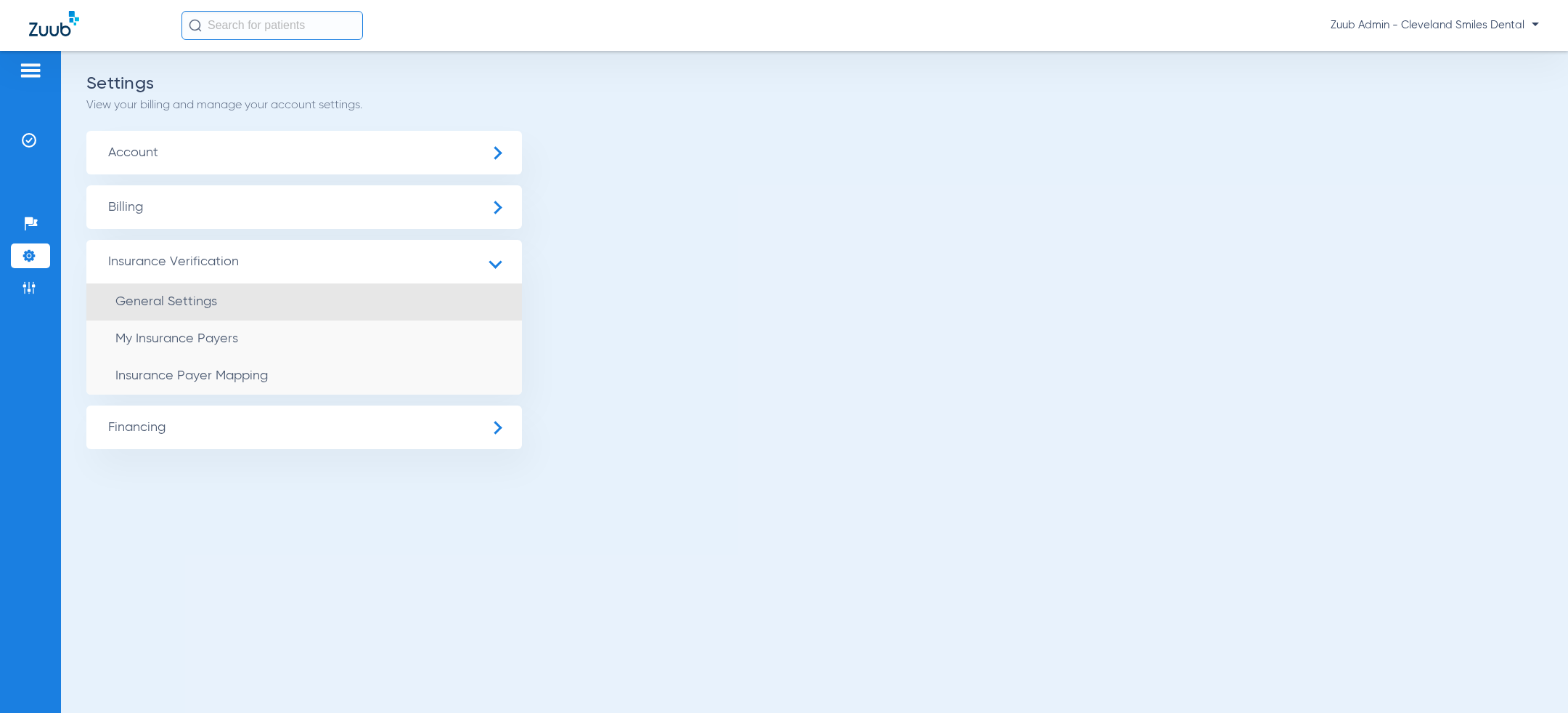
click at [155, 298] on span "General Settings" at bounding box center [167, 301] width 102 height 13
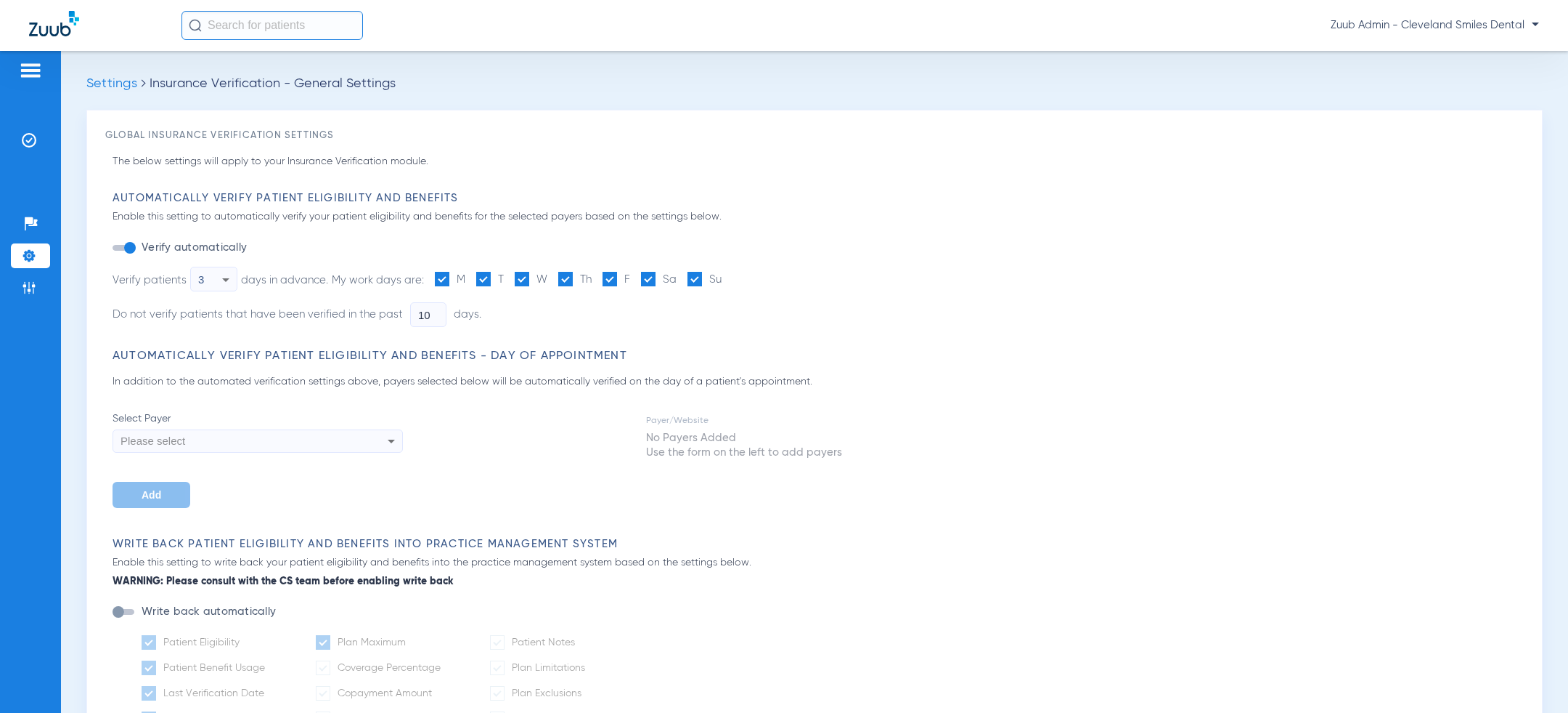
type input "5"
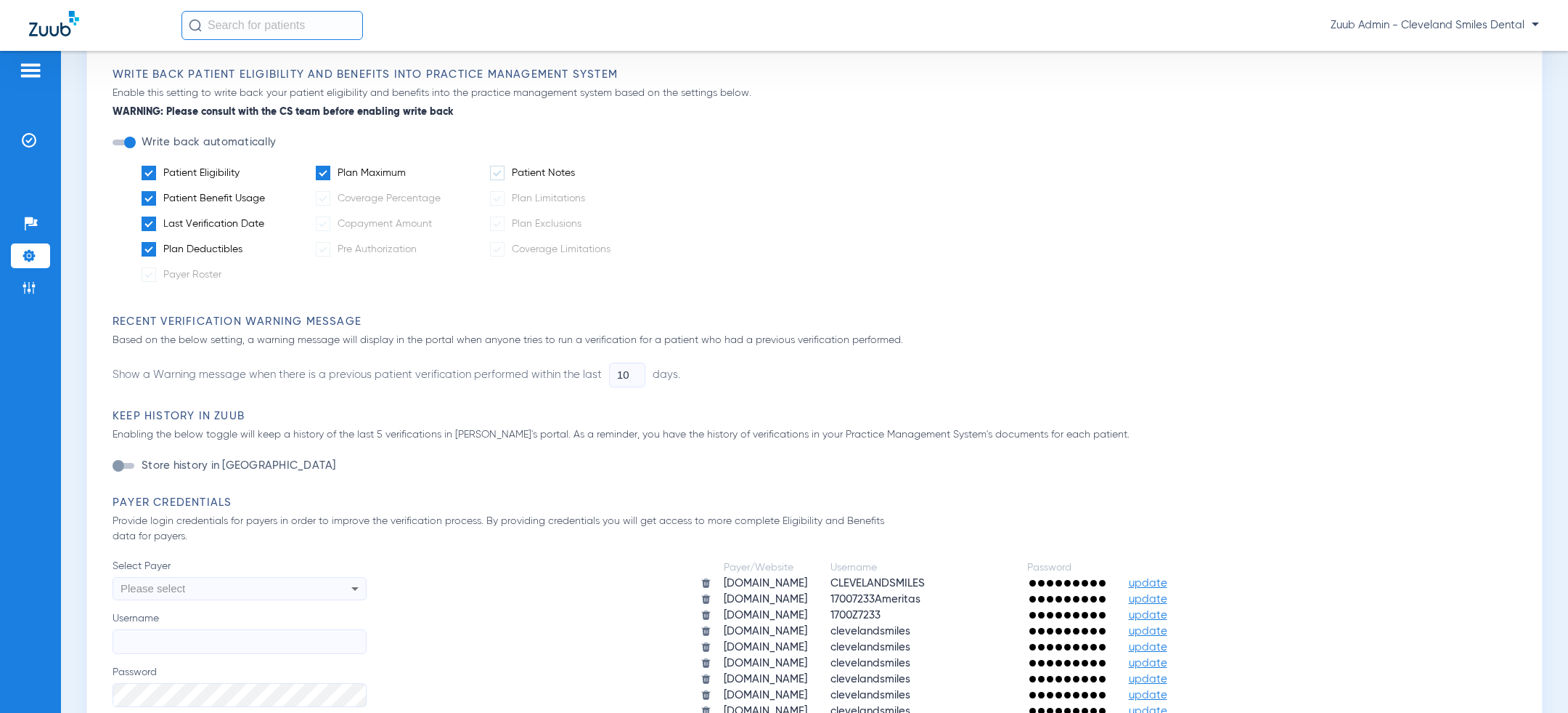
scroll to position [528, 0]
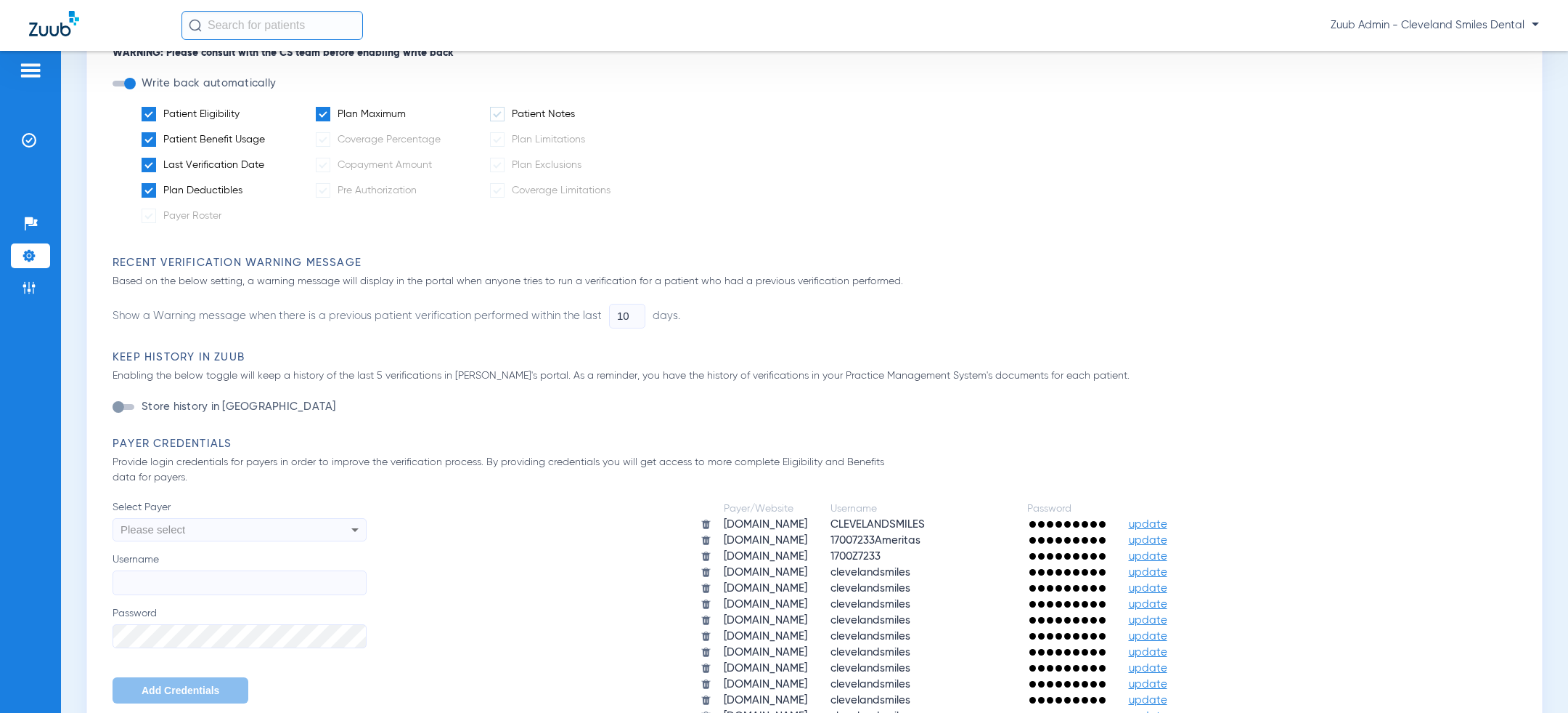
click at [279, 533] on div "Please select" at bounding box center [216, 529] width 190 height 25
type input "team"
click at [237, 510] on mat-option "[DOMAIN_NAME]" at bounding box center [239, 505] width 254 height 25
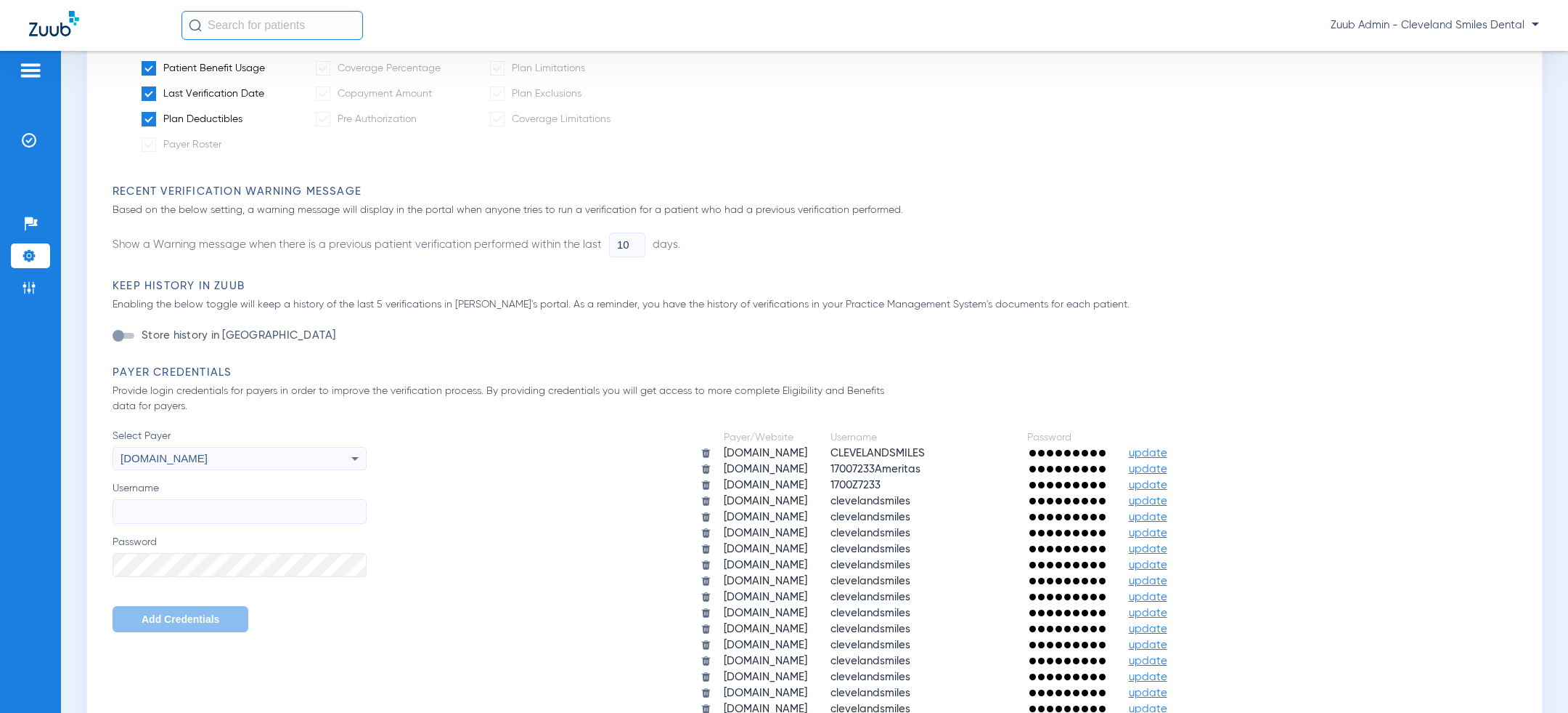
scroll to position [683, 0]
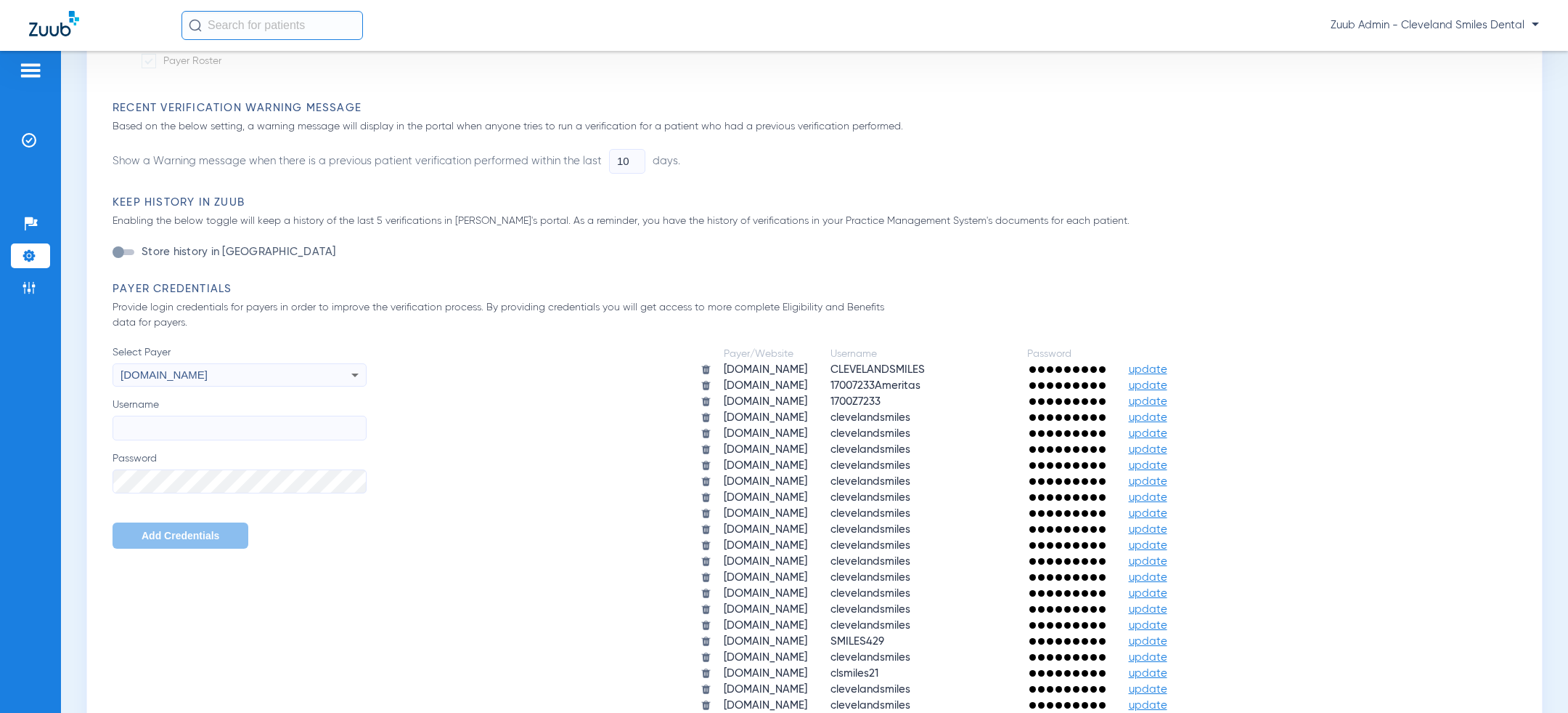
click at [168, 429] on input "Username" at bounding box center [239, 427] width 254 height 25
paste input "17007233teamcare"
type input "17007233teamcare"
click at [175, 545] on button "Add Credentials" at bounding box center [180, 535] width 136 height 26
click at [23, 144] on img at bounding box center [29, 140] width 14 height 14
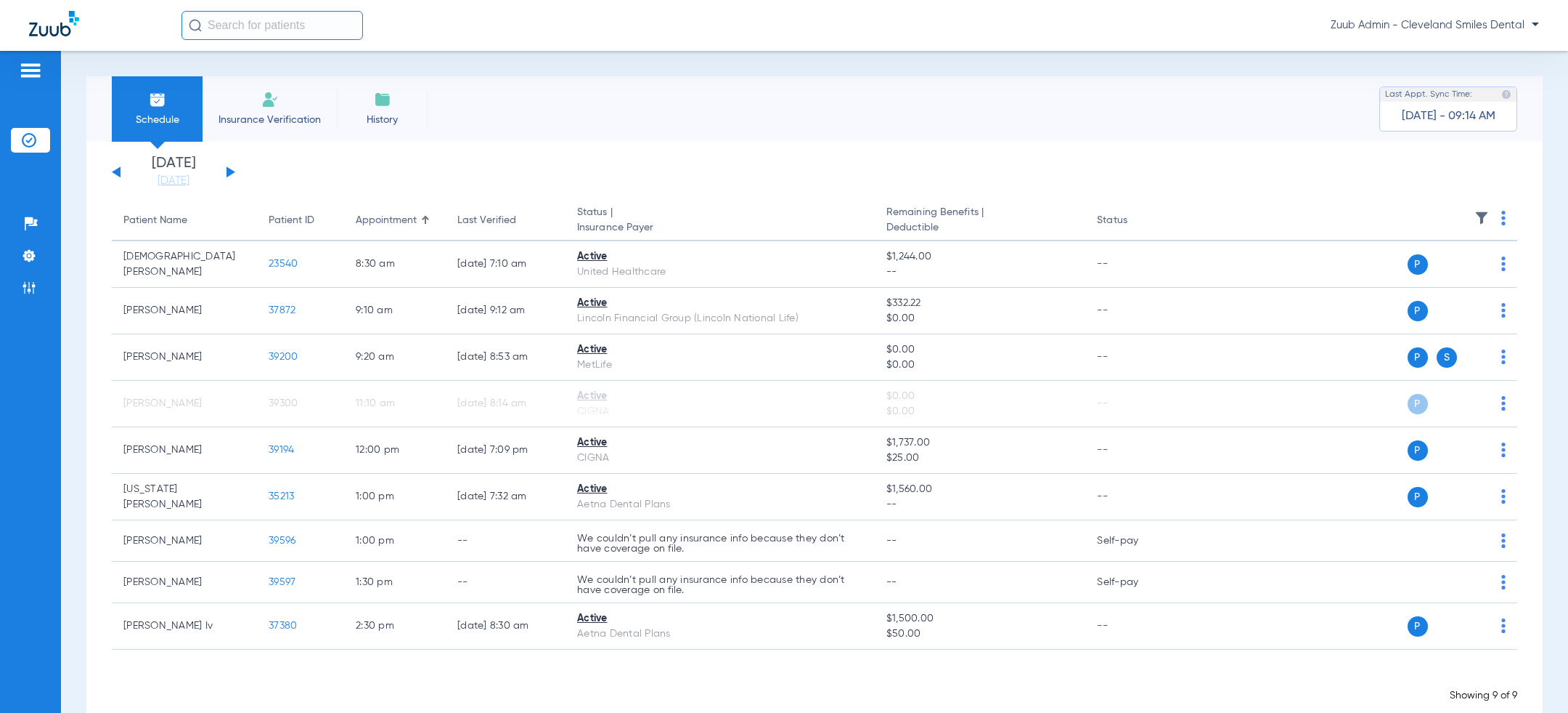
click at [229, 168] on button at bounding box center [230, 172] width 9 height 11
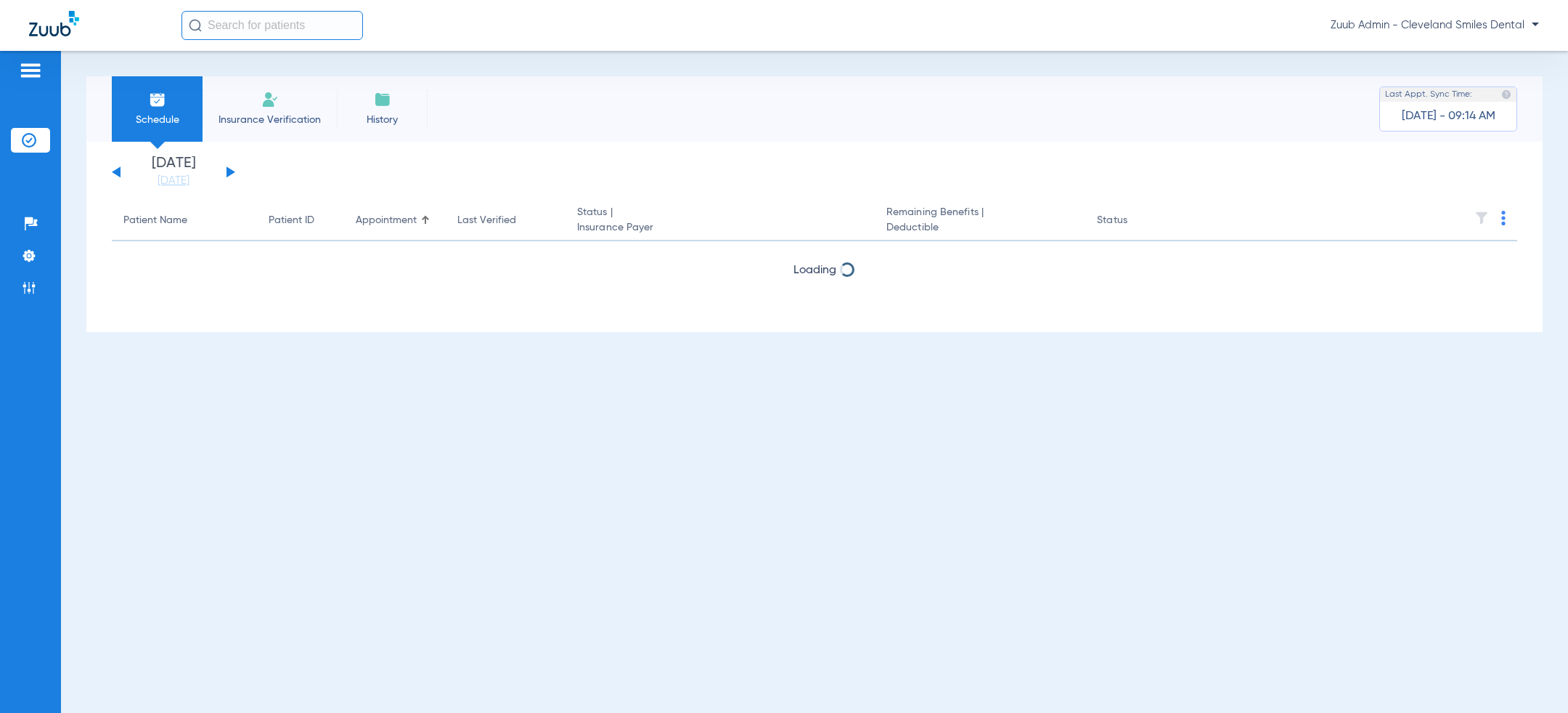
click at [229, 168] on button at bounding box center [230, 172] width 9 height 11
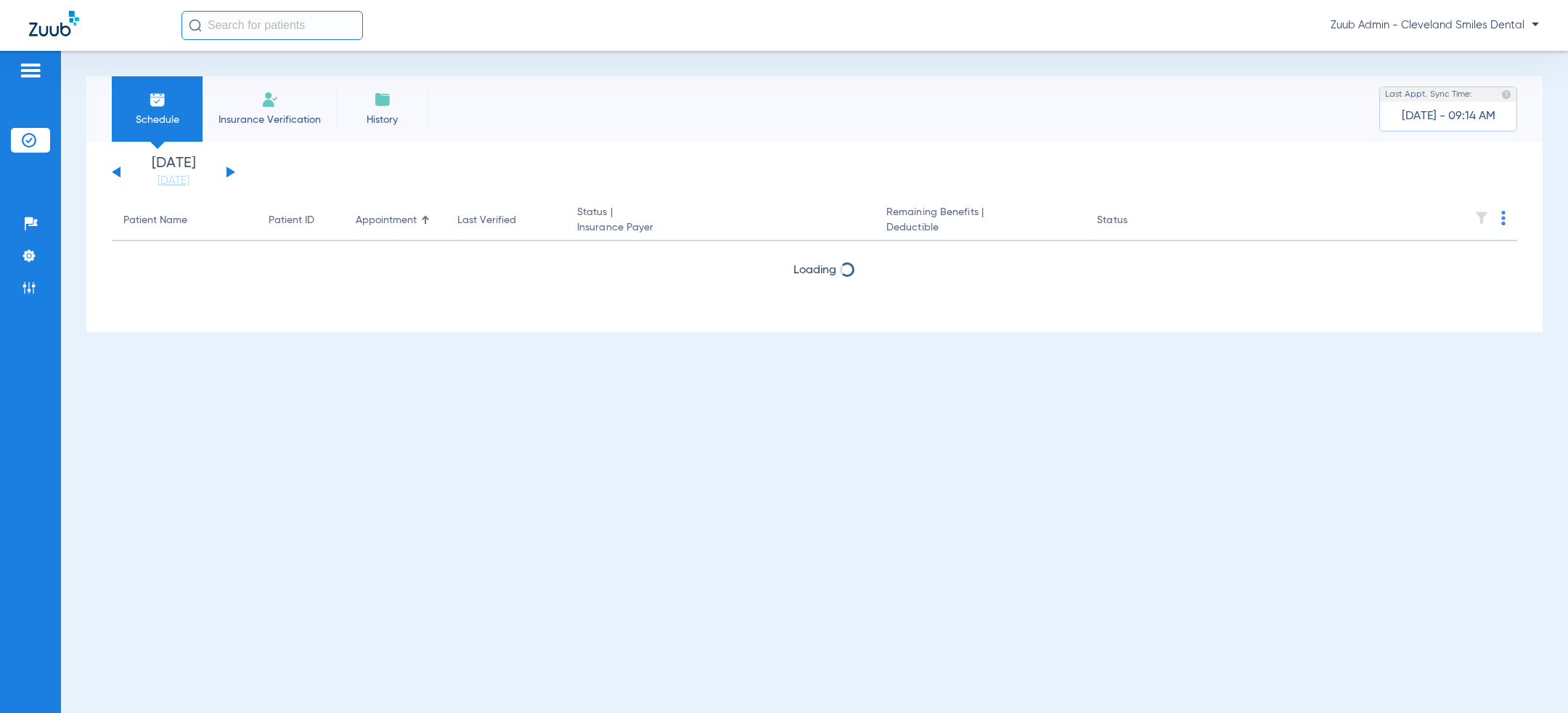
click at [229, 168] on button at bounding box center [230, 172] width 9 height 11
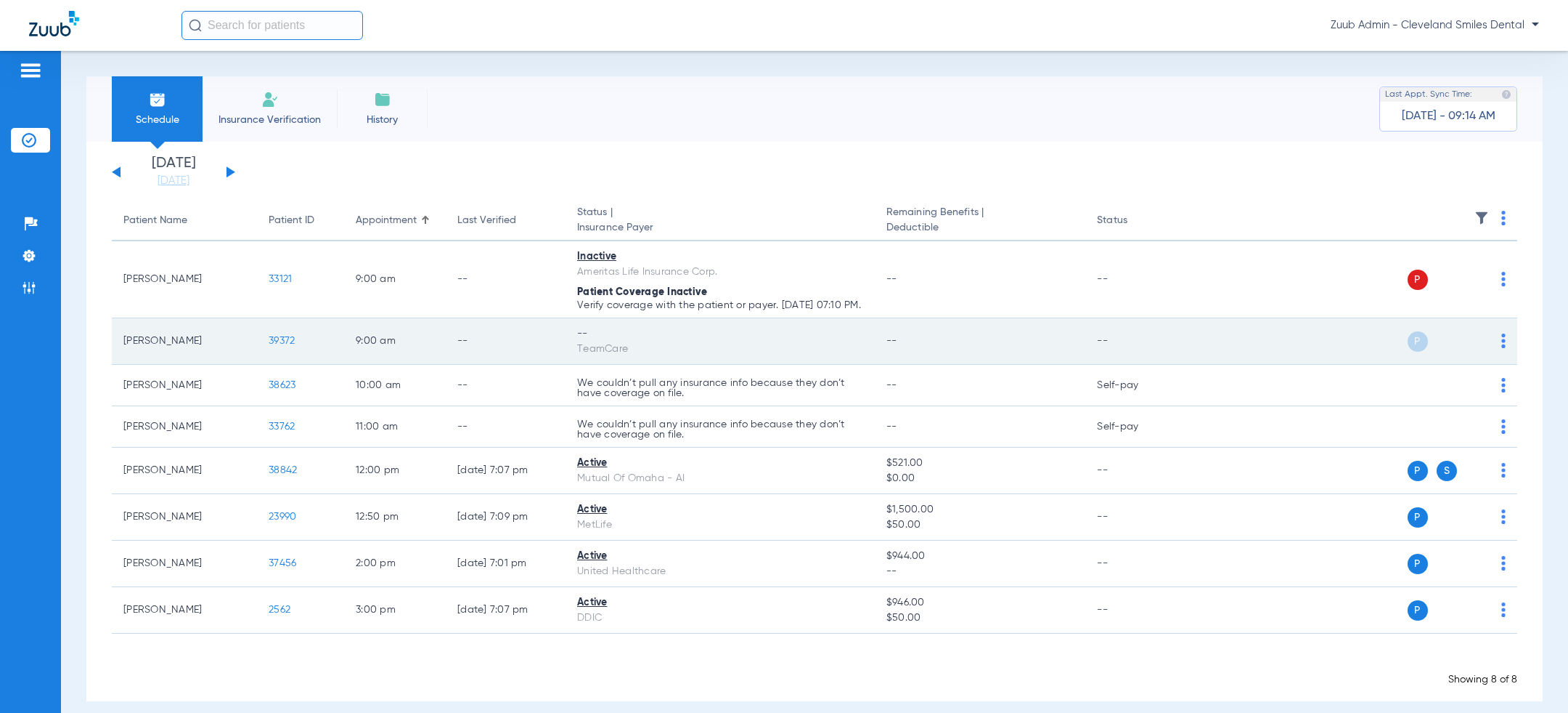
click at [1509, 353] on td "P S" at bounding box center [1350, 341] width 334 height 47
click at [1504, 348] on img at bounding box center [1503, 340] width 4 height 14
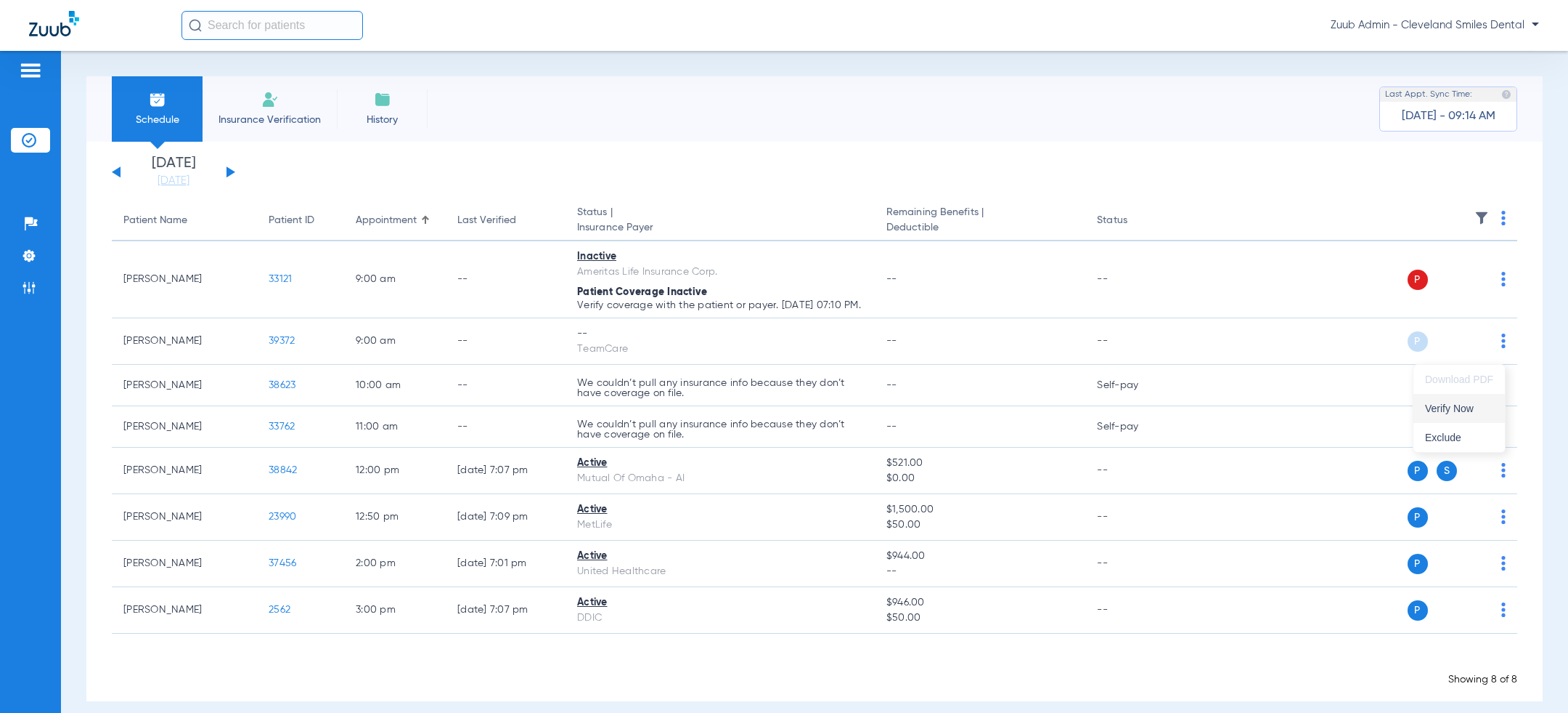
click at [1473, 398] on button "Verify Now" at bounding box center [1459, 408] width 92 height 29
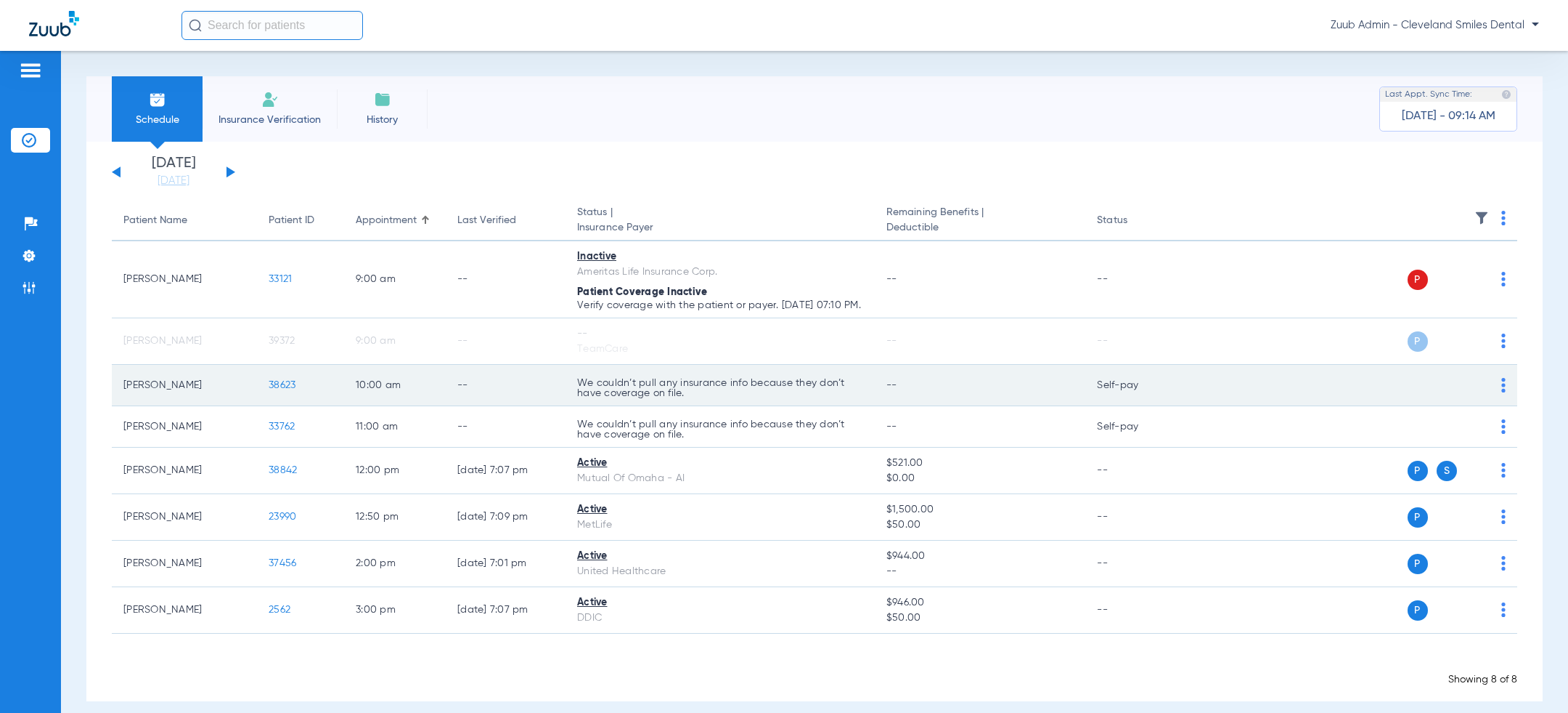
scroll to position [11, 0]
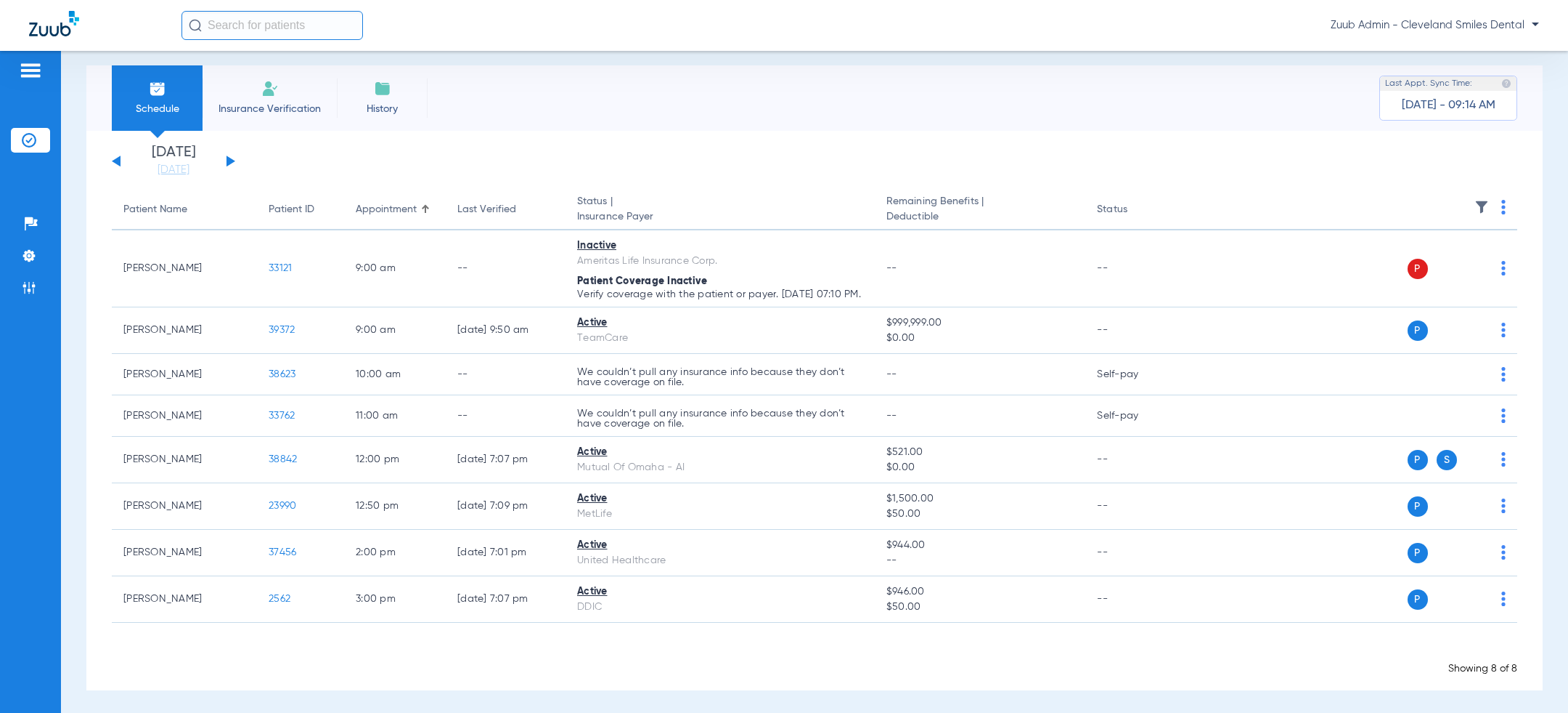
click at [1473, 11] on div "Zuub Admin - Cleveland Smiles Dental" at bounding box center [860, 26] width 1358 height 29
click at [1473, 23] on span "Zuub Admin - Cleveland Smiles Dental" at bounding box center [1434, 25] width 208 height 14
click at [1478, 58] on button "Log out" at bounding box center [1497, 52] width 80 height 29
